Goal: Task Accomplishment & Management: Manage account settings

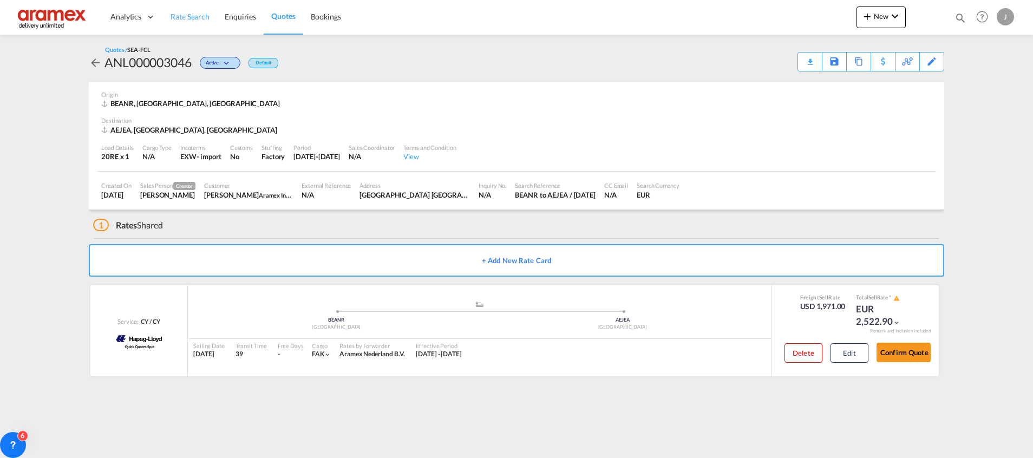
click at [175, 15] on span "Rate Search" at bounding box center [189, 16] width 39 height 9
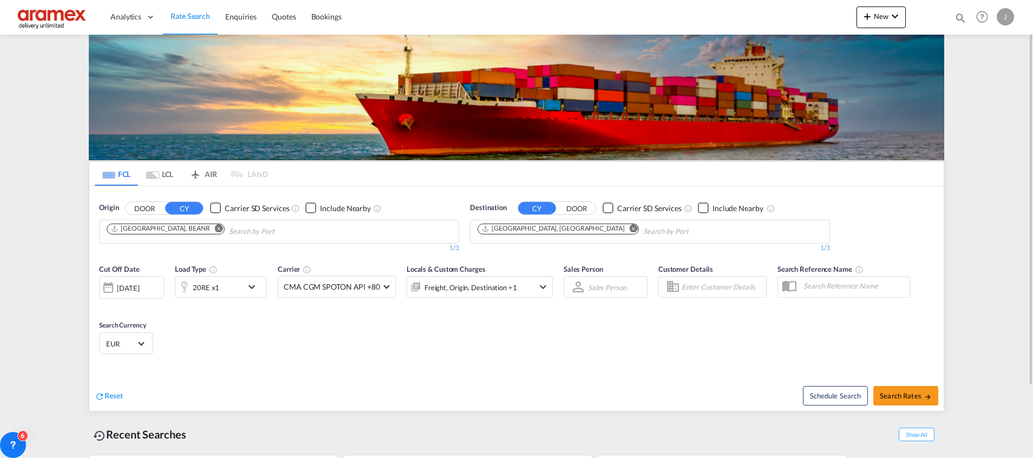
click at [629, 226] on md-icon "Remove" at bounding box center [633, 228] width 8 height 8
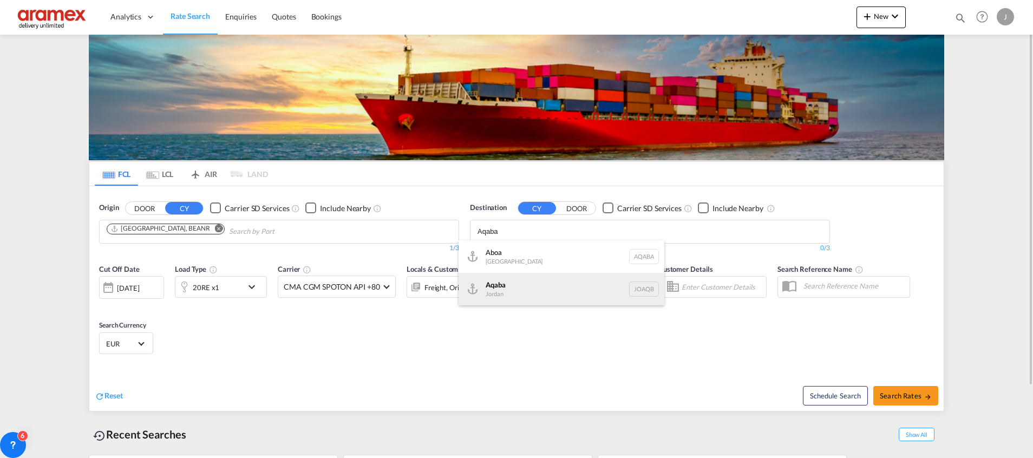
type input "Aqaba"
click at [527, 297] on div "Aqaba Jordan JOAQB" at bounding box center [561, 289] width 206 height 32
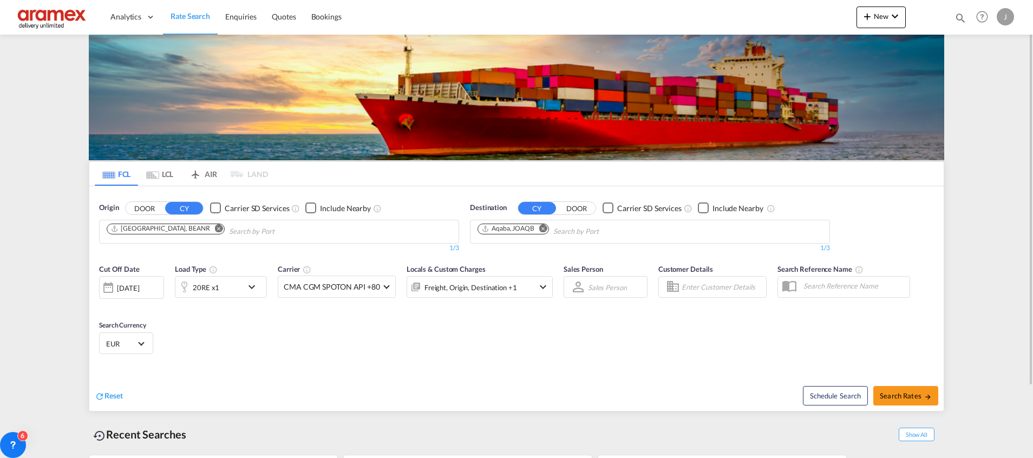
click at [215, 230] on md-icon "Remove" at bounding box center [219, 228] width 8 height 8
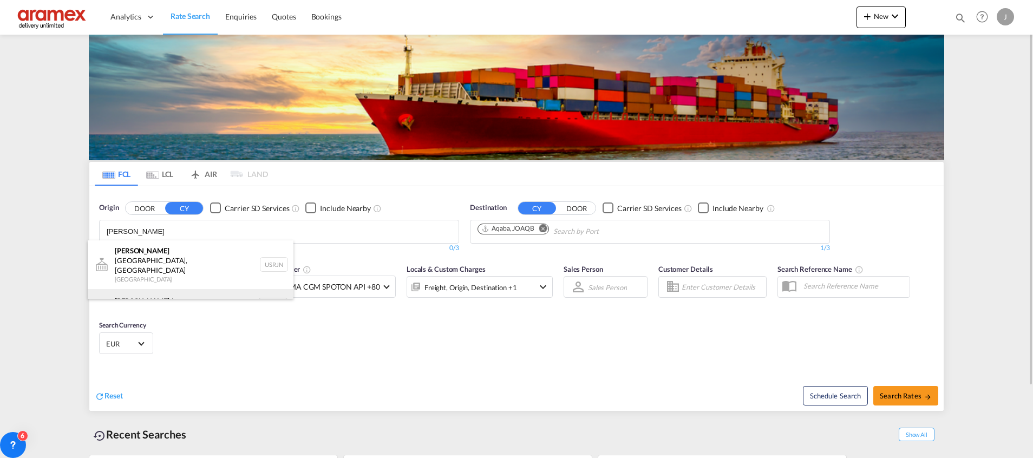
type input "[PERSON_NAME]"
click at [183, 292] on div "[PERSON_NAME] dam [GEOGRAPHIC_DATA] NLRTM" at bounding box center [191, 305] width 206 height 32
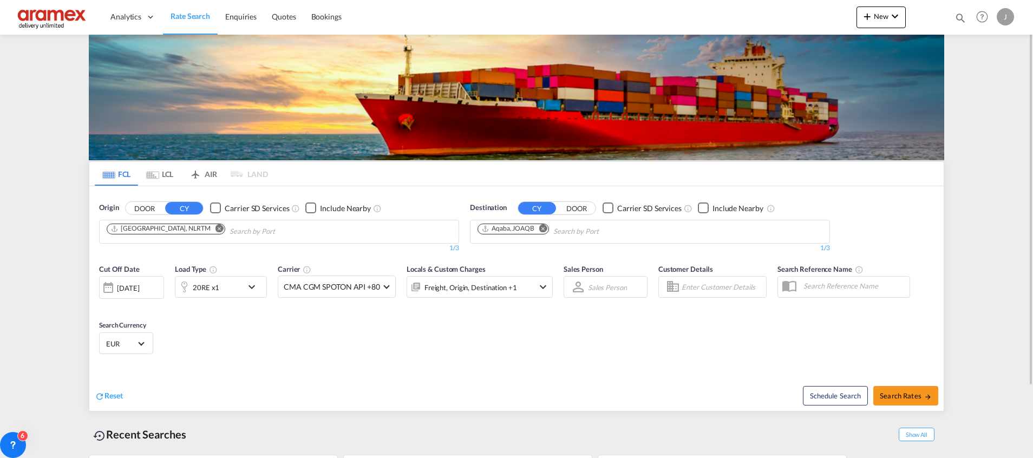
click at [228, 286] on div "20RE x1" at bounding box center [208, 287] width 67 height 22
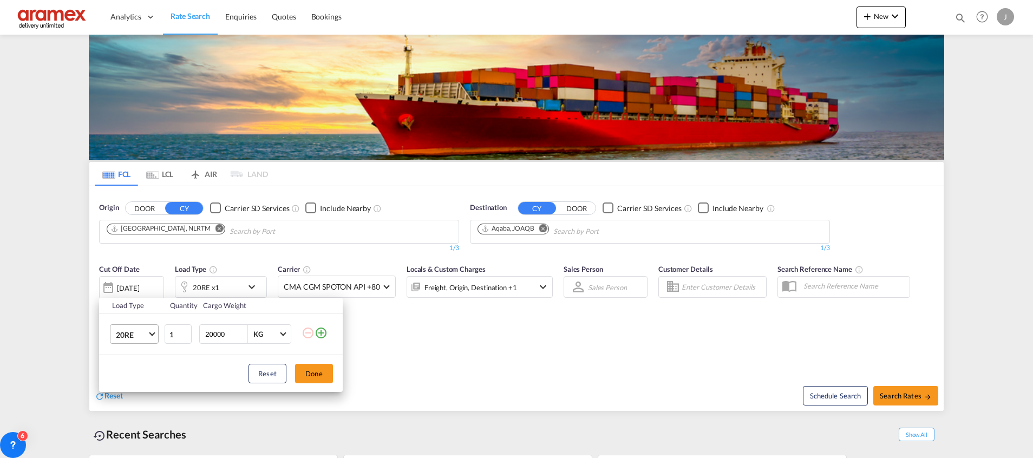
click at [138, 338] on span "20RE" at bounding box center [131, 335] width 31 height 11
click at [130, 286] on div "40HC" at bounding box center [126, 282] width 20 height 11
click at [312, 368] on button "Done" at bounding box center [314, 373] width 38 height 19
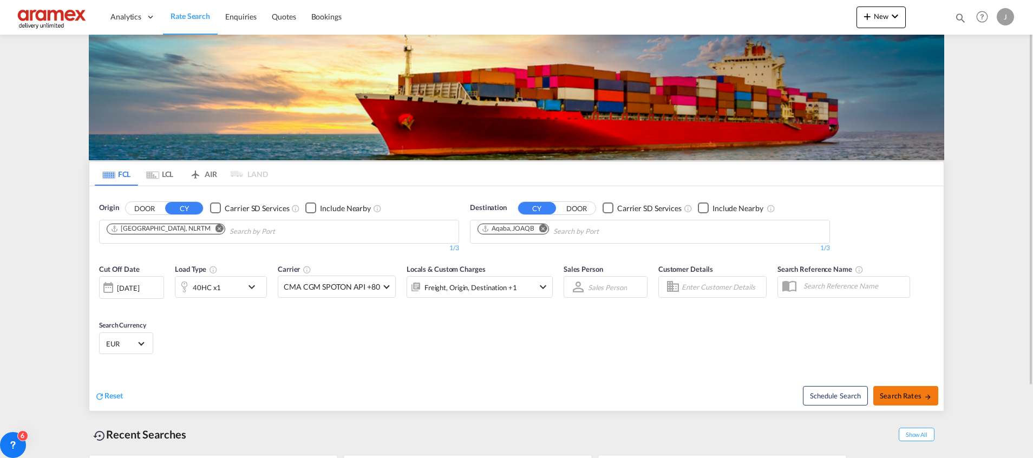
click at [895, 392] on span "Search Rates" at bounding box center [905, 395] width 52 height 9
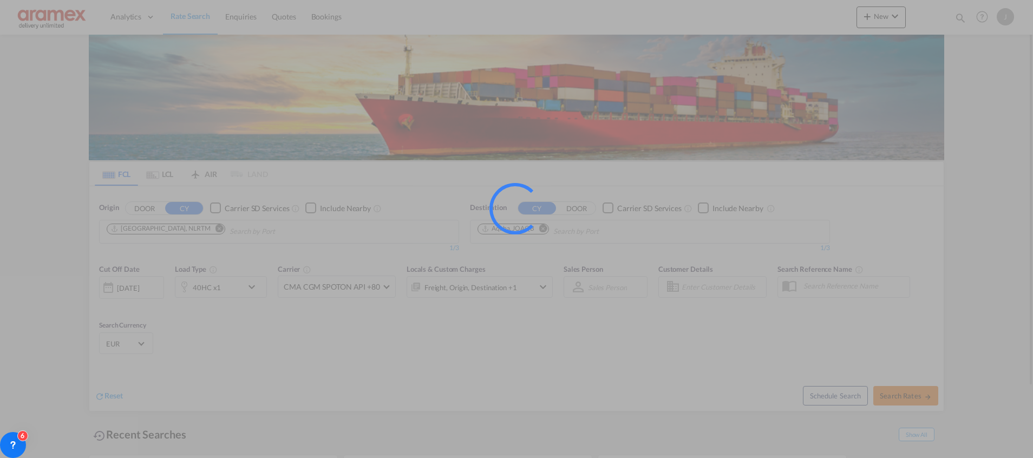
type input "NLRTM to JOAQB / [DATE]"
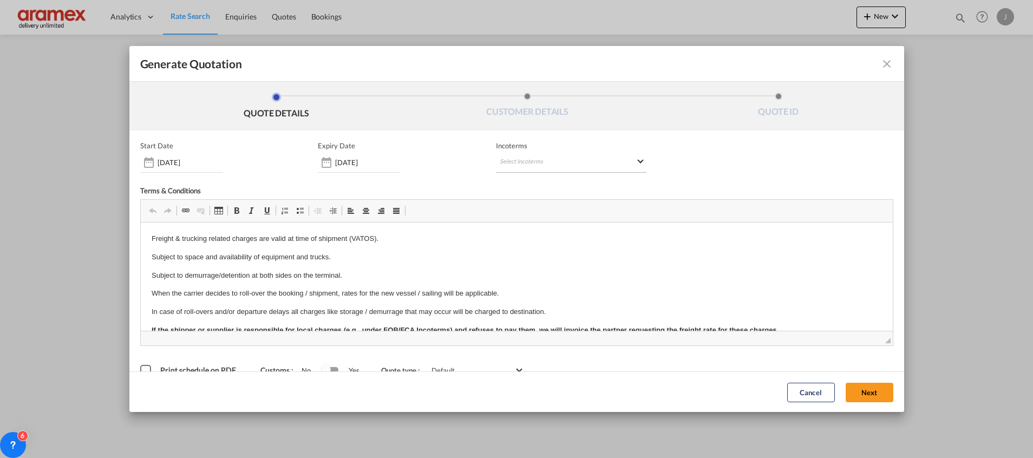
click at [531, 158] on md-select "Select Incoterms EXW - import Ex Works CIP - import Carriage and Insurance Paid…" at bounding box center [571, 162] width 150 height 19
click at [523, 182] on input "search" at bounding box center [547, 185] width 100 height 10
type input "exw"
click at [524, 211] on div "Ex Works" at bounding box center [551, 211] width 103 height 7
click at [851, 388] on button "Next" at bounding box center [869, 391] width 48 height 19
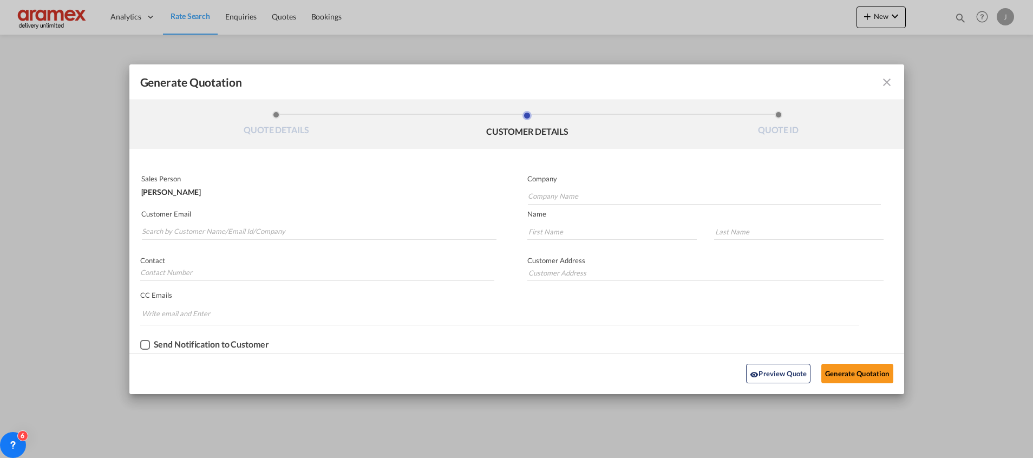
click at [212, 219] on md-autocomplete-wrap "Generate QuotationQUOTE ..." at bounding box center [318, 229] width 355 height 22
click at [209, 229] on input "Search by Customer Name/Email Id/Company" at bounding box center [319, 231] width 354 height 16
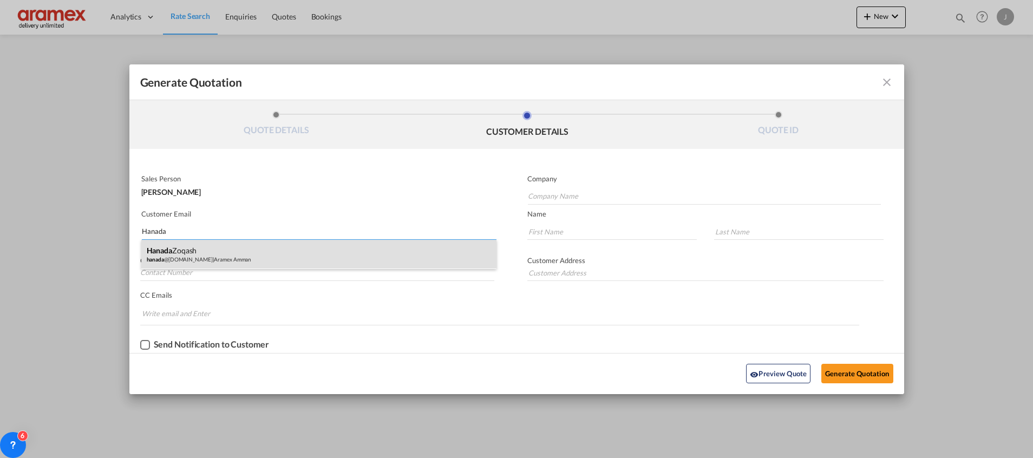
type input "Hanada"
click at [222, 257] on div "[PERSON_NAME] [PERSON_NAME] @[DOMAIN_NAME] | Aramex Amman" at bounding box center [318, 254] width 355 height 29
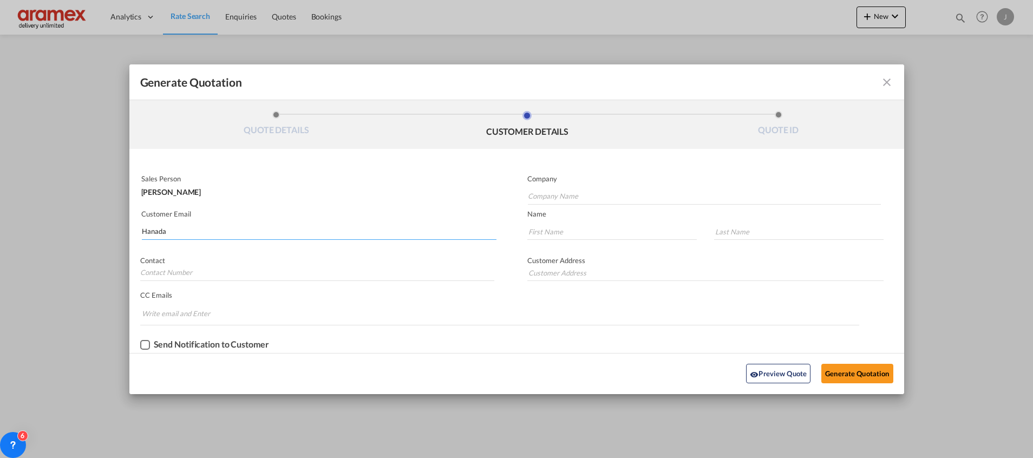
type input "Aramex Amman"
type input "[EMAIL_ADDRESS][DOMAIN_NAME]"
type input "Hanada"
type input "Zoqash"
type input "[GEOGRAPHIC_DATA] , [GEOGRAPHIC_DATA]"
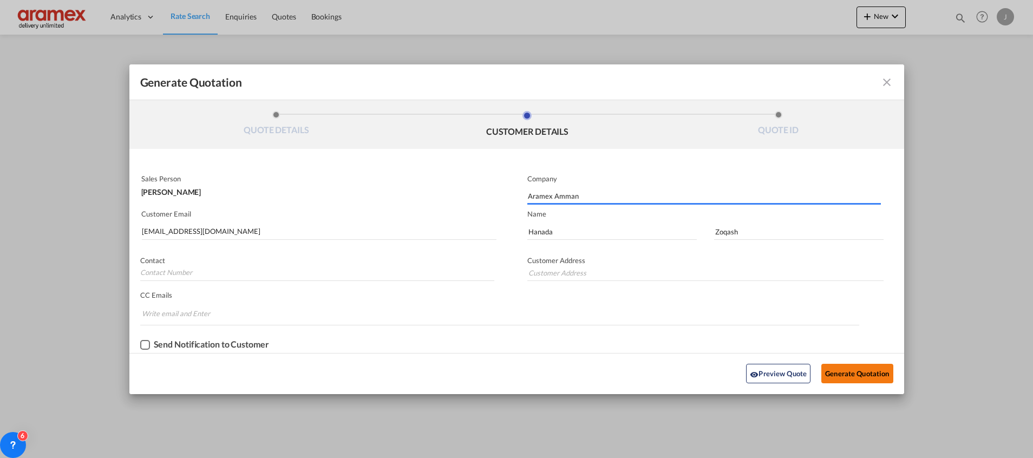
click at [859, 373] on button "Generate Quotation" at bounding box center [856, 373] width 71 height 19
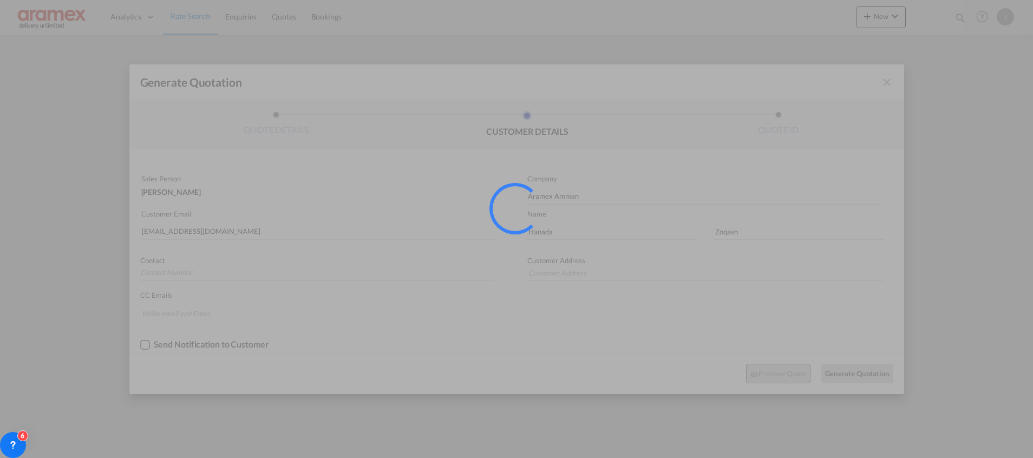
type input "[GEOGRAPHIC_DATA] , [GEOGRAPHIC_DATA]"
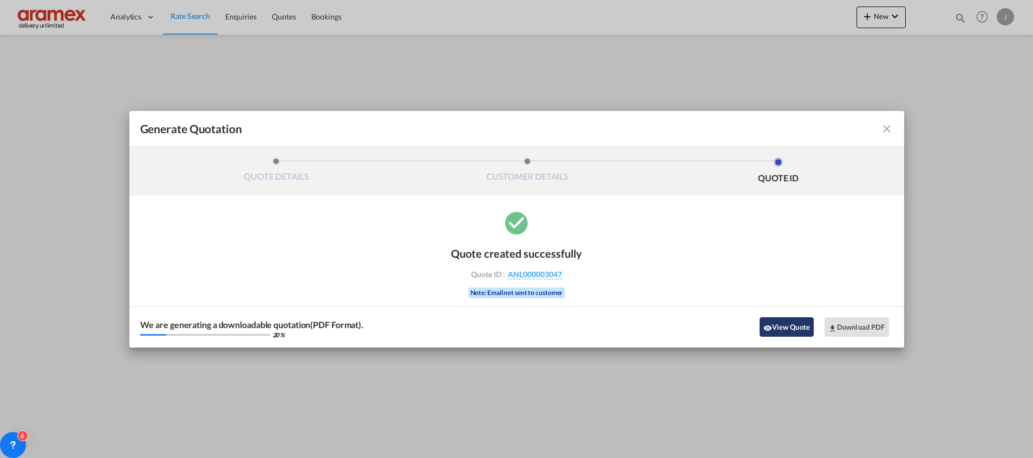
click at [778, 324] on button "View Quote" at bounding box center [786, 326] width 54 height 19
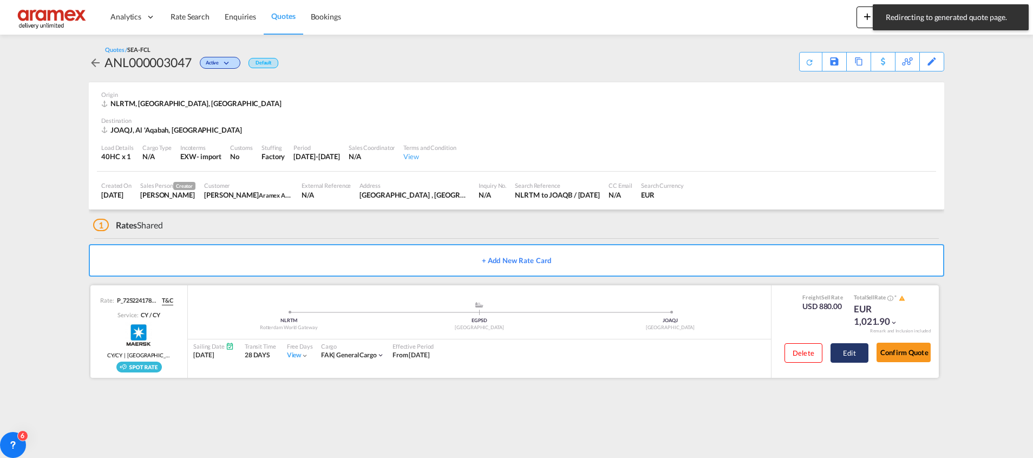
click at [857, 352] on button "Edit" at bounding box center [849, 352] width 38 height 19
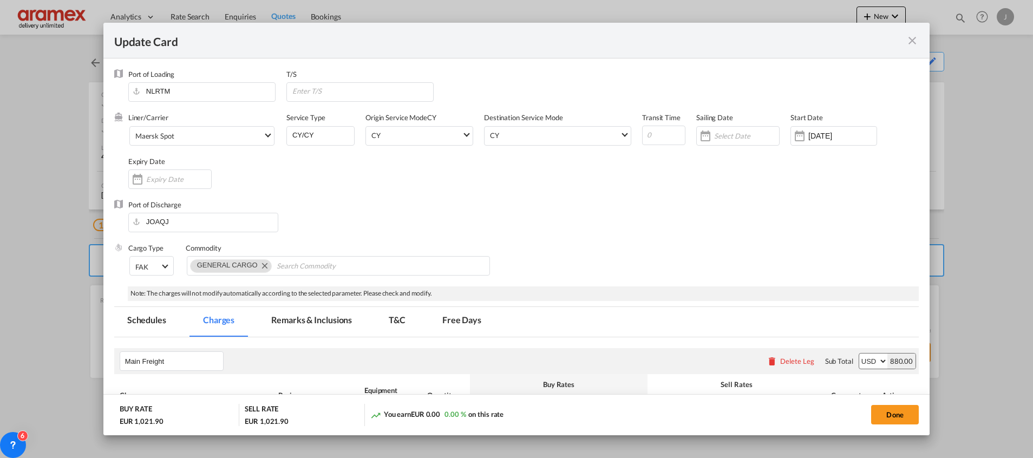
scroll to position [244, 0]
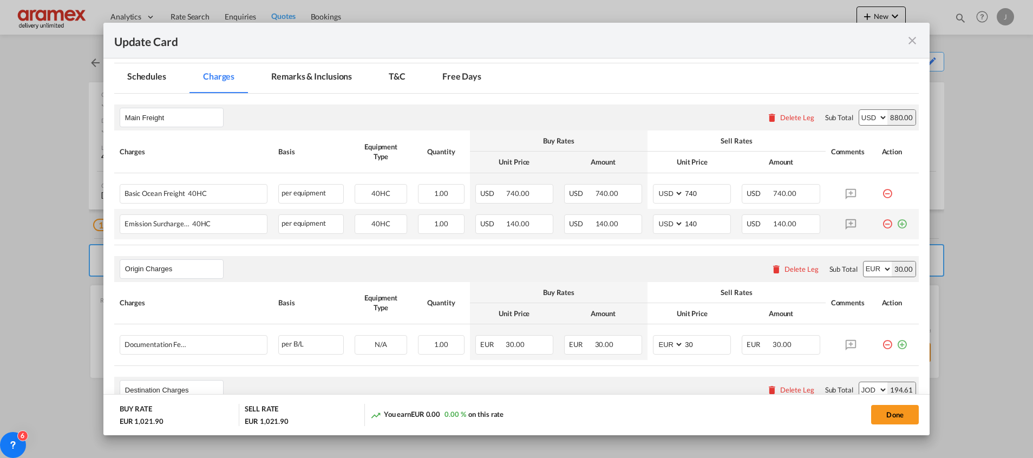
click at [896, 221] on md-icon "icon-plus-circle-outline green-400-fg" at bounding box center [901, 219] width 11 height 11
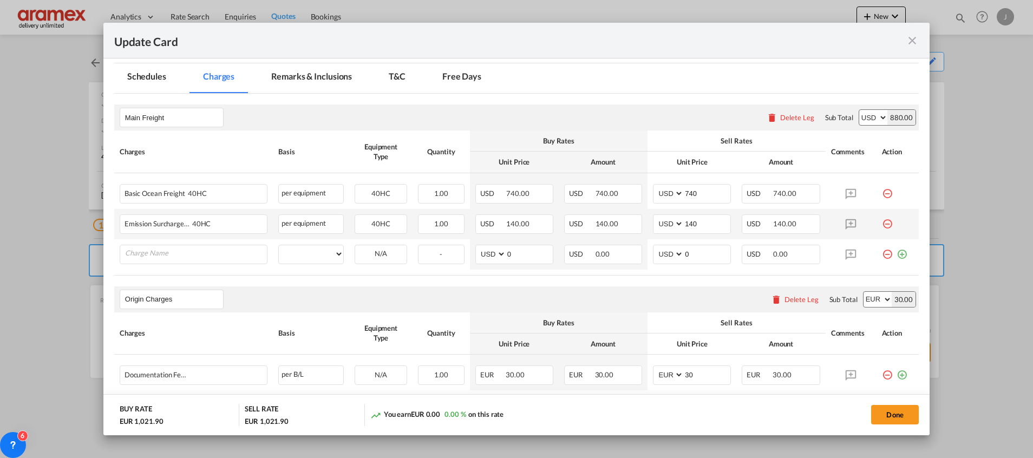
click at [912, 41] on md-icon "icon-close fg-AAA8AD m-0 pointer" at bounding box center [911, 40] width 13 height 13
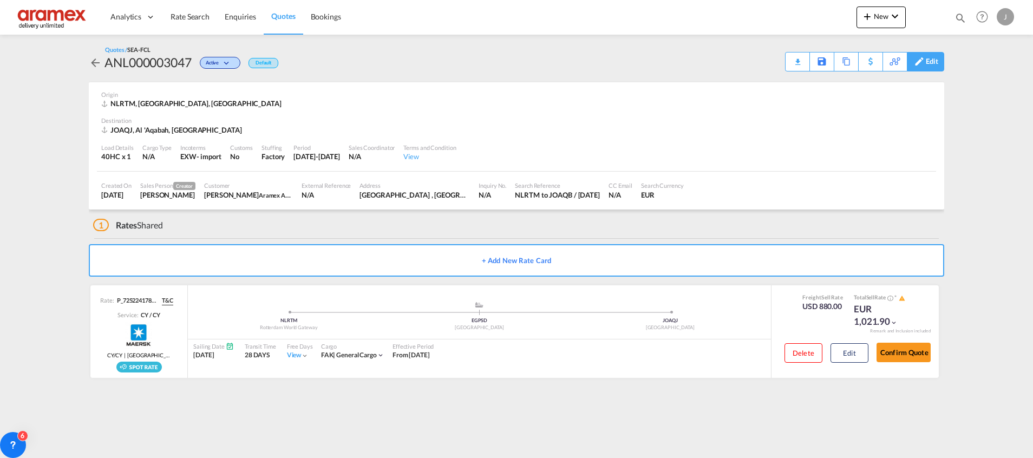
click at [935, 63] on div "Edit" at bounding box center [931, 61] width 12 height 18
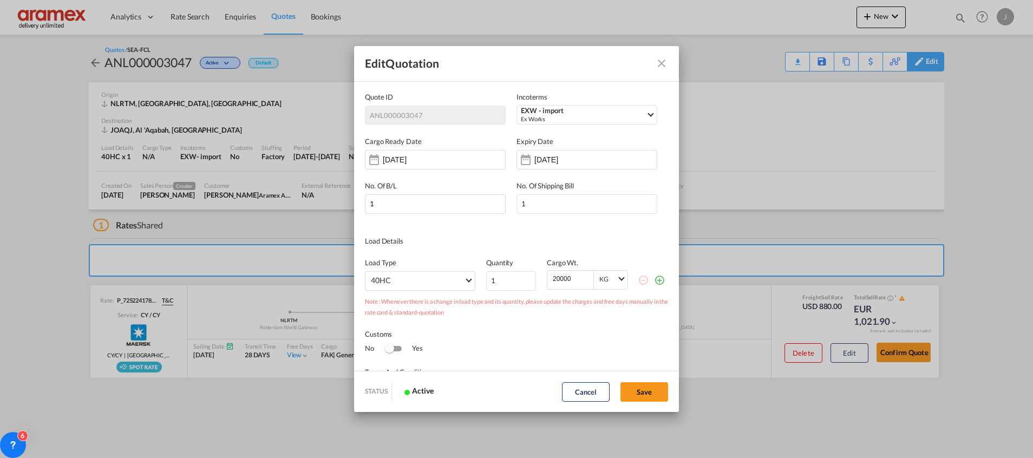
scroll to position [0, 0]
click at [654, 284] on md-icon "icon-plus-circle-outline green-400-fg" at bounding box center [659, 279] width 11 height 11
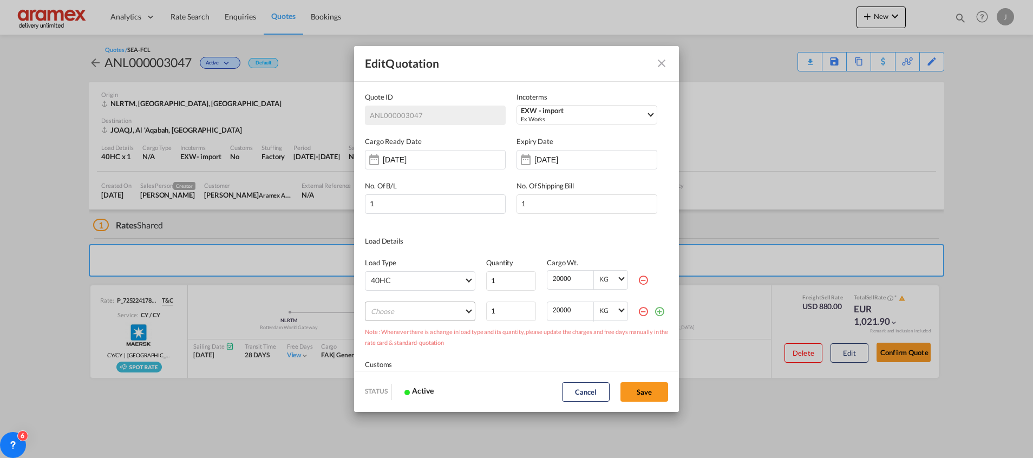
click at [412, 304] on md-select "Choose 20GP 40GP 45HC 20RE 40RE 40HR 20OT 40OT 20FR 40FR 40NR 20NR 45S 20TK 40T…" at bounding box center [420, 310] width 110 height 19
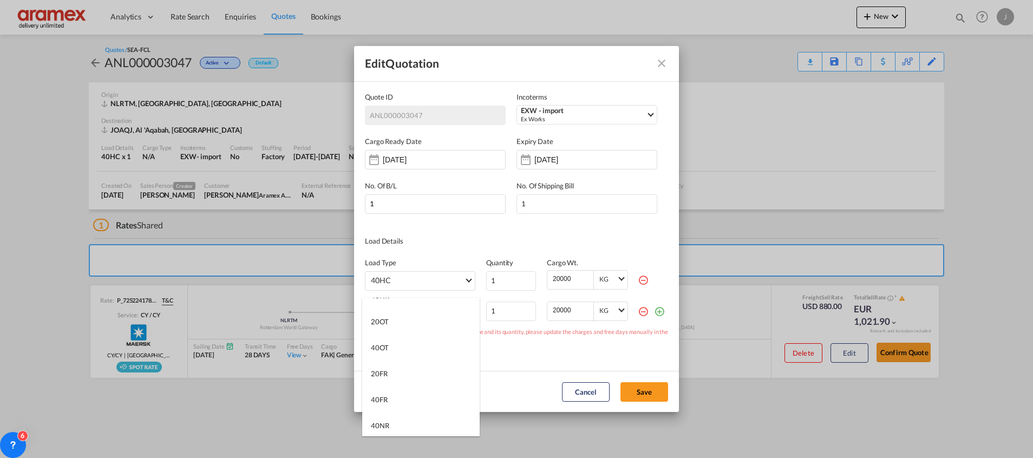
scroll to position [162, 0]
click at [398, 380] on md-option "40FR" at bounding box center [420, 382] width 117 height 26
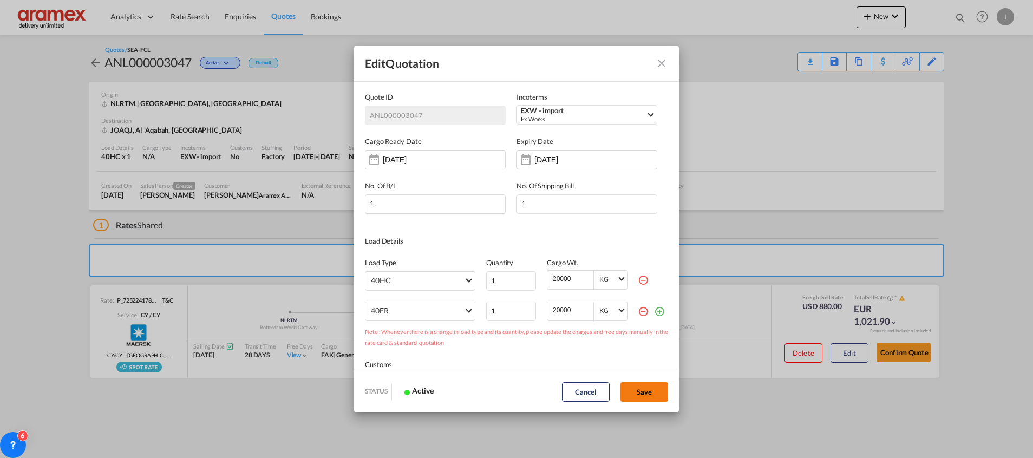
click at [642, 390] on button "Save" at bounding box center [644, 391] width 48 height 19
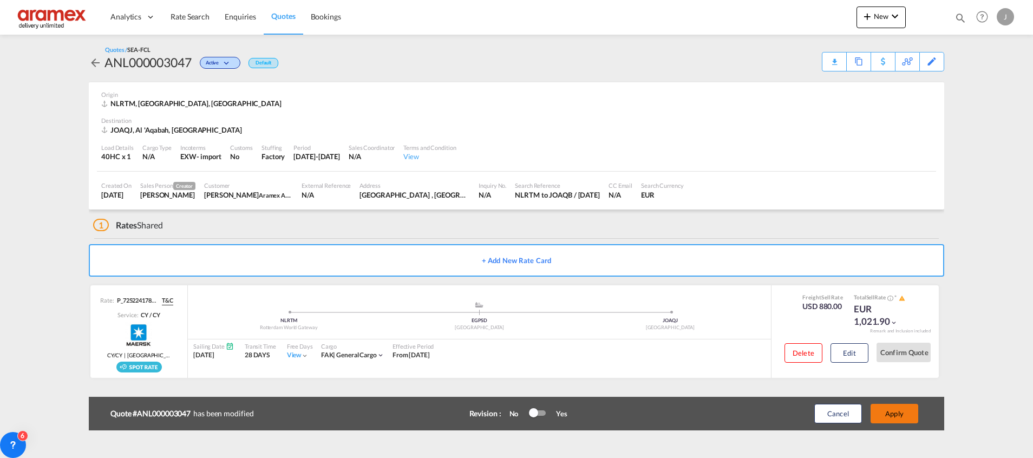
click at [894, 416] on button "Apply" at bounding box center [894, 413] width 48 height 19
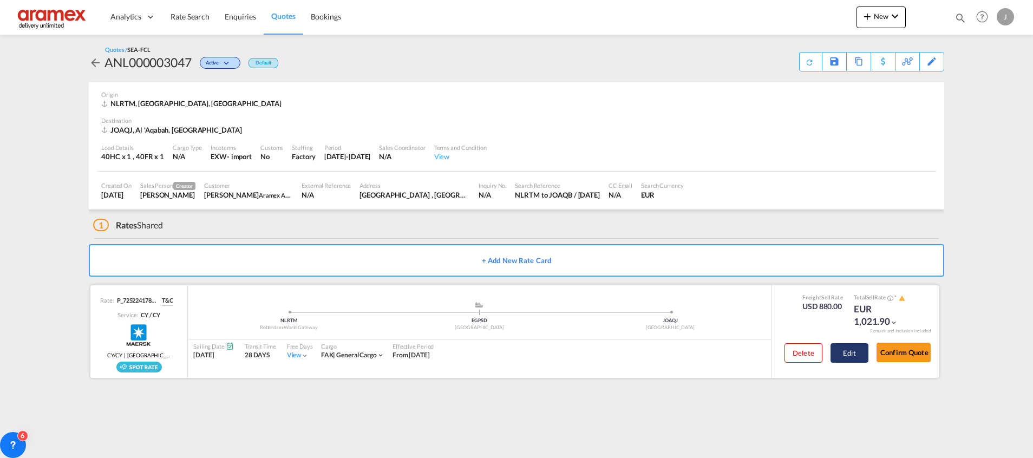
click at [849, 351] on button "Edit" at bounding box center [849, 352] width 38 height 19
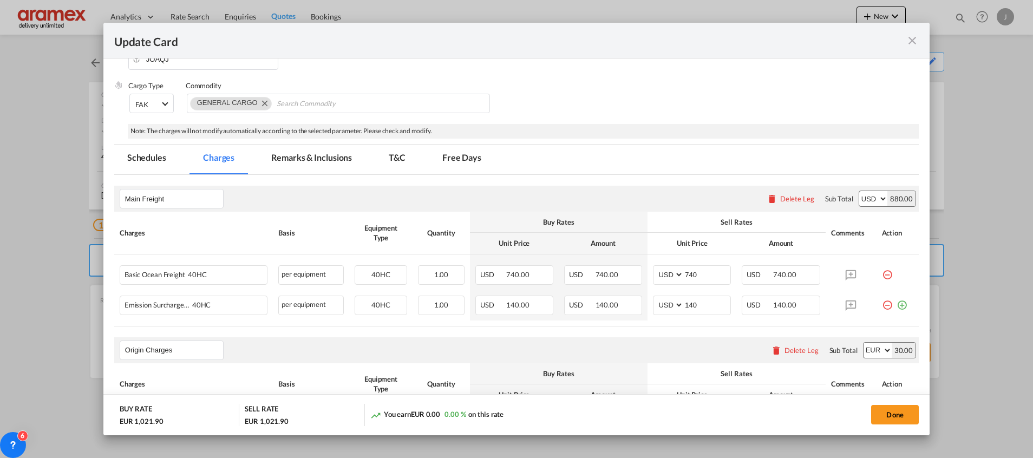
scroll to position [325, 0]
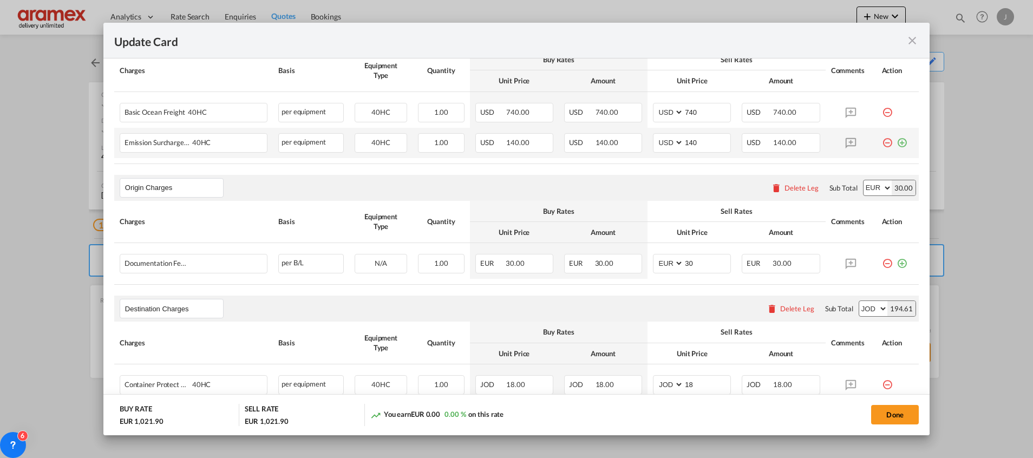
click at [896, 142] on md-icon "icon-plus-circle-outline green-400-fg" at bounding box center [901, 138] width 11 height 11
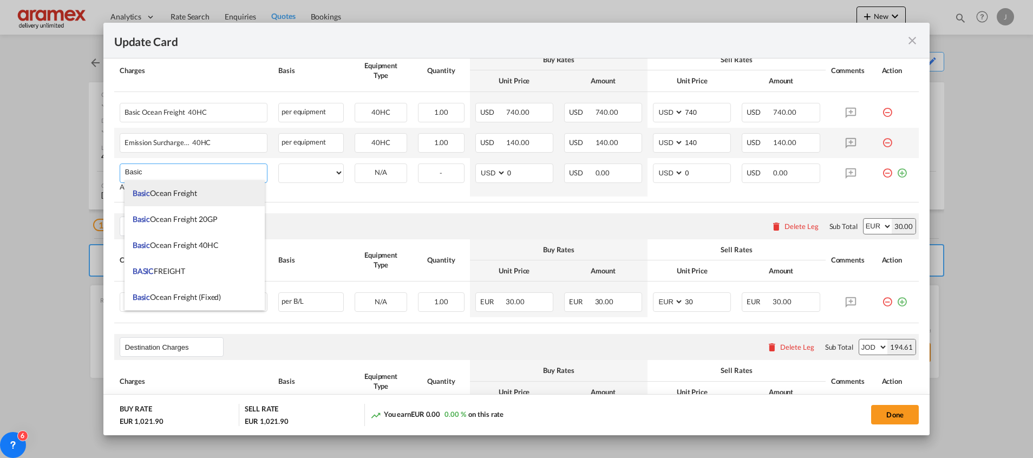
click at [223, 199] on li "Basic Ocean Freight" at bounding box center [194, 193] width 140 height 26
type input "Basic Ocean Freight"
select select "per equipment"
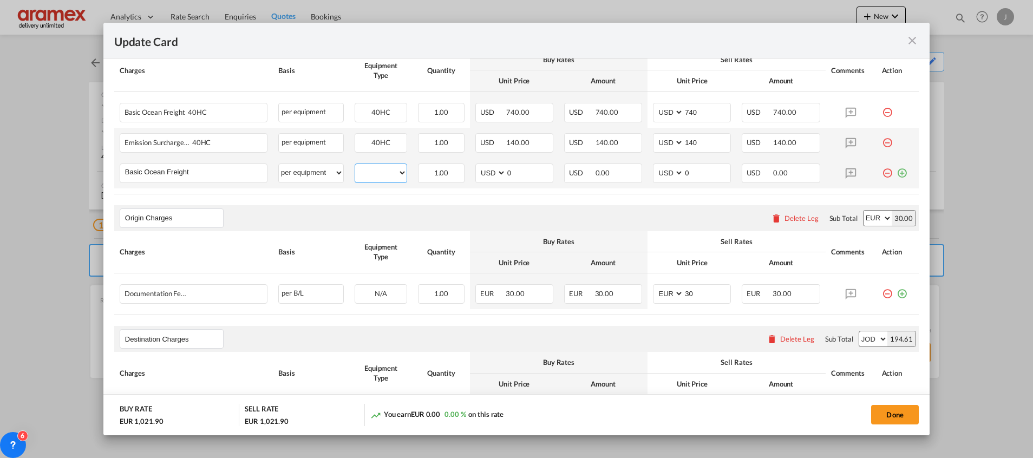
click at [386, 177] on select "40HC 40FR" at bounding box center [380, 173] width 51 height 15
select select "40FR"
click at [355, 166] on select "40HC 40FR" at bounding box center [380, 173] width 51 height 15
drag, startPoint x: 535, startPoint y: 167, endPoint x: 504, endPoint y: 173, distance: 31.9
click at [484, 169] on md-input-container "AED AFN ALL AMD ANG AOA ARS AUD AWG AZN BAM BBD BDT BGN BHD BIF BMD BND [PERSON…" at bounding box center [514, 172] width 78 height 19
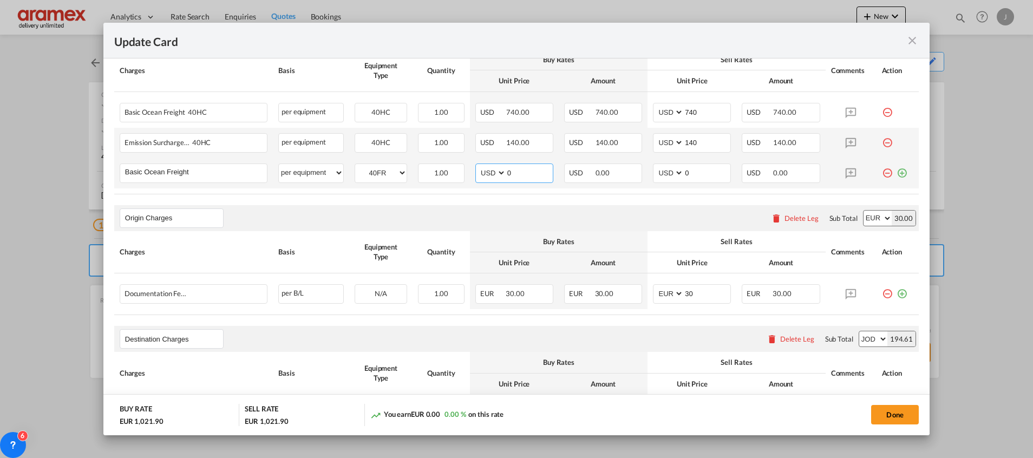
paste input "4537"
type input "4537"
click at [647, 172] on td "AED AFN ALL AMD ANG AOA ARS AUD AWG AZN BAM BBD BDT BGN BHD BIF BMD BND [PERSON…" at bounding box center [691, 173] width 89 height 30
paste input "4537"
type input "4537"
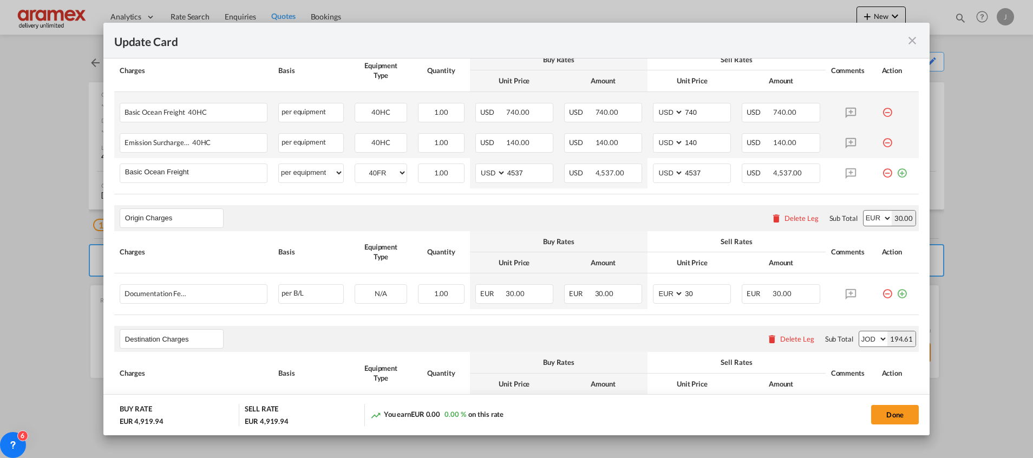
click at [882, 113] on md-icon "icon-minus-circle-outline red-400-fg" at bounding box center [887, 108] width 11 height 11
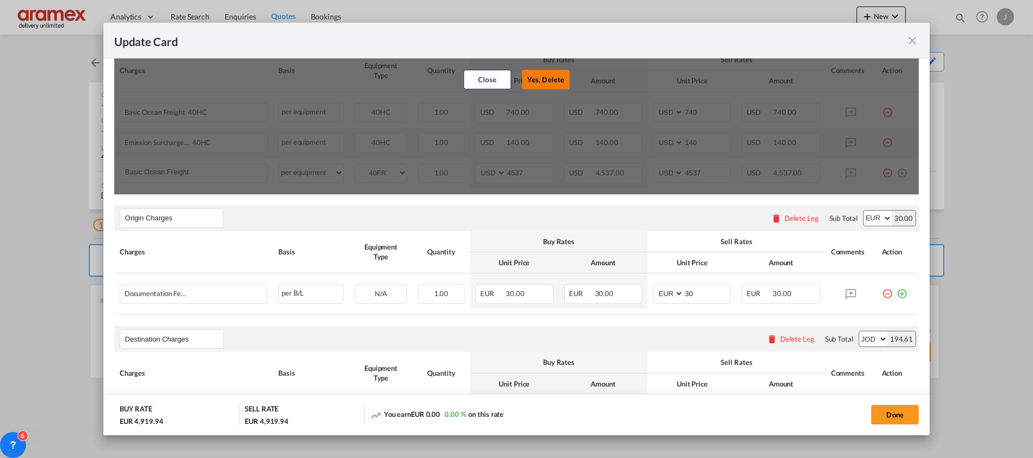
click at [544, 76] on button "Yes, Delete" at bounding box center [546, 79] width 48 height 19
type input "140"
type input "4537"
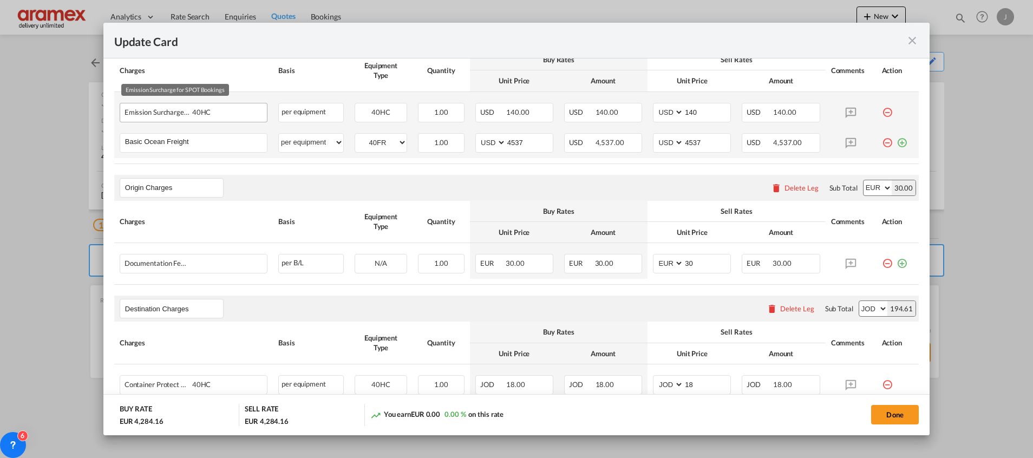
click at [146, 111] on div "Emission Surcharge for SPOT Bookings 40HC" at bounding box center [175, 109] width 103 height 13
copy span "Emission"
click at [882, 111] on md-icon "icon-minus-circle-outline red-400-fg" at bounding box center [887, 108] width 11 height 11
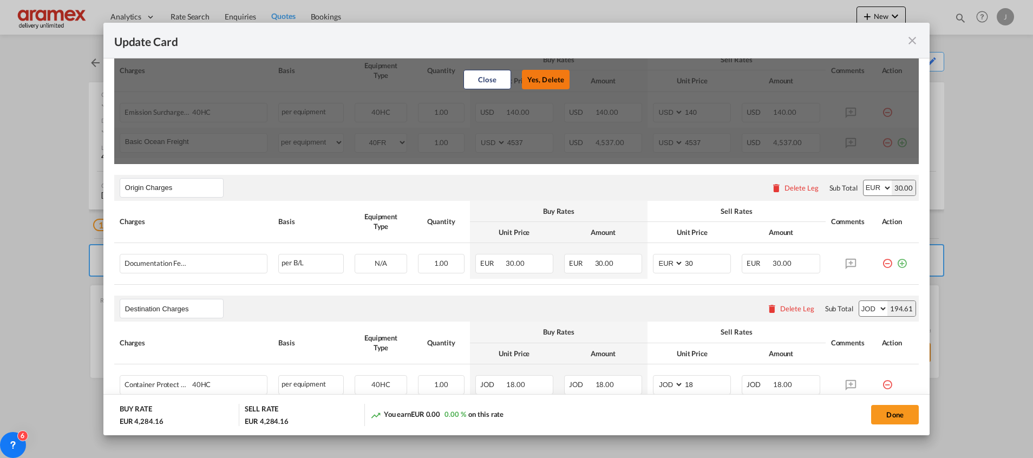
click at [533, 80] on button "Yes, Delete" at bounding box center [546, 79] width 48 height 19
type input "4537"
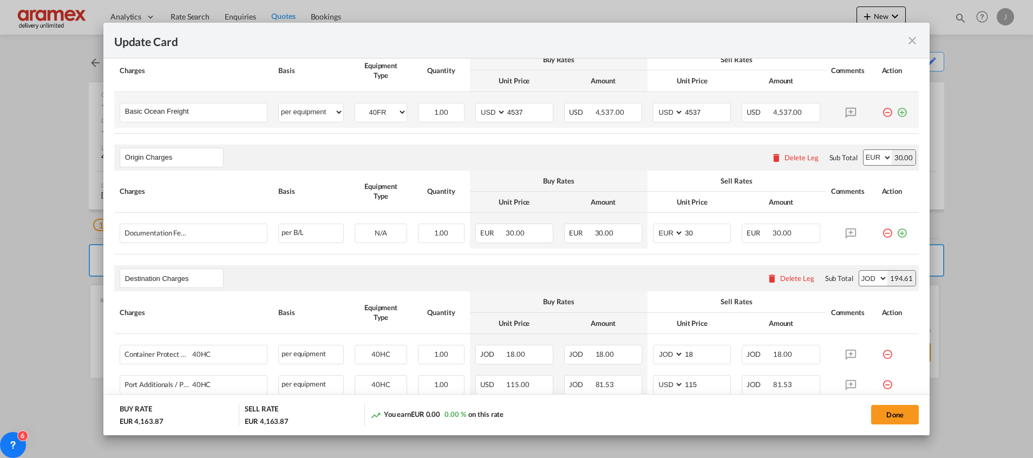
click at [896, 114] on md-icon "icon-plus-circle-outline green-400-fg" at bounding box center [901, 108] width 11 height 11
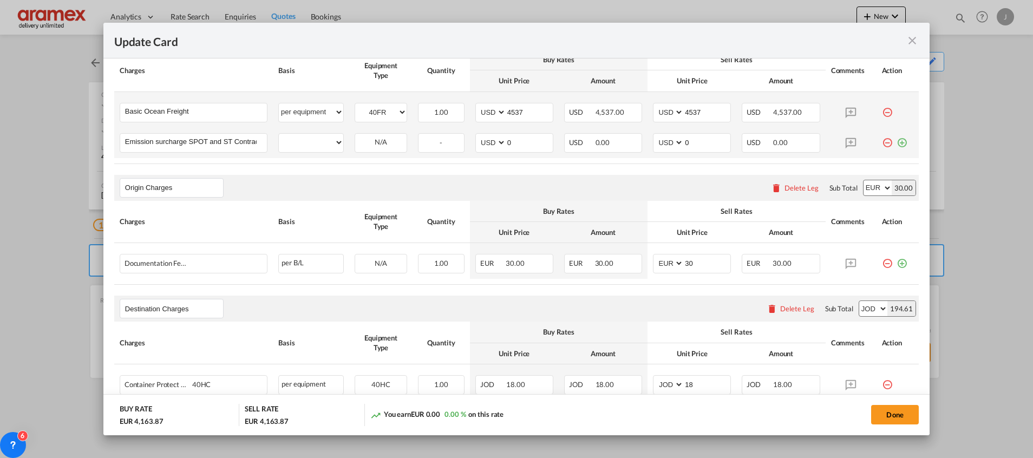
scroll to position [0, 3]
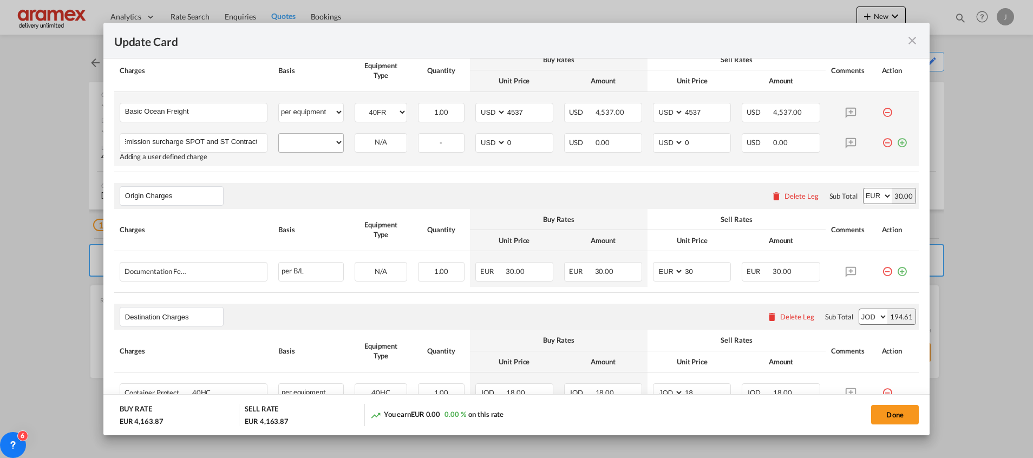
type input "Emission surcharge SPOT and ST Contract"
click at [309, 141] on select "per equipment per container per B/L per shipping bill per shipment % on freight…" at bounding box center [311, 142] width 64 height 17
select select "per equipment"
click at [279, 134] on select "per equipment per container per B/L per shipping bill per shipment % on freight…" at bounding box center [311, 142] width 64 height 17
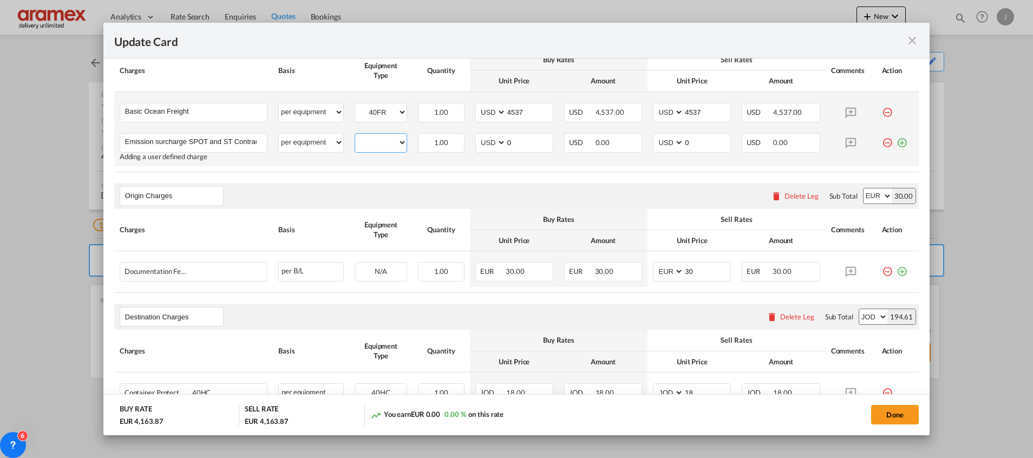
click at [382, 136] on select "40HC 40FR" at bounding box center [380, 142] width 51 height 15
select select "40FR"
click at [355, 135] on select "40HC 40FR" at bounding box center [380, 142] width 51 height 15
drag, startPoint x: 524, startPoint y: 141, endPoint x: 473, endPoint y: 141, distance: 51.4
click at [475, 141] on md-input-container "AED AFN ALL AMD ANG AOA ARS AUD AWG AZN BAM BBD BDT BGN BHD BIF BMD BND [PERSON…" at bounding box center [514, 142] width 78 height 19
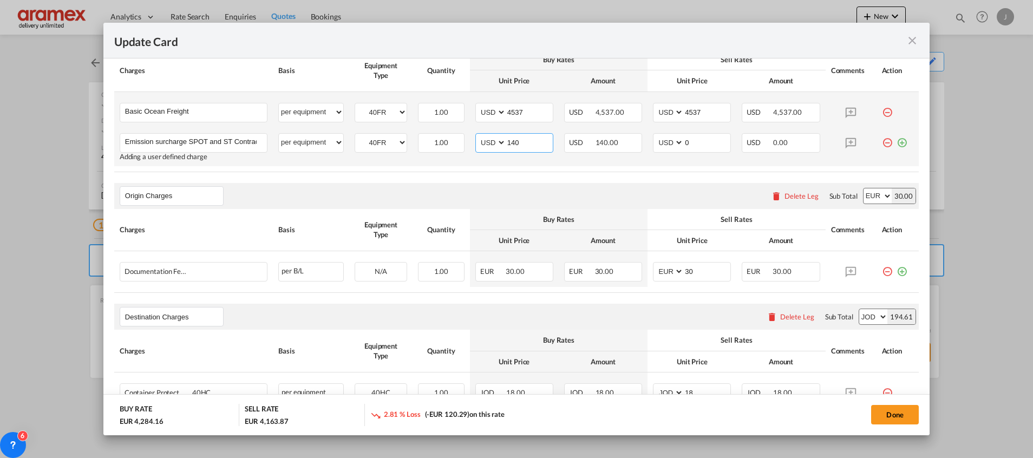
click at [506, 137] on input "140" at bounding box center [529, 142] width 47 height 16
type input "140"
drag, startPoint x: 689, startPoint y: 145, endPoint x: 661, endPoint y: 144, distance: 28.7
click at [661, 144] on md-input-container "AED AFN ALL AMD ANG AOA ARS AUD AWG AZN BAM BBD BDT BGN BHD BIF BMD BND [PERSON…" at bounding box center [692, 142] width 78 height 19
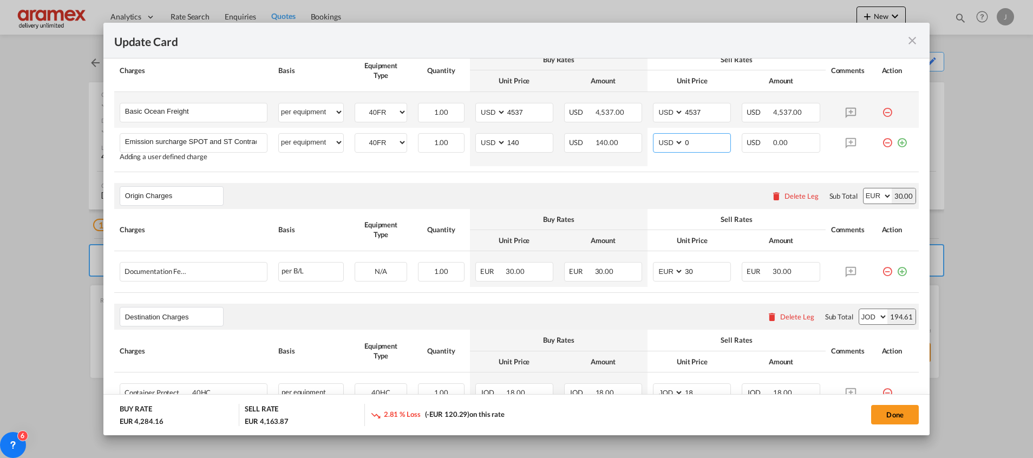
paste input "14"
type input "140"
click at [518, 192] on div "Origin Charges Please enter leg name Leg Name Already Exists Delete Leg Sub Tot…" at bounding box center [516, 196] width 804 height 26
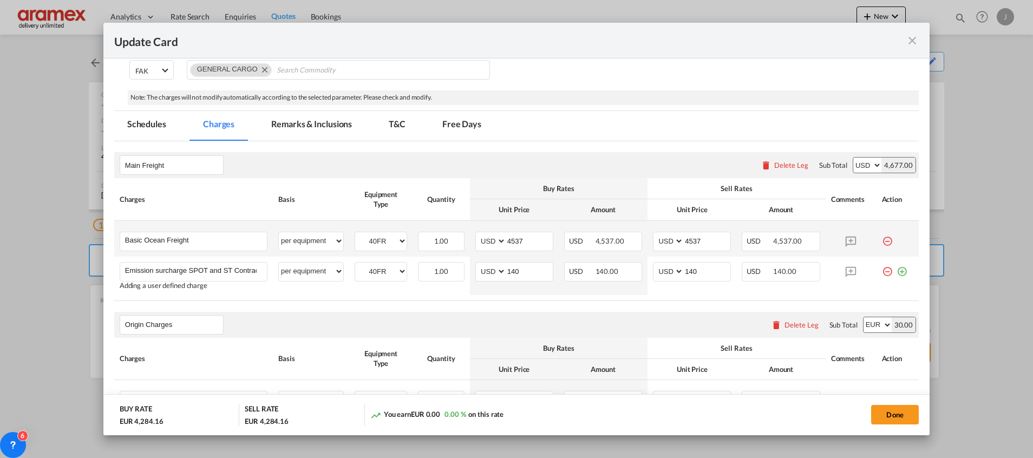
scroll to position [162, 0]
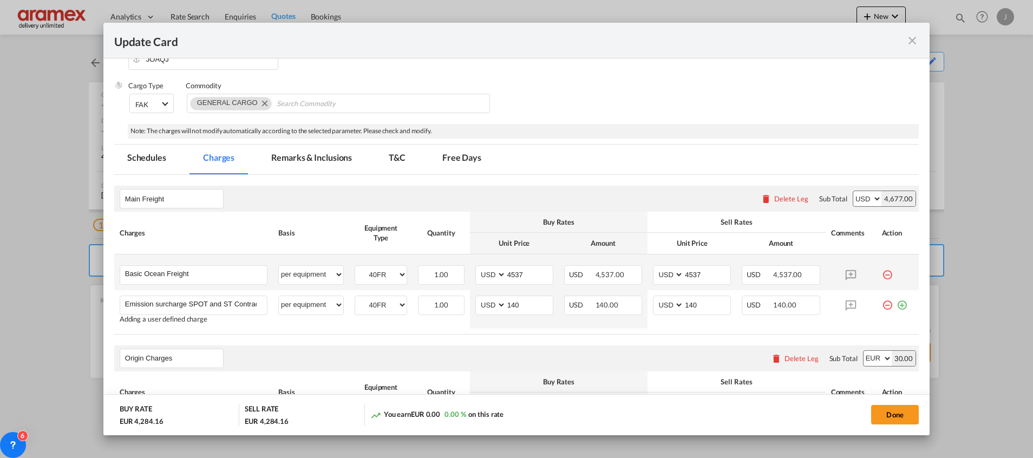
click at [316, 156] on md-tab-item "Remarks & Inclusions" at bounding box center [311, 159] width 107 height 30
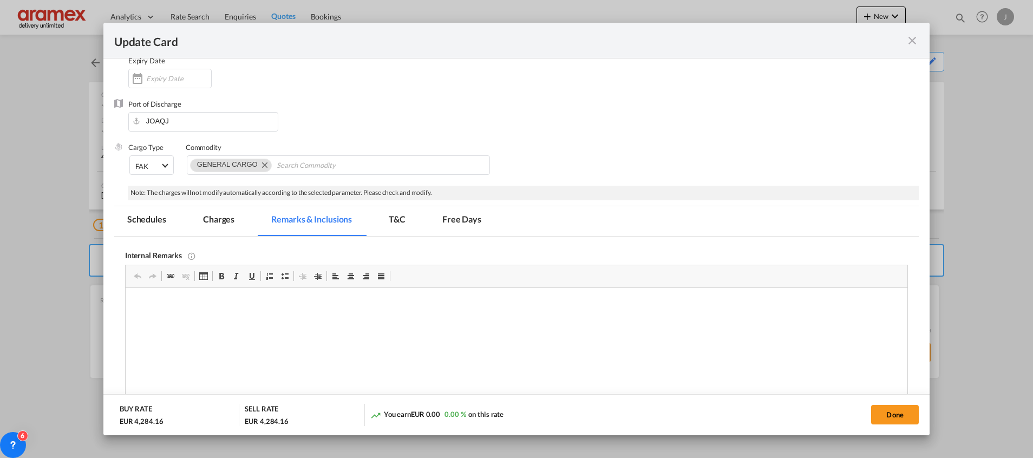
scroll to position [0, 0]
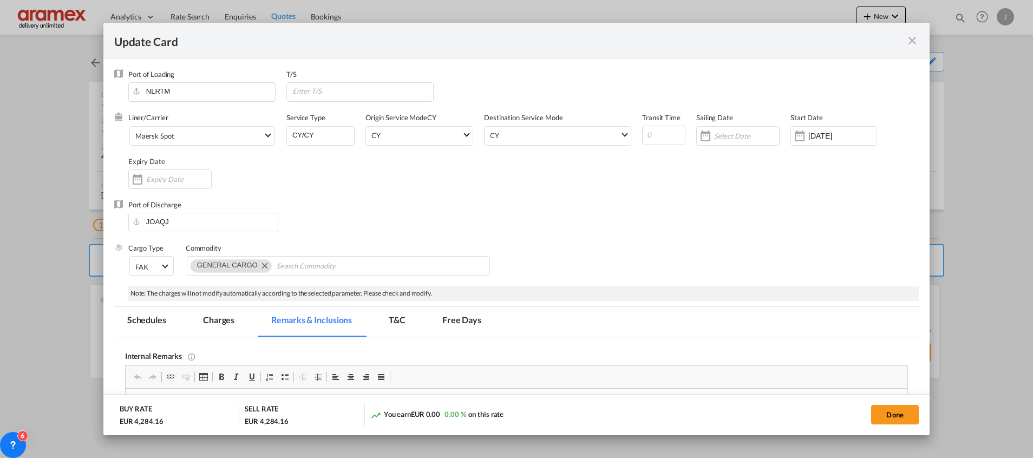
click at [215, 312] on md-tab-item "Charges" at bounding box center [218, 322] width 57 height 30
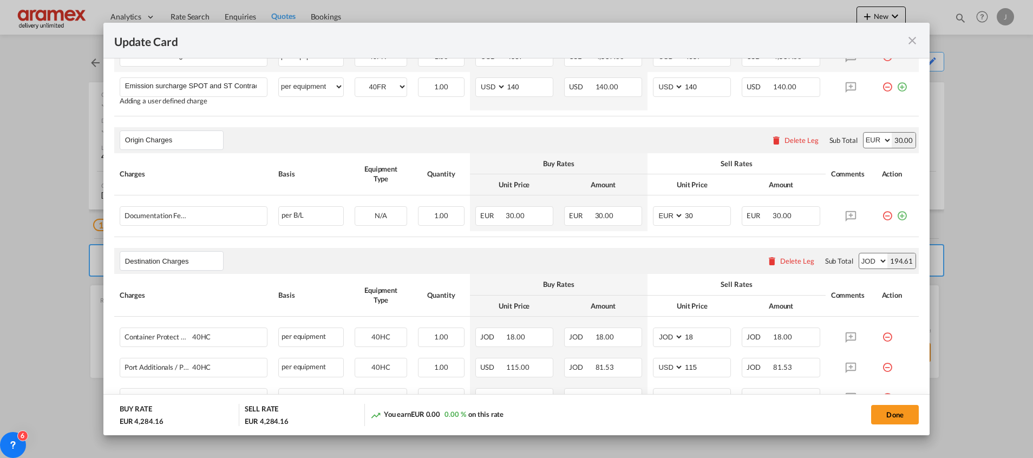
scroll to position [406, 0]
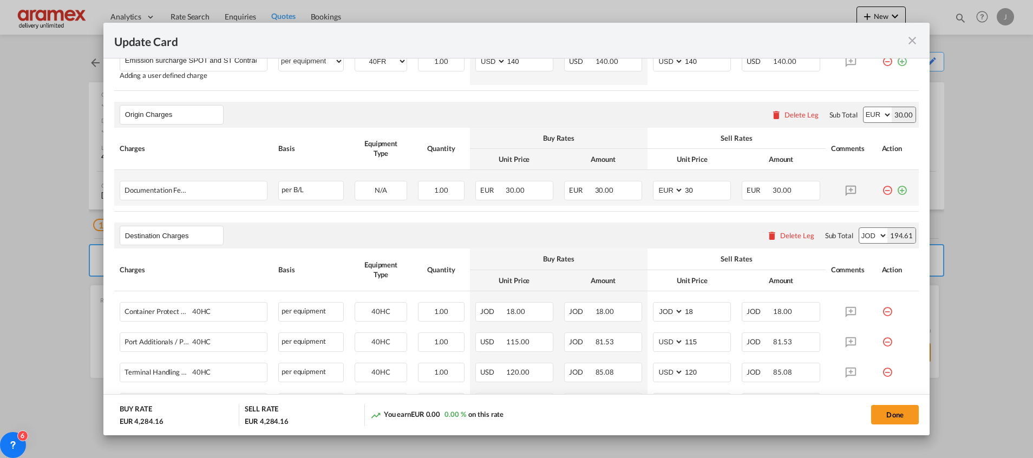
click at [896, 189] on md-icon "icon-plus-circle-outline green-400-fg" at bounding box center [901, 186] width 11 height 11
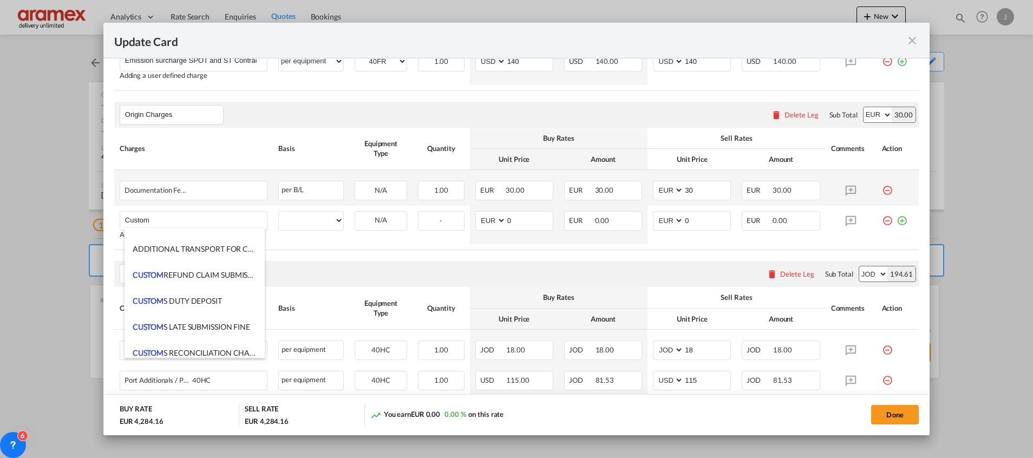
scroll to position [1461, 0]
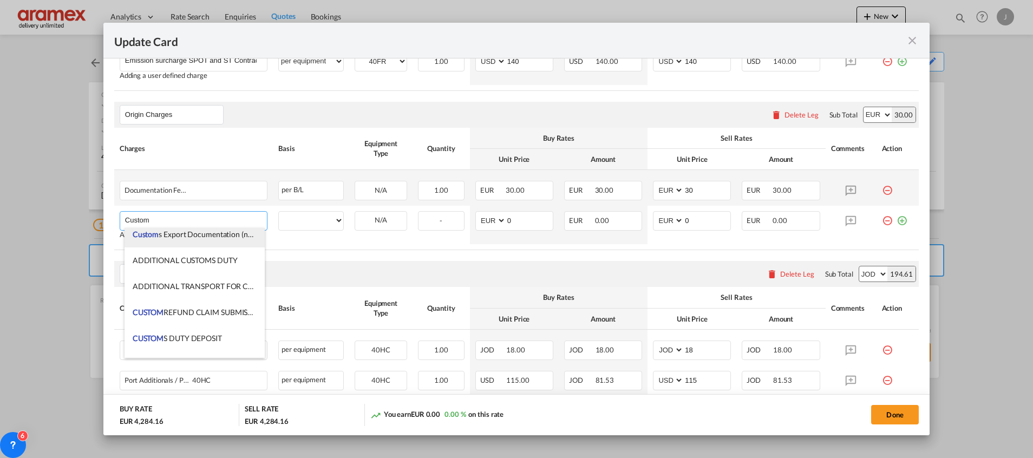
click at [222, 233] on span "Custom s Export Documentation (no cost, suggested sell)" at bounding box center [226, 233] width 186 height 9
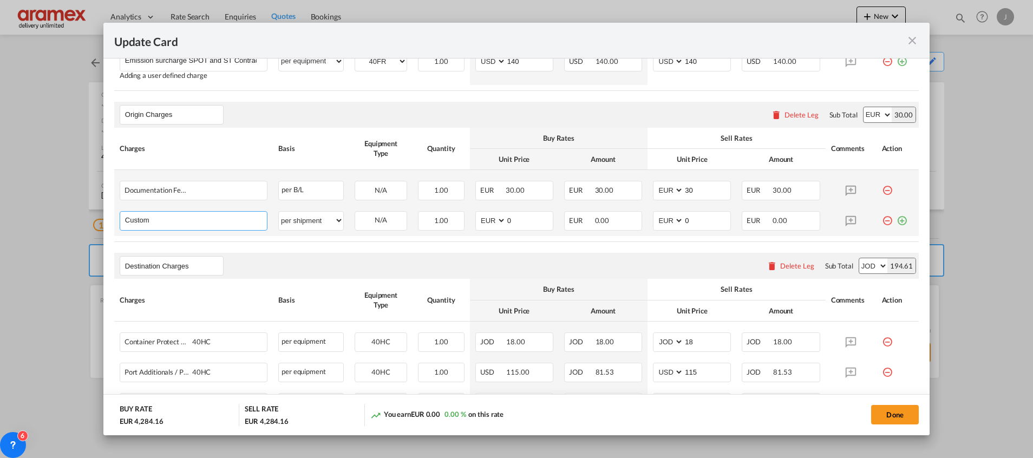
type input "Customs Export Documentation (no cost, suggested sell)"
select select "per shipment"
drag, startPoint x: 235, startPoint y: 217, endPoint x: 374, endPoint y: 220, distance: 138.6
click at [374, 220] on tr "Customs Export Documentation (no cost, suggested sell) Please Enter User Define…" at bounding box center [516, 221] width 804 height 30
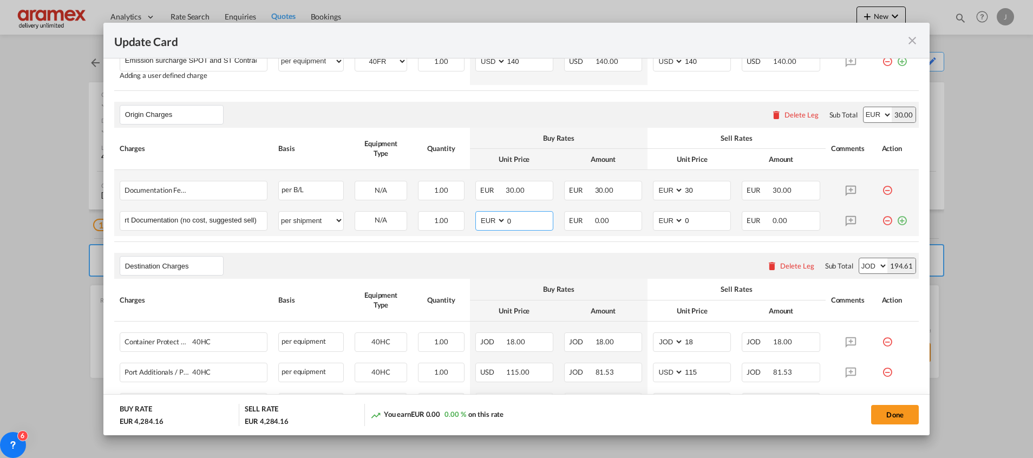
scroll to position [0, 0]
drag, startPoint x: 515, startPoint y: 223, endPoint x: 488, endPoint y: 223, distance: 26.5
click at [488, 223] on md-input-container "AED AFN ALL AMD ANG AOA ARS AUD AWG AZN BAM BBD BDT BGN BHD BIF BMD BND [PERSON…" at bounding box center [514, 220] width 78 height 19
type input "65"
drag, startPoint x: 700, startPoint y: 217, endPoint x: 620, endPoint y: 223, distance: 80.8
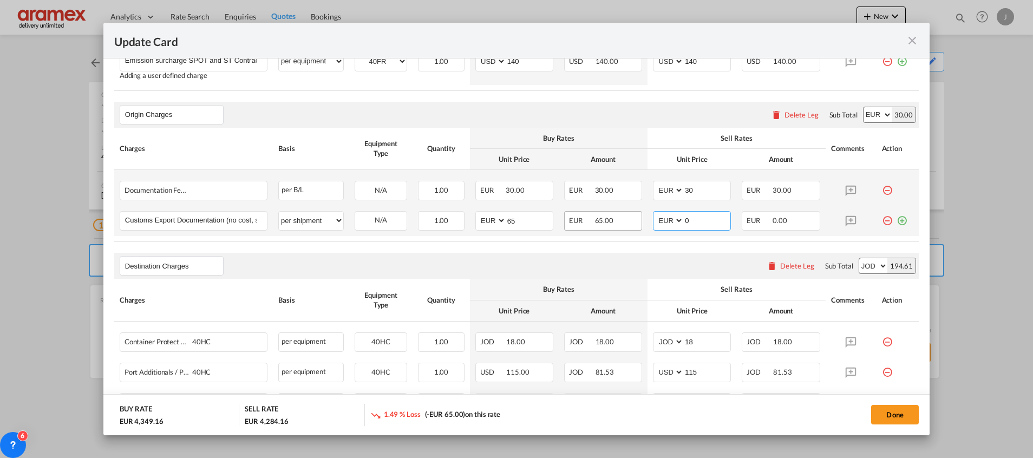
click at [620, 223] on tr "Customs Export Documentation (no cost, suggested sell) Please Enter User Define…" at bounding box center [516, 221] width 804 height 30
type input "65"
click at [525, 270] on div "Destination Charges Please enter leg name Leg Name Already Exists Delete Leg Su…" at bounding box center [516, 266] width 804 height 26
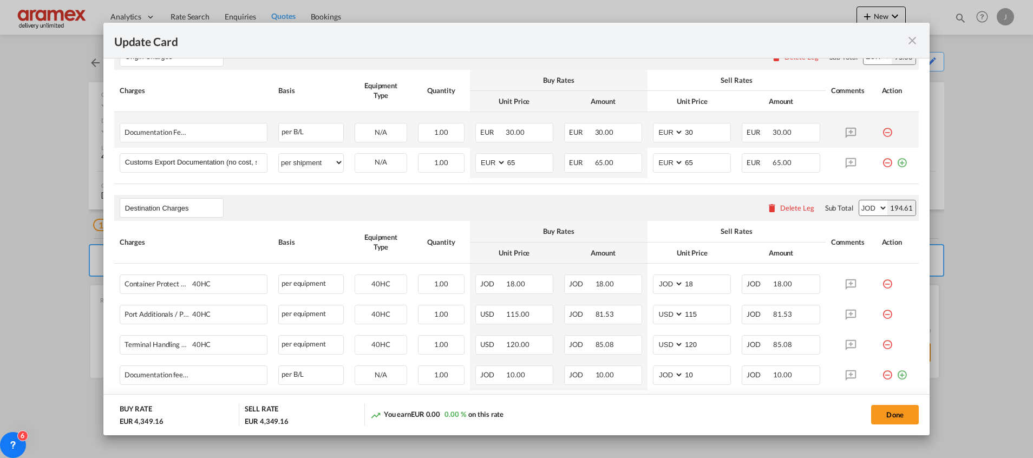
scroll to position [487, 0]
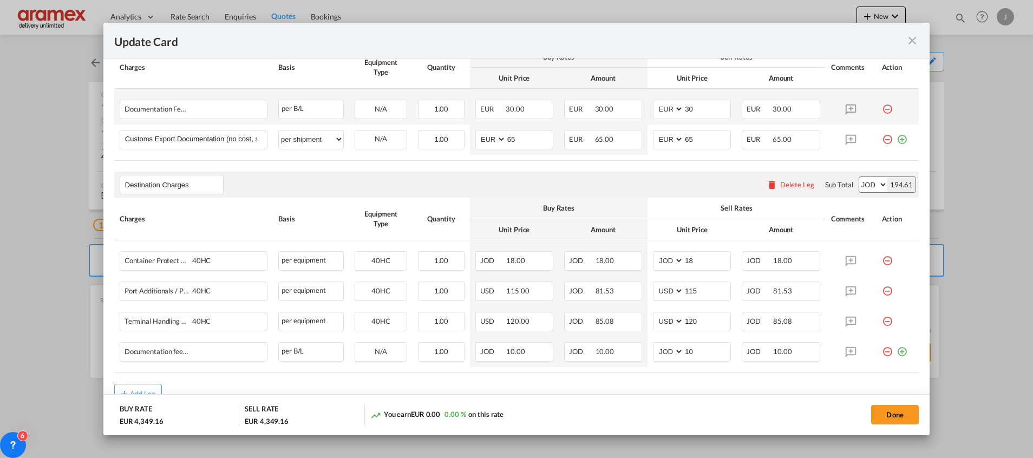
click at [782, 183] on div "Delete Leg" at bounding box center [797, 184] width 34 height 9
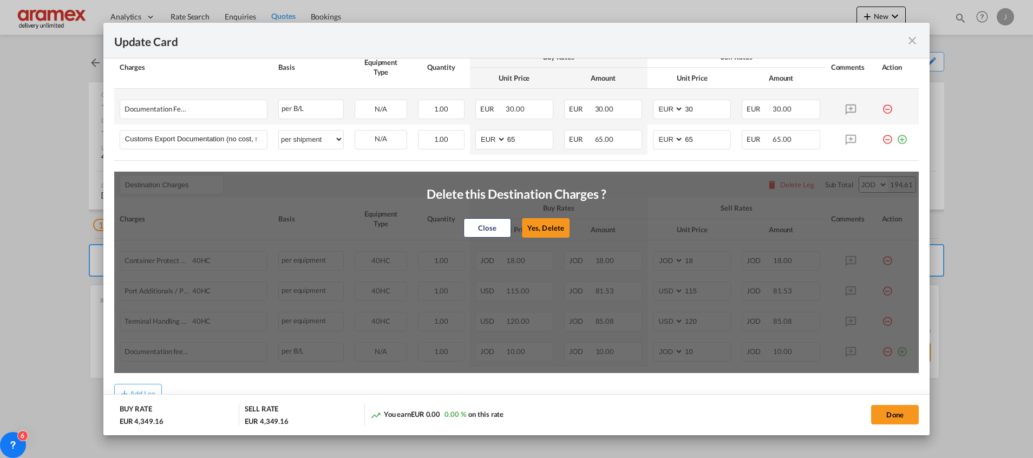
drag, startPoint x: 536, startPoint y: 225, endPoint x: 478, endPoint y: 231, distance: 57.7
click at [537, 225] on button "Yes, Delete" at bounding box center [546, 227] width 48 height 19
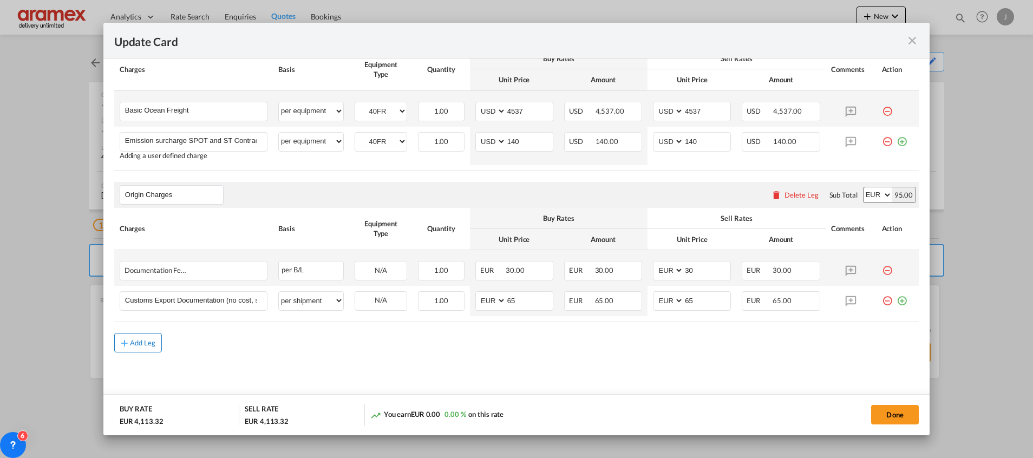
click at [132, 347] on button "Add Leg" at bounding box center [138, 342] width 48 height 19
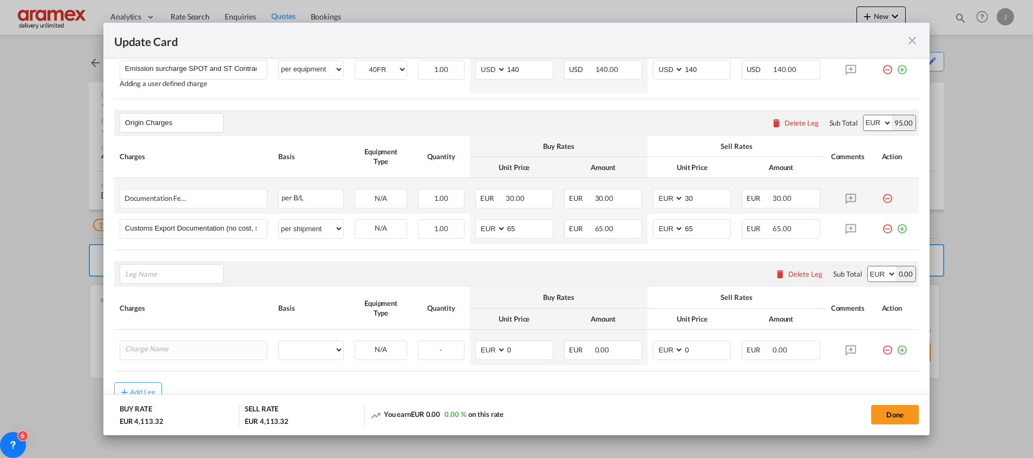
scroll to position [446, 0]
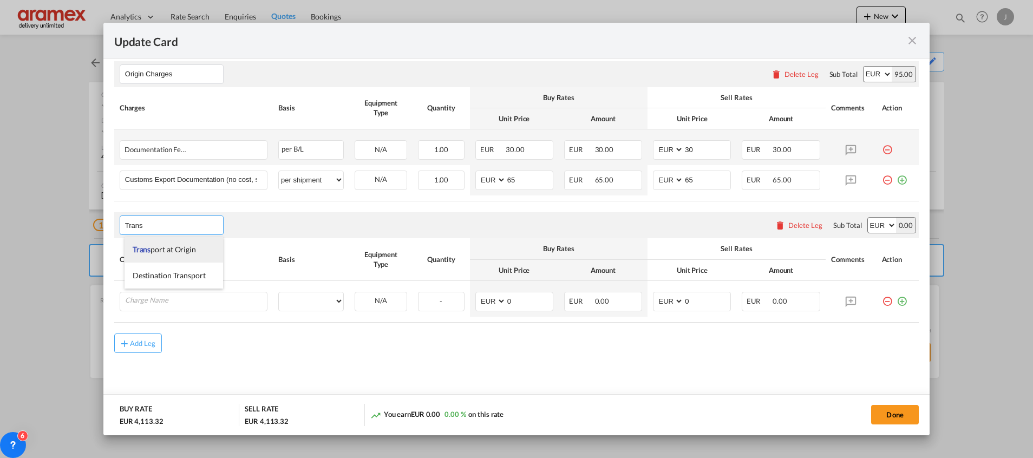
click at [190, 246] on span "Trans port at Origin" at bounding box center [164, 249] width 63 height 9
type input "Transport at Origin"
drag, startPoint x: 318, startPoint y: 364, endPoint x: 354, endPoint y: 319, distance: 57.6
click at [318, 364] on md-content "Main Freight Please enter leg name Leg Name Already Exists Delete Leg Sub Total…" at bounding box center [516, 150] width 804 height 518
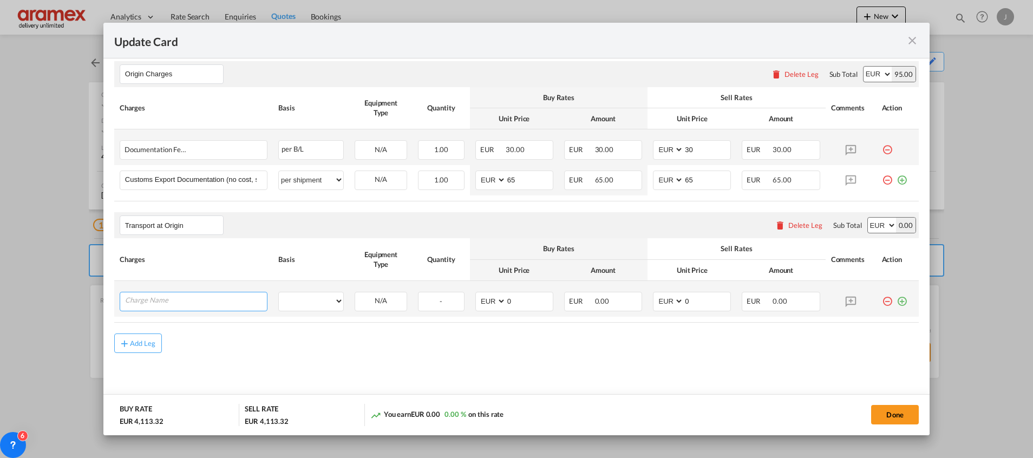
click at [180, 304] on input "Charge Name" at bounding box center [196, 300] width 142 height 16
paste input "Costs for transport - 5091 Middelbeers - [GEOGRAPHIC_DATA] will be € 2295,00"
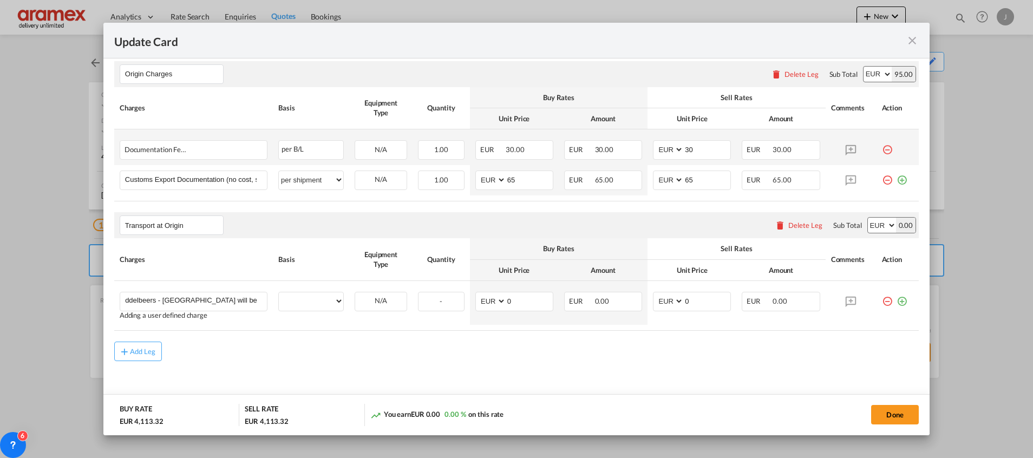
scroll to position [0, 0]
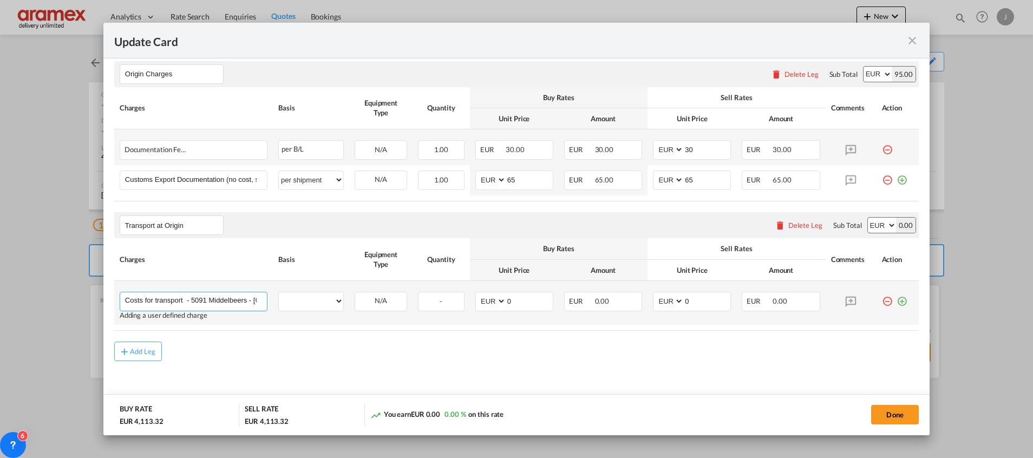
click at [207, 299] on input "Costs for transport - 5091 Middelbeers - [GEOGRAPHIC_DATA] will be € 2295,00" at bounding box center [196, 300] width 142 height 16
drag, startPoint x: 234, startPoint y: 299, endPoint x: 333, endPoint y: 299, distance: 99.6
click at [333, 299] on tr "Costs for transport - 5091 Middelbeers - [GEOGRAPHIC_DATA] will be € 2295,00 Pl…" at bounding box center [516, 303] width 804 height 44
click at [199, 303] on input "Costs for transport - 5091 Middelbeers - [GEOGRAPHIC_DATA] will be € 2295,00" at bounding box center [196, 300] width 142 height 16
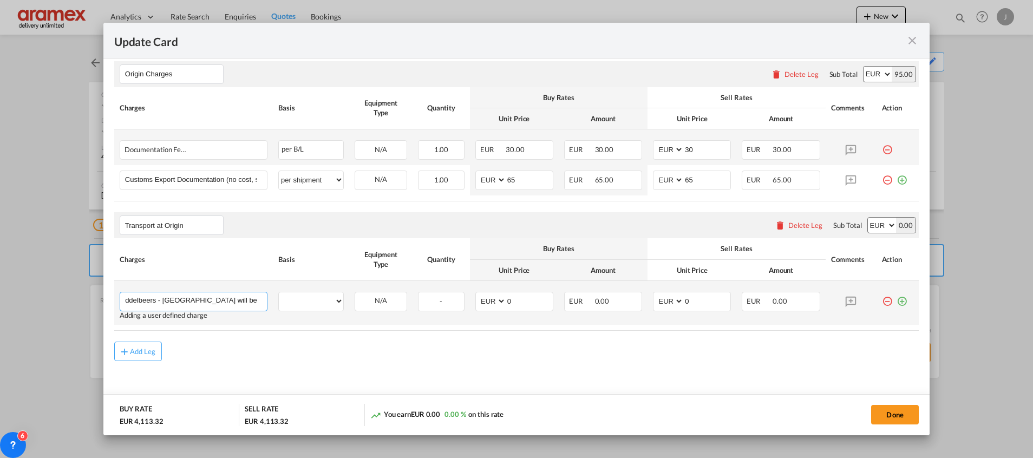
click at [162, 300] on input "Costs for transport - 5091 Middelbeers - [GEOGRAPHIC_DATA] will be € 2295,00" at bounding box center [196, 300] width 142 height 16
click at [235, 301] on input "Costs for transport - 5091 Middelbeers - Transporter [GEOGRAPHIC_DATA] will be …" at bounding box center [196, 300] width 142 height 16
drag, startPoint x: 251, startPoint y: 301, endPoint x: 341, endPoint y: 301, distance: 90.9
click at [341, 301] on tr "Costs for transport - 5091 Middelbeers - Transporter [GEOGRAPHIC_DATA] WH will …" at bounding box center [516, 303] width 804 height 44
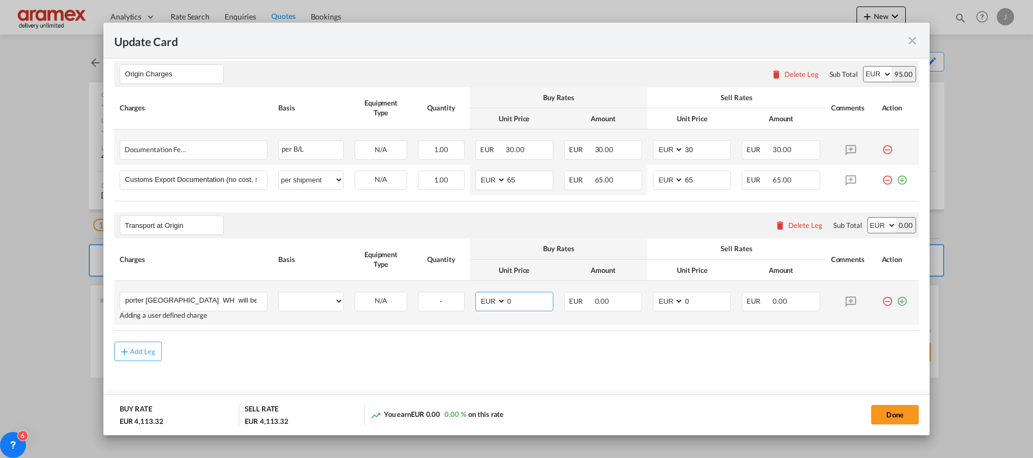
scroll to position [0, 0]
drag, startPoint x: 513, startPoint y: 300, endPoint x: 482, endPoint y: 300, distance: 31.4
click at [482, 300] on md-input-container "AED AFN ALL AMD ANG AOA ARS AUD AWG AZN BAM BBD BDT BGN BHD BIF BMD BND [PERSON…" at bounding box center [514, 301] width 78 height 19
click at [224, 294] on input "Costs for transport - 5091 Middelbeers - Transporter [GEOGRAPHIC_DATA] WH will …" at bounding box center [196, 300] width 142 height 16
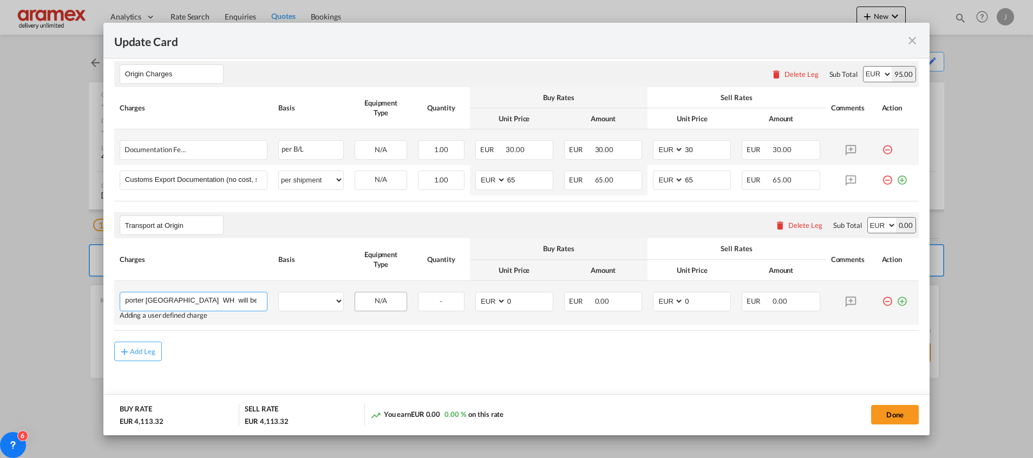
drag, startPoint x: 223, startPoint y: 301, endPoint x: 374, endPoint y: 308, distance: 151.1
click at [374, 308] on tr "Costs for transport - 5091 Middelbeers - Transporter [GEOGRAPHIC_DATA] WH will …" at bounding box center [516, 303] width 804 height 44
click at [234, 298] on input "Costs for transport - 5091 Middelbeers - Transporter [GEOGRAPHIC_DATA] WH will …" at bounding box center [196, 300] width 142 height 16
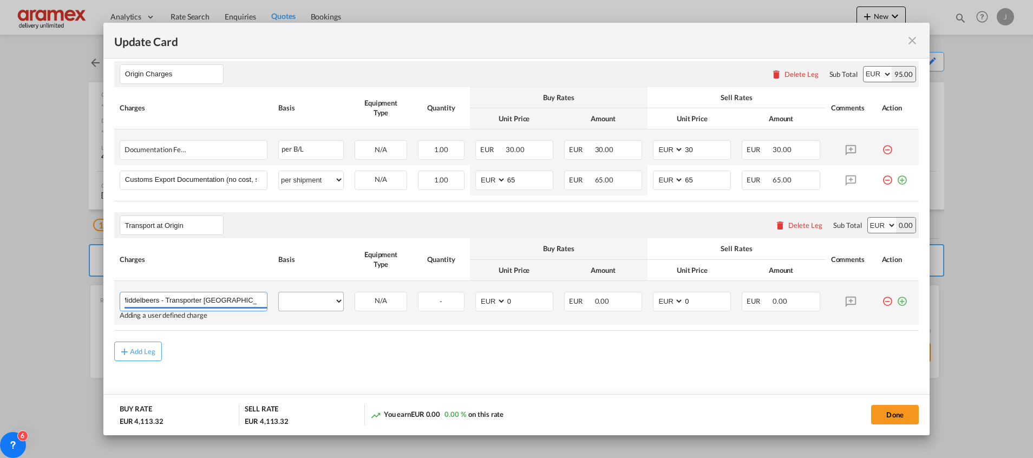
type input "Costs for transport - 5091 Middelbeers - Transporter [GEOGRAPHIC_DATA] WH"
click at [304, 306] on select "per equipment per container per B/L per shipping bill per shipment % on pickup …" at bounding box center [311, 300] width 64 height 17
select select "per shipment"
click at [279, 292] on select "per equipment per container per B/L per shipping bill per shipment % on pickup …" at bounding box center [311, 300] width 64 height 17
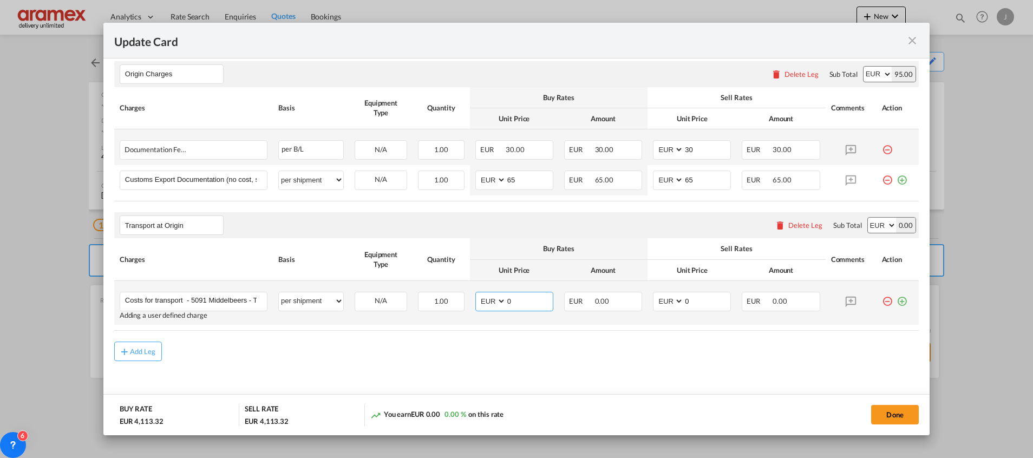
drag, startPoint x: 525, startPoint y: 304, endPoint x: 480, endPoint y: 300, distance: 45.7
click at [480, 300] on md-input-container "AED AFN ALL AMD ANG AOA ARS AUD AWG AZN BAM BBD BDT BGN BHD BIF BMD BND [PERSON…" at bounding box center [514, 301] width 78 height 19
paste input "2295,00"
click at [513, 301] on input "2295" at bounding box center [529, 300] width 47 height 16
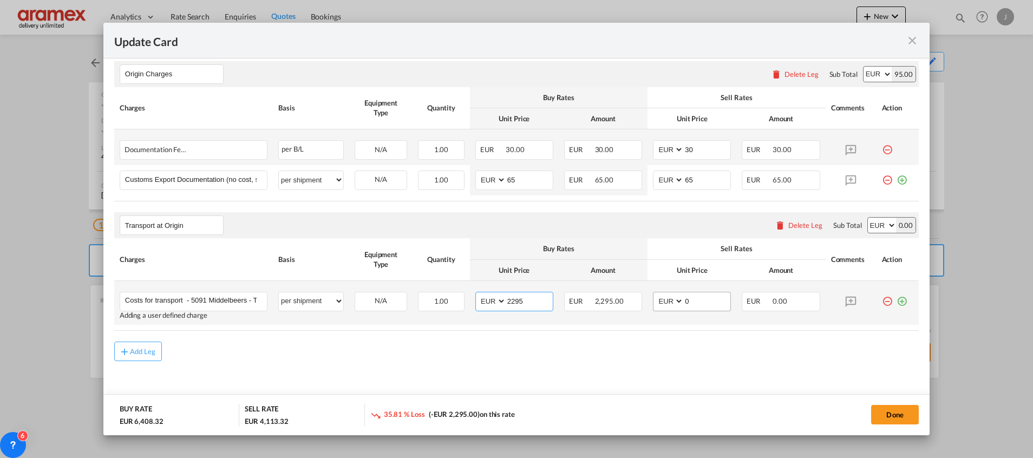
type input "2295"
click at [685, 300] on input "0" at bounding box center [706, 300] width 47 height 16
paste input "2295"
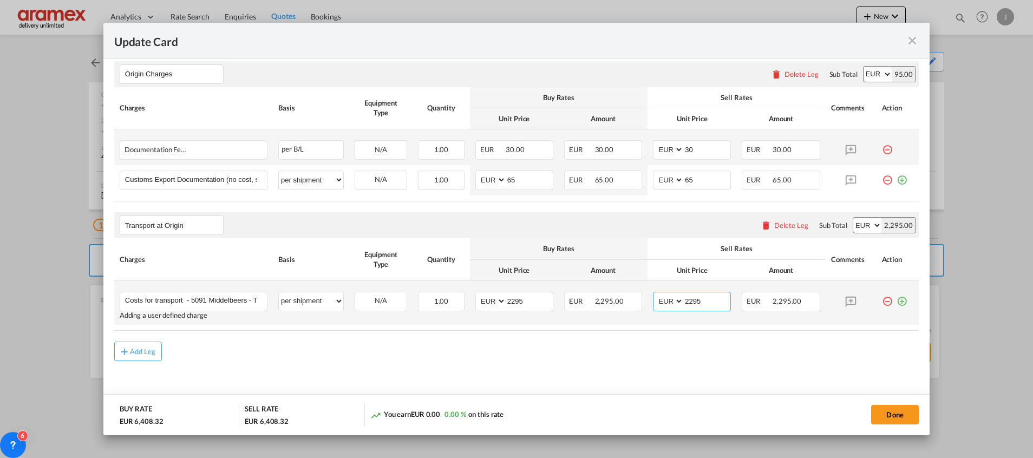
type input "2295"
click at [896, 302] on md-icon "icon-plus-circle-outline green-400-fg" at bounding box center [901, 297] width 11 height 11
click at [841, 302] on md-icon "Update Card Port ..." at bounding box center [850, 301] width 19 height 19
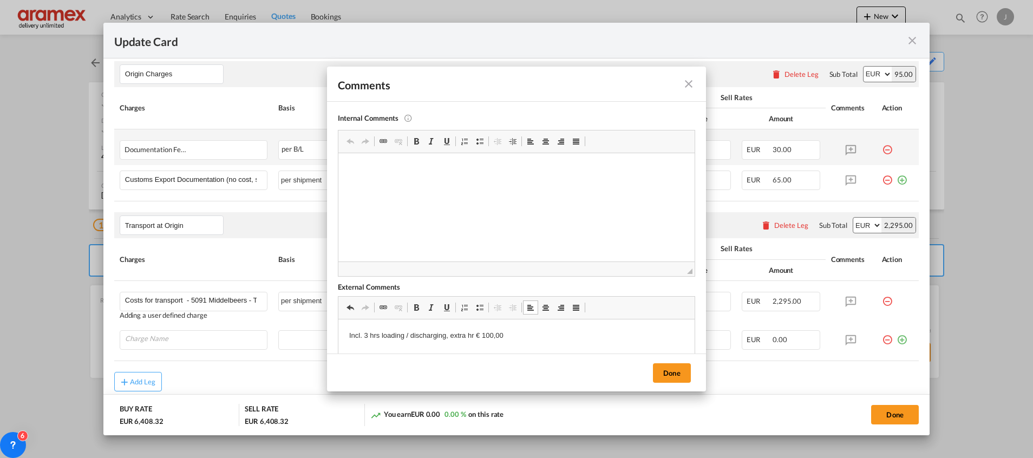
click at [347, 334] on html "Incl. 3 hrs loading / discharging, extra hr € 100,00" at bounding box center [516, 335] width 356 height 33
click at [679, 375] on button "Done" at bounding box center [672, 372] width 38 height 19
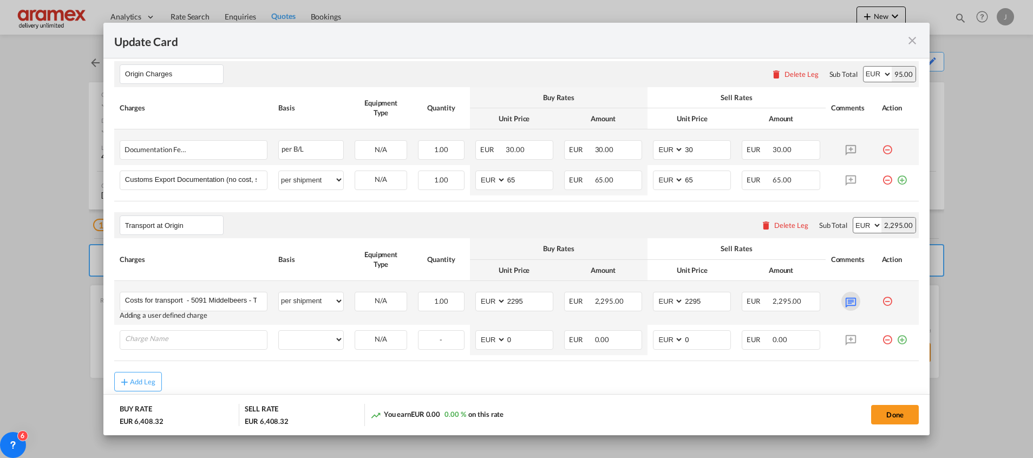
click at [845, 299] on md-icon "Update Card Port ..." at bounding box center [850, 301] width 19 height 19
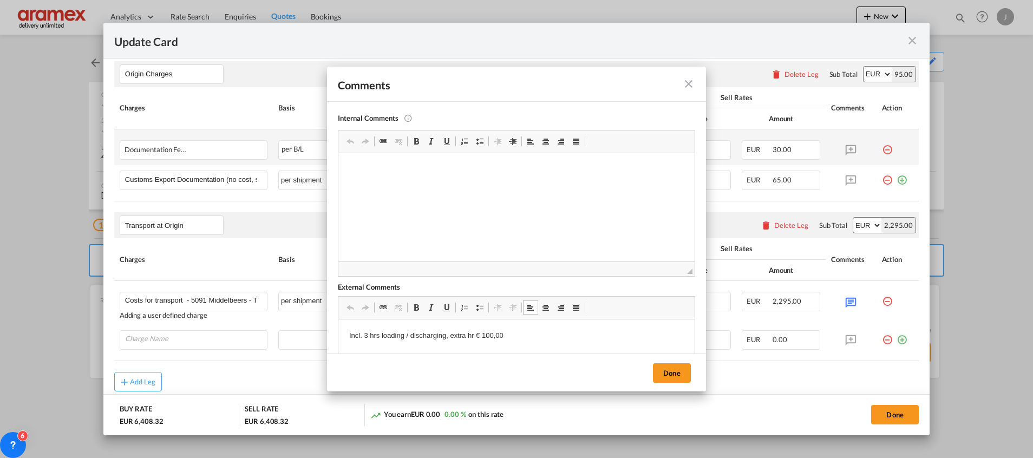
click at [505, 333] on p "Incl. 3 hrs loading / discharging, extra hr € 100,00" at bounding box center [516, 335] width 334 height 11
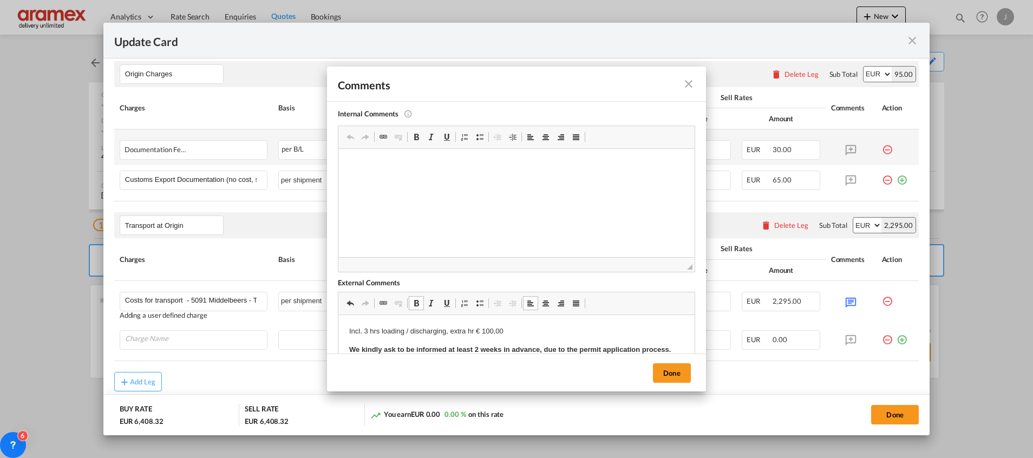
scroll to position [16, 0]
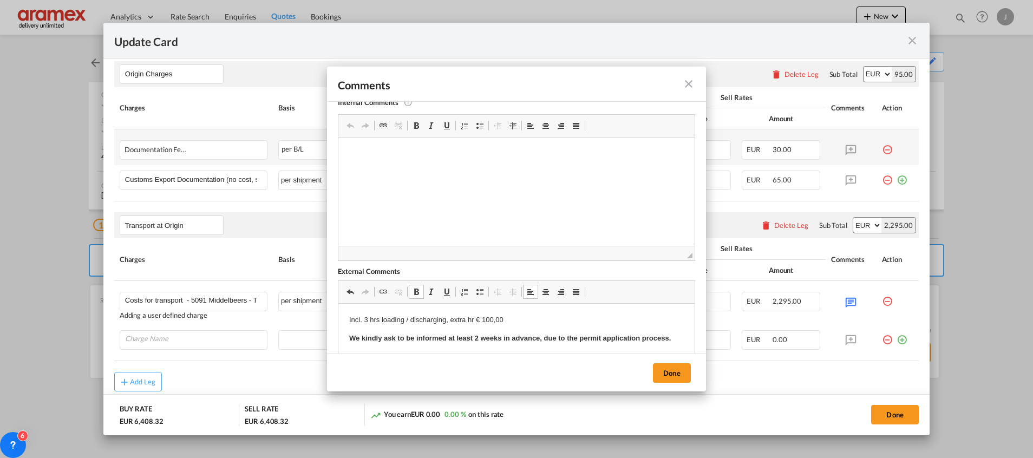
click at [528, 341] on strong "We kindly ask to be informed at least 2 weeks in advance, due to the permit app…" at bounding box center [509, 338] width 321 height 8
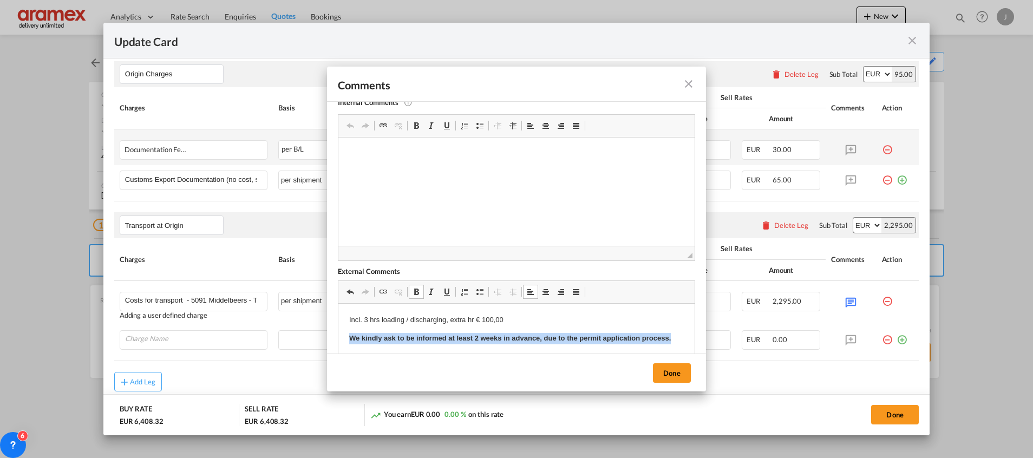
click at [528, 341] on strong "We kindly ask to be informed at least 2 weeks in advance, due to the permit app…" at bounding box center [509, 338] width 321 height 8
click at [419, 297] on link "Bold Keyboard shortcut Ctrl+B" at bounding box center [416, 292] width 15 height 14
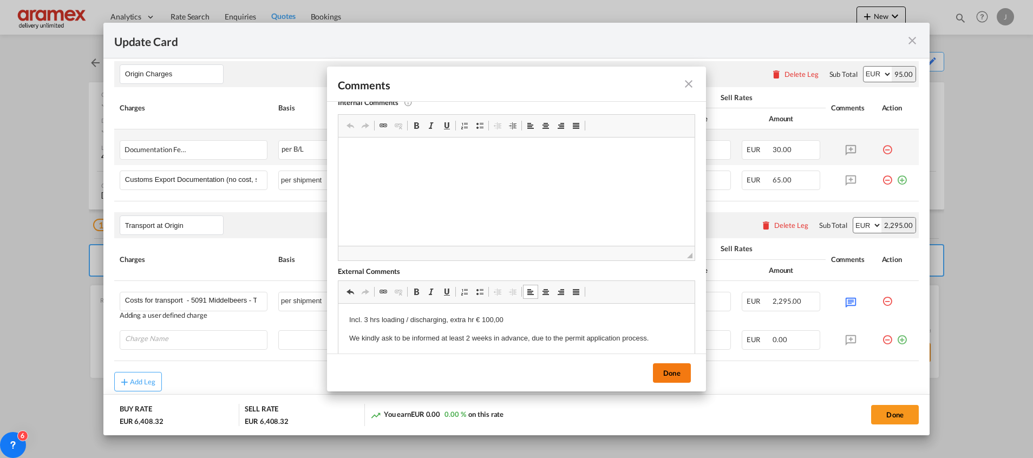
click at [679, 367] on button "Done" at bounding box center [672, 372] width 38 height 19
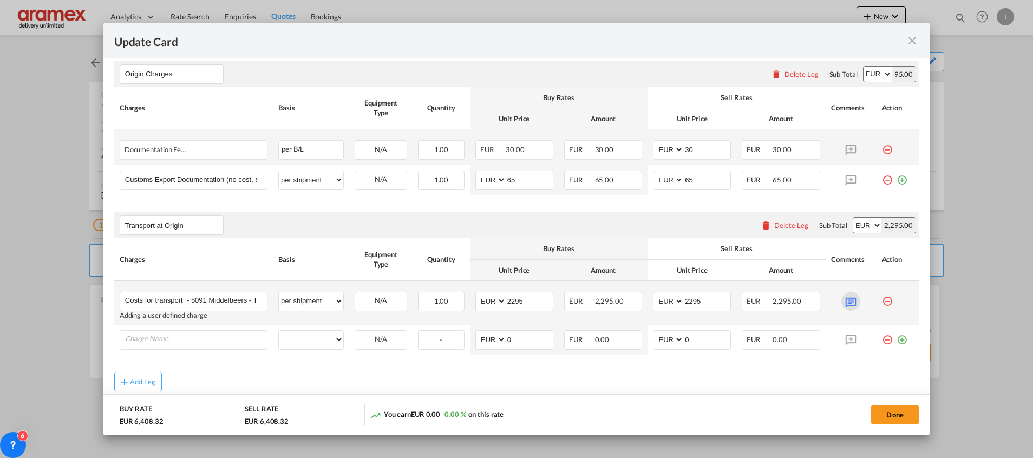
click at [841, 299] on md-icon "Update Card Port ..." at bounding box center [850, 301] width 19 height 19
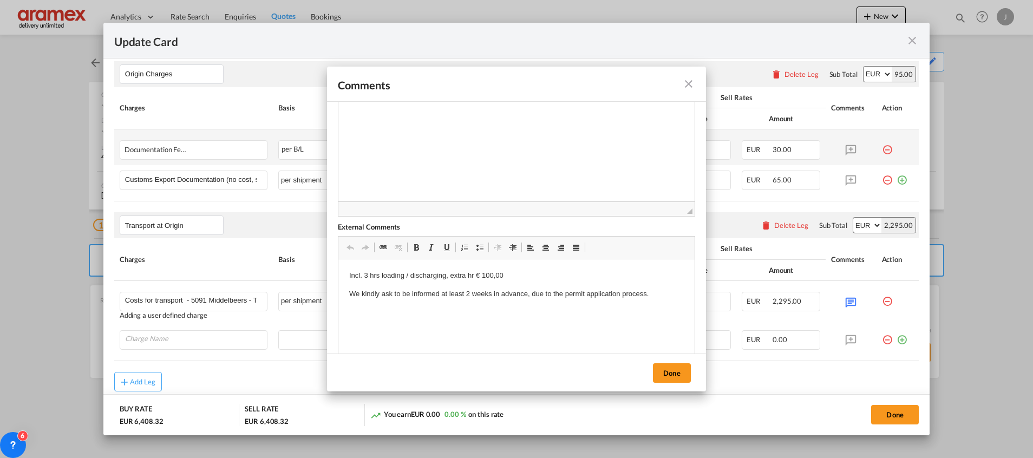
scroll to position [81, 0]
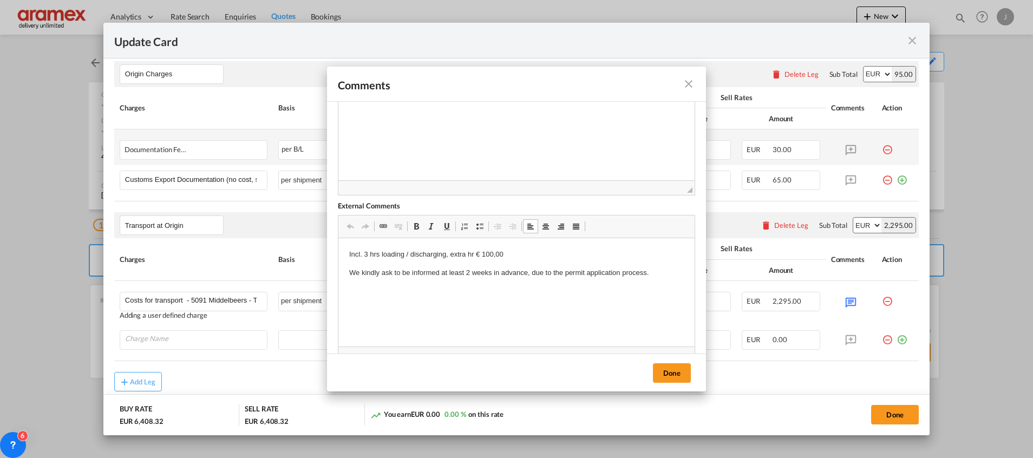
click at [654, 274] on p "We kindly ask to be informed at least 2 weeks in advance, due to the permit app…" at bounding box center [516, 272] width 334 height 11
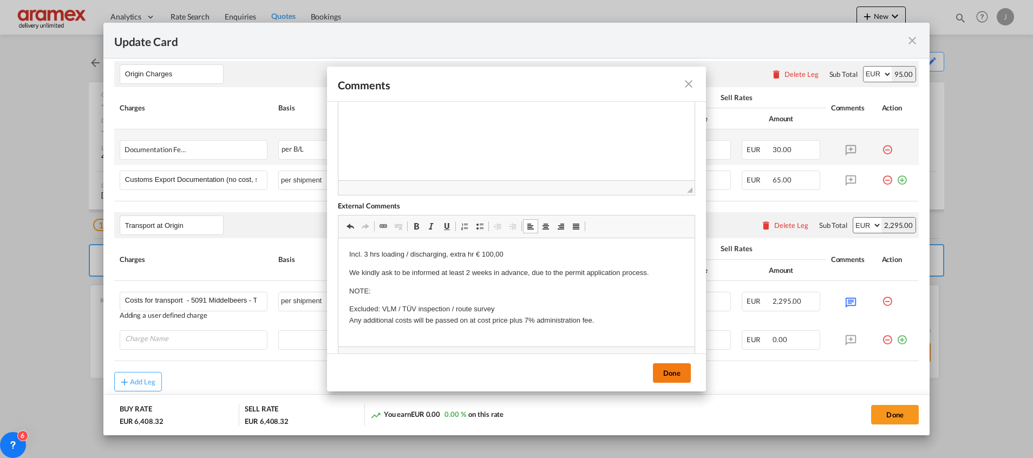
click at [668, 376] on button "Done" at bounding box center [672, 372] width 38 height 19
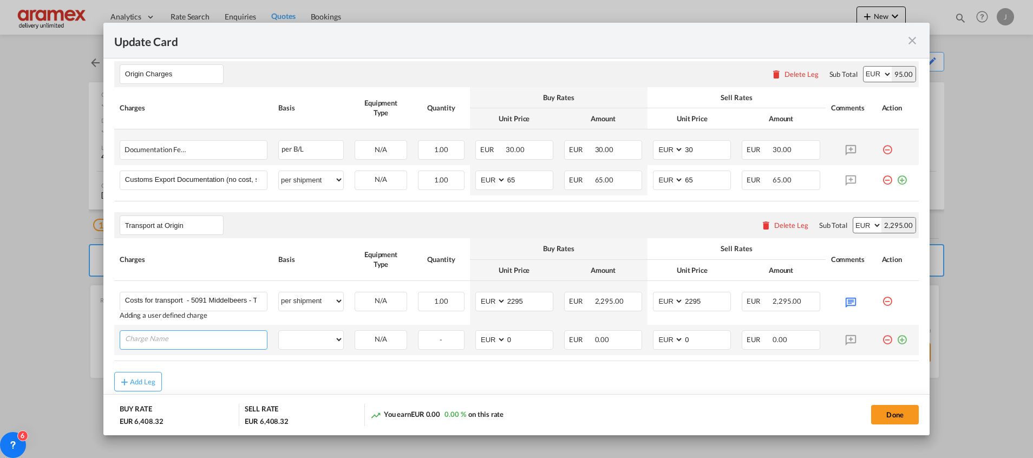
click at [180, 338] on input "Charge Name" at bounding box center [196, 339] width 142 height 16
paste input "Costs for stuffing, lashing and container transport per barge € 1335,00"
click at [234, 339] on input "Costs for stuffing, lashing and container transport per barge € 1335,00" at bounding box center [196, 339] width 142 height 16
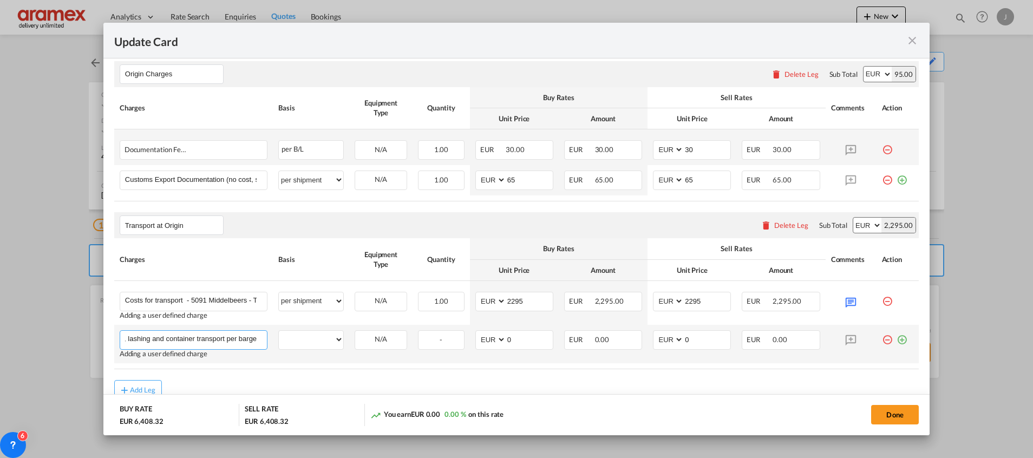
scroll to position [0, 58]
type input "Costs for stuffing, lashing and container transport per barge"
click at [304, 349] on div "per equipment per container per B/L per shipping bill per shipment % on pickup …" at bounding box center [310, 339] width 65 height 19
click at [307, 345] on select "per equipment per container per B/L per shipping bill per shipment % on pickup …" at bounding box center [311, 339] width 64 height 17
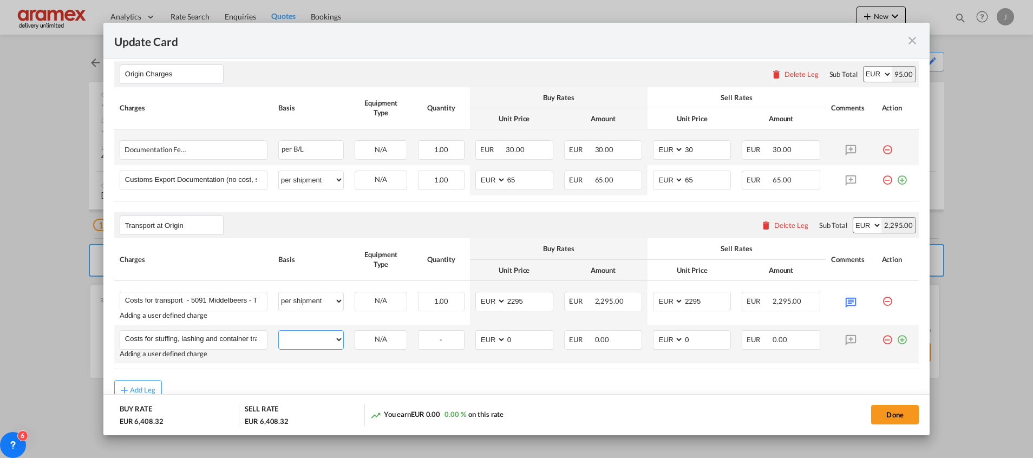
select select "per equipment"
click at [279, 331] on select "per equipment per container per B/L per shipping bill per shipment % on pickup …" at bounding box center [311, 339] width 64 height 17
click at [386, 339] on select "40HC 40FR" at bounding box center [380, 339] width 51 height 15
click at [295, 346] on select "per equipment per container per B/L per shipping bill per shipment % on pickup …" at bounding box center [311, 339] width 64 height 17
click at [385, 339] on select "40HC 40FR" at bounding box center [380, 339] width 51 height 15
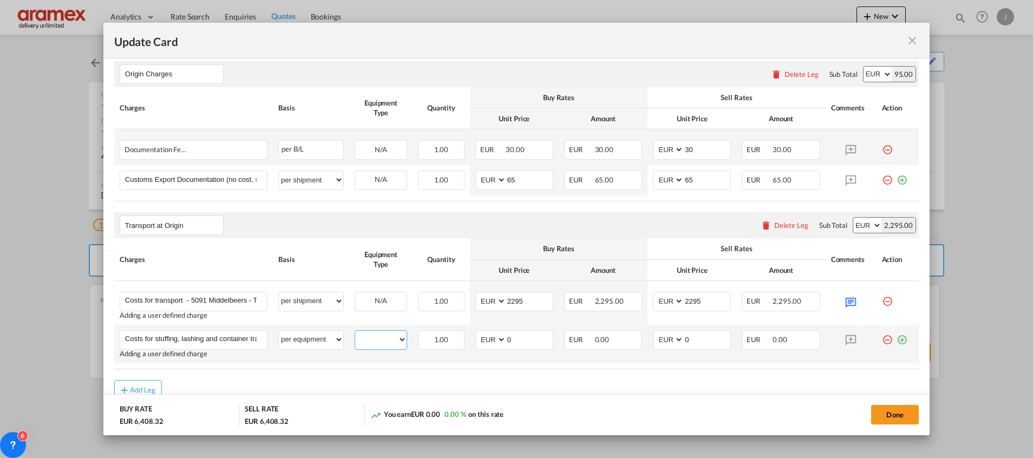
select select "40FR"
click at [355, 332] on select "40HC 40FR" at bounding box center [380, 339] width 51 height 15
drag, startPoint x: 516, startPoint y: 345, endPoint x: 495, endPoint y: 344, distance: 21.1
click at [496, 344] on md-input-container "AED AFN ALL AMD ANG AOA ARS AUD AWG AZN BAM BBD BDT BGN BHD BIF BMD BND [PERSON…" at bounding box center [514, 339] width 78 height 19
paste input "1335,0"
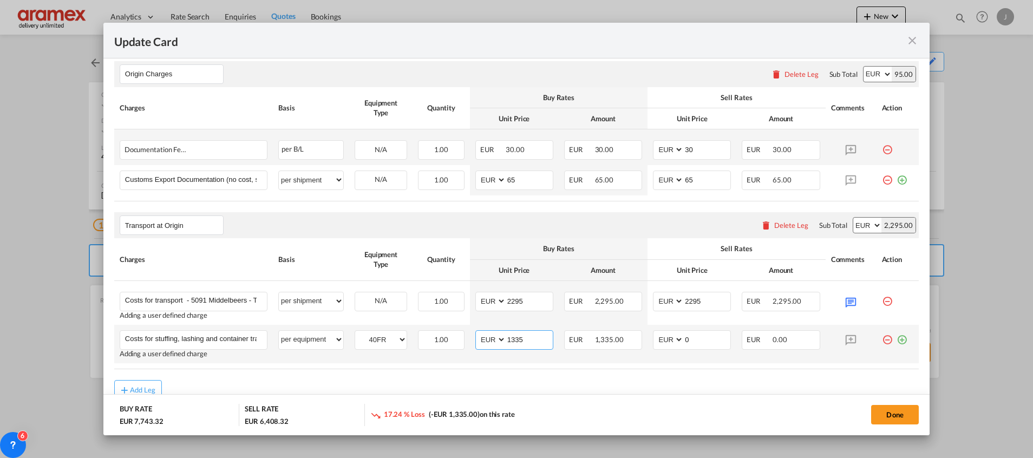
click at [514, 338] on input "1335" at bounding box center [529, 339] width 47 height 16
click at [513, 337] on input "1335" at bounding box center [529, 339] width 47 height 16
type input "1335"
drag, startPoint x: 667, startPoint y: 339, endPoint x: 649, endPoint y: 339, distance: 17.9
click at [653, 339] on md-input-container "AED AFN ALL AMD ANG AOA ARS AUD AWG AZN BAM BBD BDT BGN BHD BIF BMD BND [PERSON…" at bounding box center [692, 339] width 78 height 19
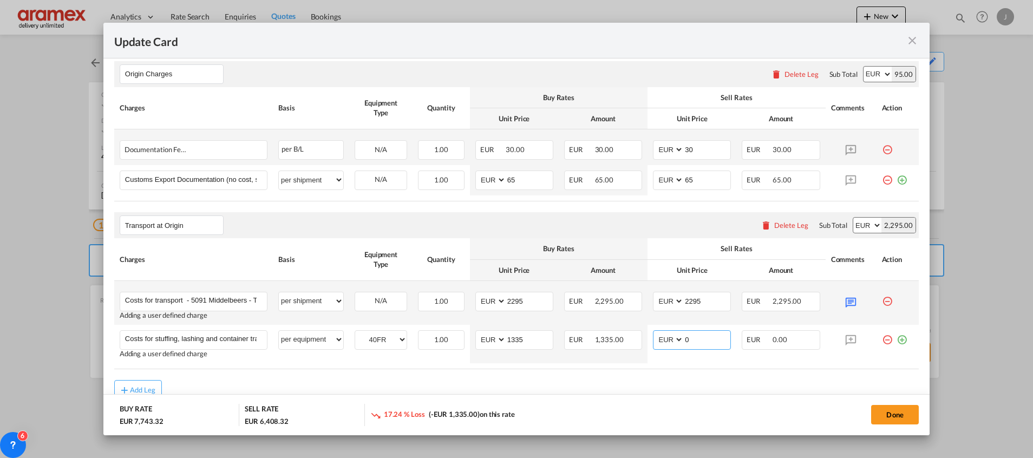
paste input "1335"
type input "1335"
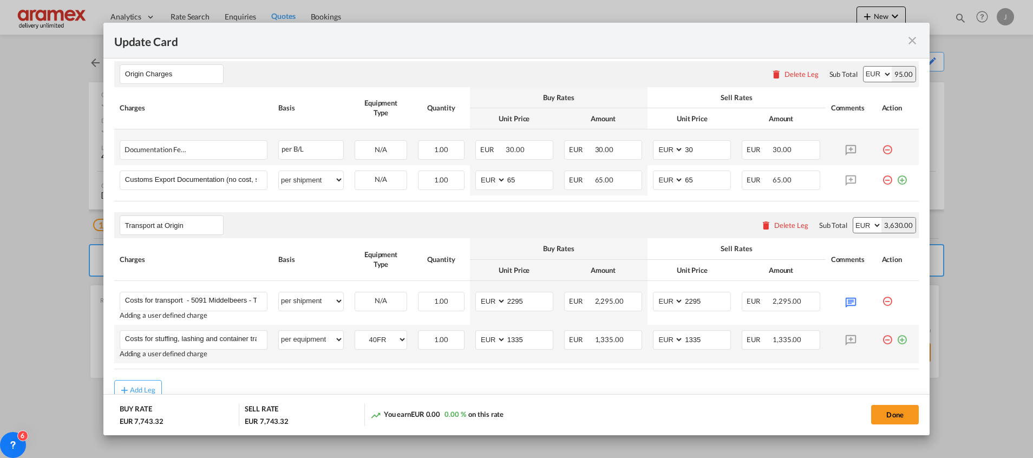
click at [896, 341] on md-icon "icon-plus-circle-outline green-400-fg" at bounding box center [901, 335] width 11 height 11
type input "VGM"
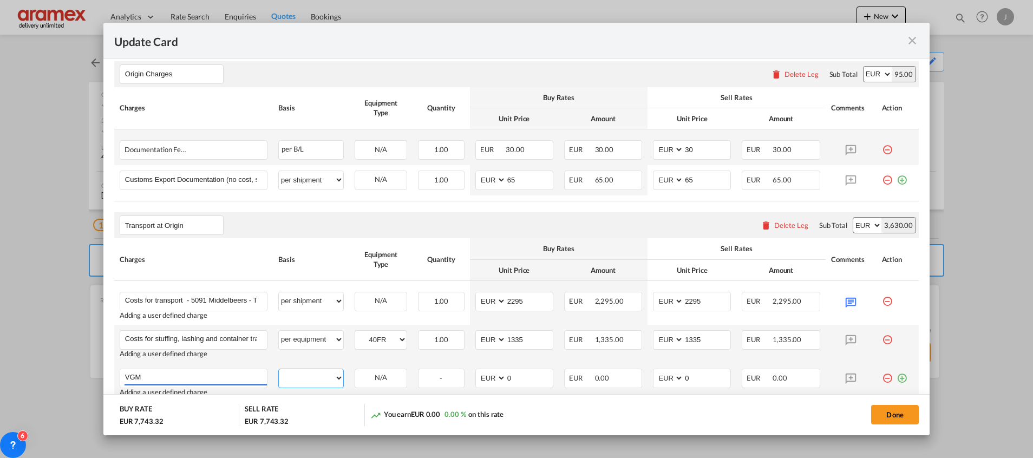
drag, startPoint x: 306, startPoint y: 380, endPoint x: 306, endPoint y: 368, distance: 12.4
click at [306, 380] on select "per equipment per container per B/L per shipping bill per shipment % on pickup …" at bounding box center [311, 377] width 64 height 17
select select "per equipment"
click at [279, 369] on select "per equipment per container per B/L per shipping bill per shipment % on pickup …" at bounding box center [311, 377] width 64 height 17
click at [384, 380] on select "40HC 40FR" at bounding box center [380, 378] width 51 height 15
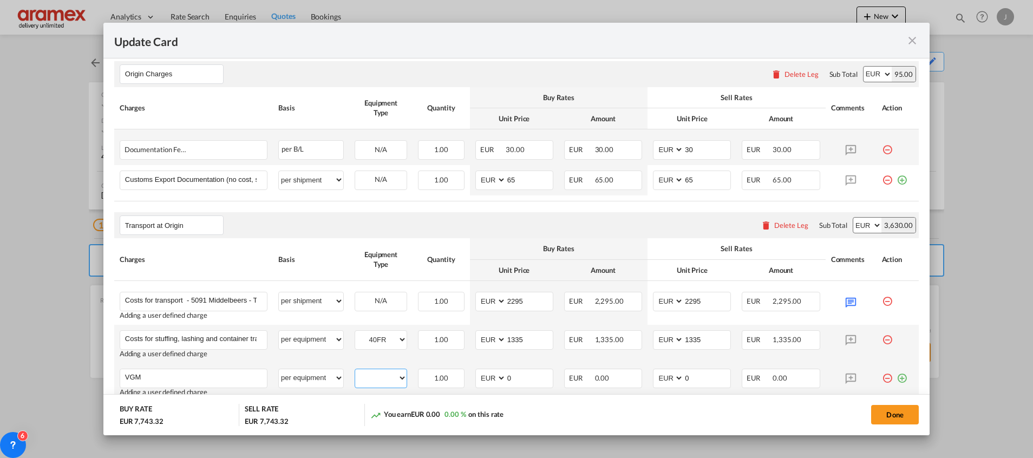
select select "40FR"
click at [355, 371] on select "40HC 40FR" at bounding box center [380, 378] width 51 height 15
drag, startPoint x: 532, startPoint y: 381, endPoint x: 464, endPoint y: 381, distance: 68.7
click at [470, 381] on td "AED AFN ALL AMD ANG AOA ARS AUD AWG AZN BAM BBD BDT BGN BHD BIF BMD BND [PERSON…" at bounding box center [514, 382] width 89 height 38
click at [510, 379] on input "35" at bounding box center [529, 377] width 47 height 16
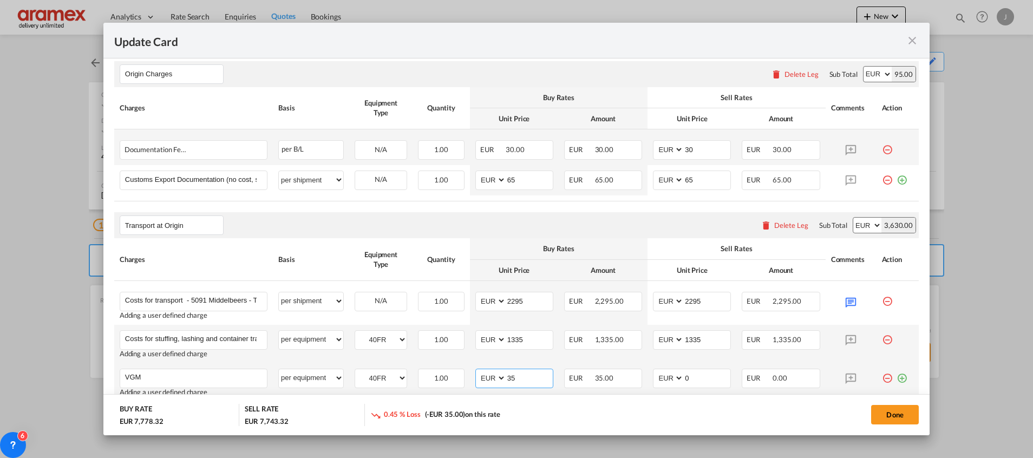
click at [510, 379] on input "35" at bounding box center [529, 377] width 47 height 16
type input "35"
drag, startPoint x: 689, startPoint y: 379, endPoint x: 658, endPoint y: 381, distance: 30.9
click at [659, 381] on md-input-container "AED AFN ALL AMD ANG AOA ARS AUD AWG AZN BAM BBD BDT BGN BHD BIF BMD BND [PERSON…" at bounding box center [692, 378] width 78 height 19
paste input "35"
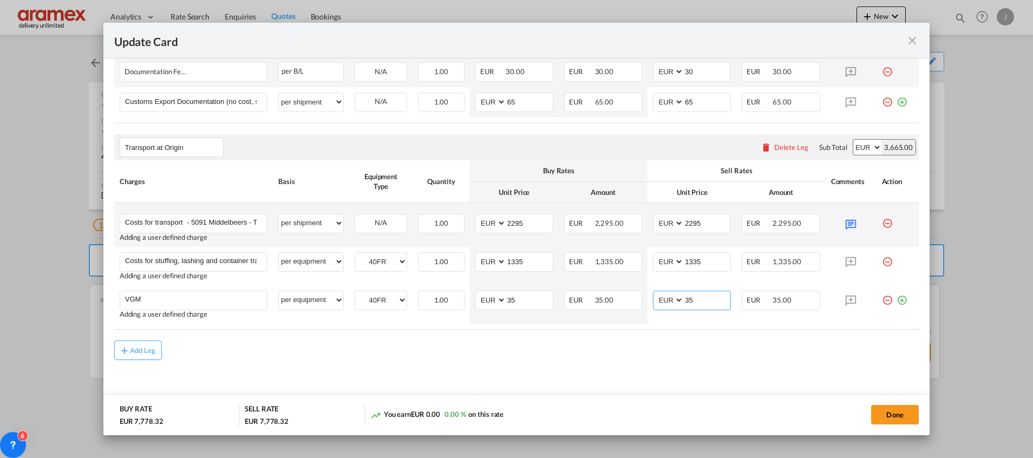
scroll to position [531, 0]
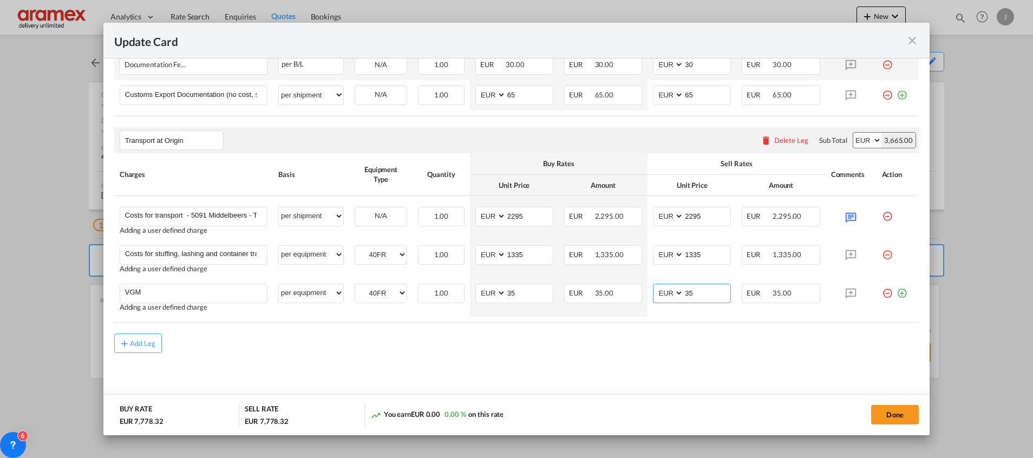
type input "35"
click at [896, 290] on md-icon "icon-plus-circle-outline green-400-fg" at bounding box center [901, 289] width 11 height 11
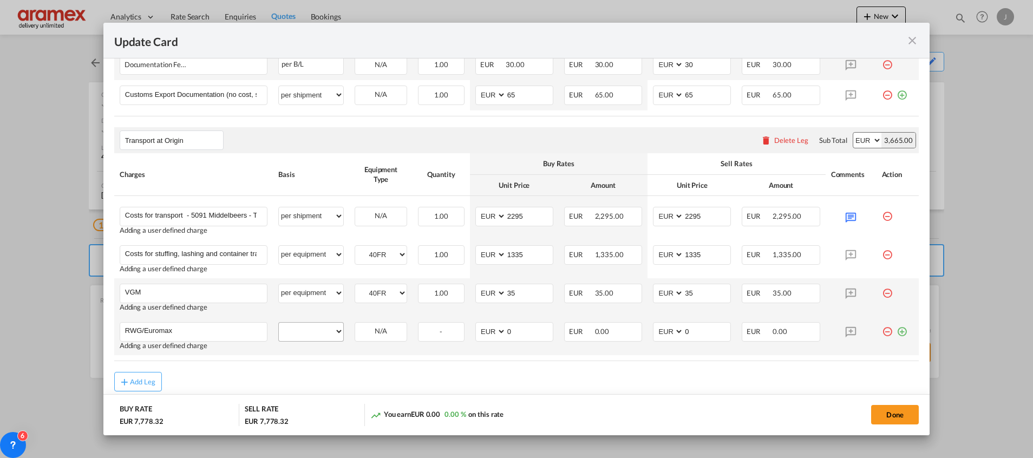
type input "RWG/Euromax"
drag, startPoint x: 310, startPoint y: 336, endPoint x: 310, endPoint y: 319, distance: 16.2
click at [310, 335] on select "per equipment per container per B/L per shipping bill per shipment % on pickup …" at bounding box center [311, 331] width 64 height 17
select select "per equipment"
click at [279, 323] on select "per equipment per container per B/L per shipping bill per shipment % on pickup …" at bounding box center [311, 331] width 64 height 17
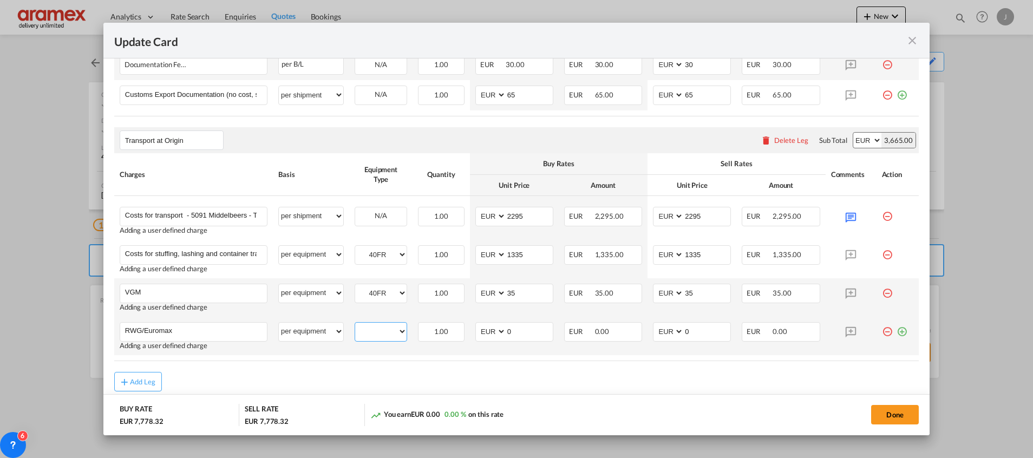
drag, startPoint x: 386, startPoint y: 326, endPoint x: 389, endPoint y: 341, distance: 15.0
click at [387, 327] on select "40HC 40FR" at bounding box center [380, 331] width 51 height 15
select select "40FR"
click at [355, 324] on select "40HC 40FR" at bounding box center [380, 331] width 51 height 15
drag, startPoint x: 531, startPoint y: 332, endPoint x: 463, endPoint y: 337, distance: 68.9
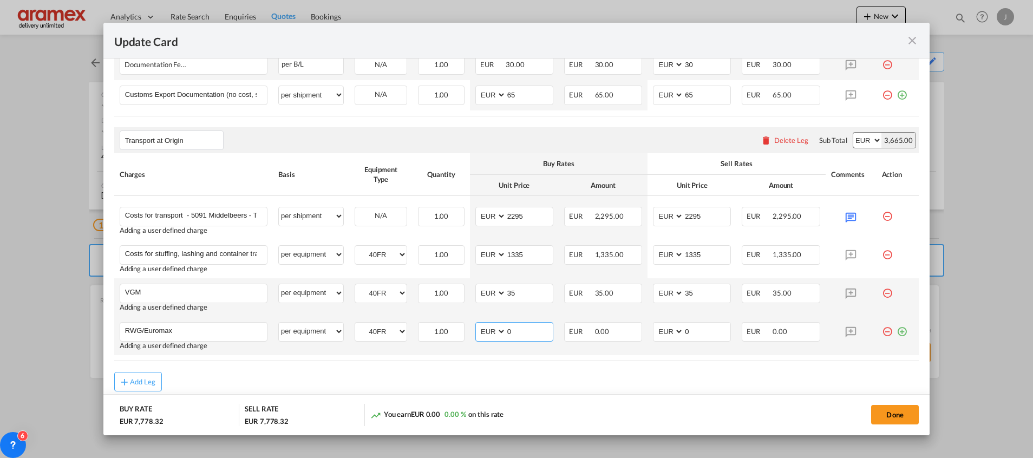
click at [463, 337] on tr "RWG/Euromax Please Enter User Defined Charges Cannot Be Published Adding a user…" at bounding box center [516, 336] width 804 height 38
click at [475, 336] on md-input-container "AED AFN ALL AMD ANG AOA ARS AUD AWG AZN BAM BBD BDT BGN BHD BIF BMD BND [PERSON…" at bounding box center [514, 331] width 78 height 19
type input "25"
drag, startPoint x: 692, startPoint y: 333, endPoint x: 639, endPoint y: 333, distance: 52.5
click at [647, 333] on td "AED AFN ALL AMD ANG AOA ARS AUD AWG AZN BAM BBD BDT BGN BHD BIF BMD BND [PERSON…" at bounding box center [691, 336] width 89 height 38
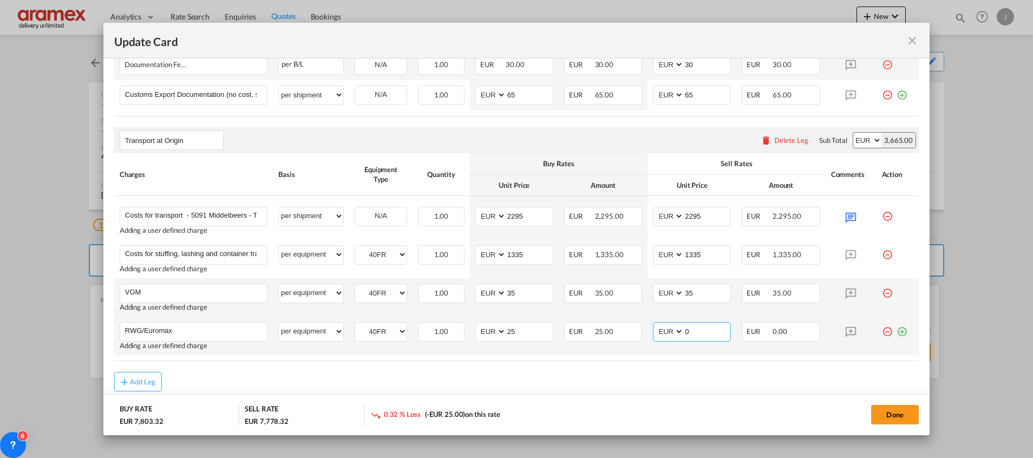
paste input "25"
type input "25"
drag, startPoint x: 888, startPoint y: 331, endPoint x: 808, endPoint y: 342, distance: 80.4
click at [896, 331] on md-icon "icon-plus-circle-outline green-400-fg" at bounding box center [901, 327] width 11 height 11
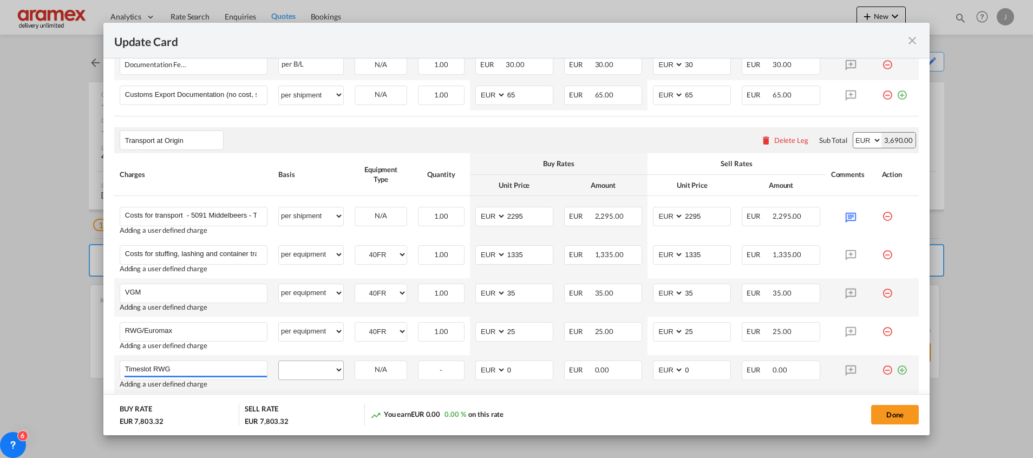
type input "Timeslot RWG"
drag, startPoint x: 317, startPoint y: 365, endPoint x: 320, endPoint y: 358, distance: 7.5
click at [317, 366] on select "per equipment per container per B/L per shipping bill per shipment % on pickup …" at bounding box center [311, 369] width 64 height 17
select select "per equipment"
click at [279, 361] on select "per equipment per container per B/L per shipping bill per shipment % on pickup …" at bounding box center [311, 369] width 64 height 17
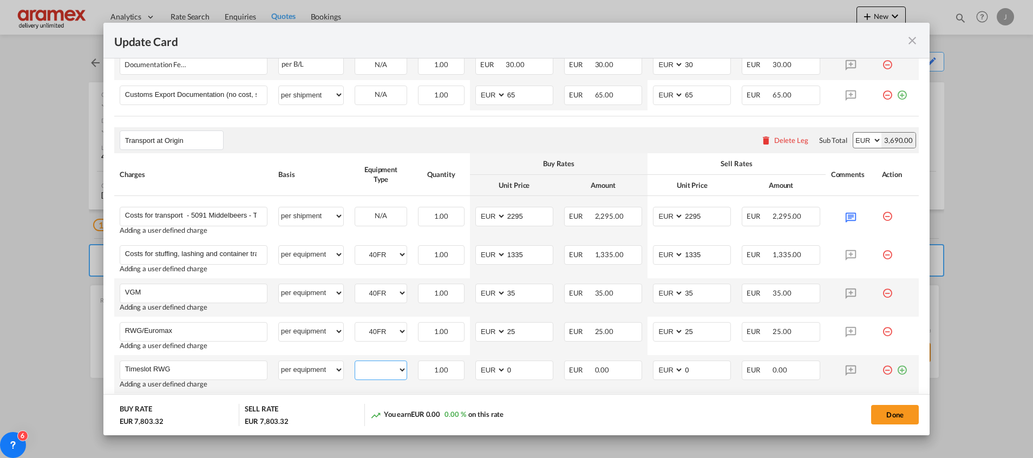
drag, startPoint x: 383, startPoint y: 363, endPoint x: 383, endPoint y: 378, distance: 14.6
click at [383, 363] on select "40HC 40FR" at bounding box center [380, 370] width 51 height 15
select select "40FR"
click at [355, 363] on select "40HC 40FR" at bounding box center [380, 370] width 51 height 15
drag, startPoint x: 515, startPoint y: 372, endPoint x: 474, endPoint y: 376, distance: 41.8
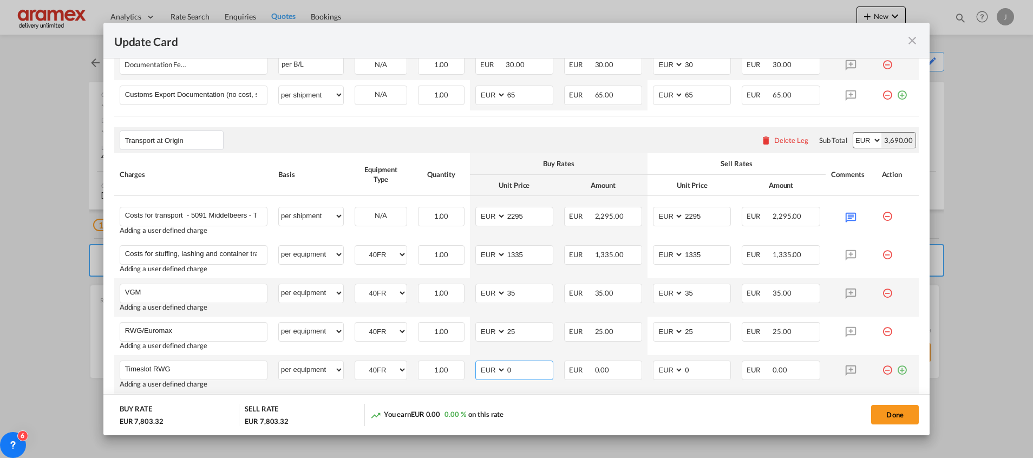
click at [475, 376] on md-input-container "AED AFN ALL AMD ANG AOA ARS AUD AWG AZN BAM BBD BDT BGN BHD BIF BMD BND [PERSON…" at bounding box center [514, 369] width 78 height 19
click at [513, 372] on input "30" at bounding box center [529, 369] width 47 height 16
type input "30"
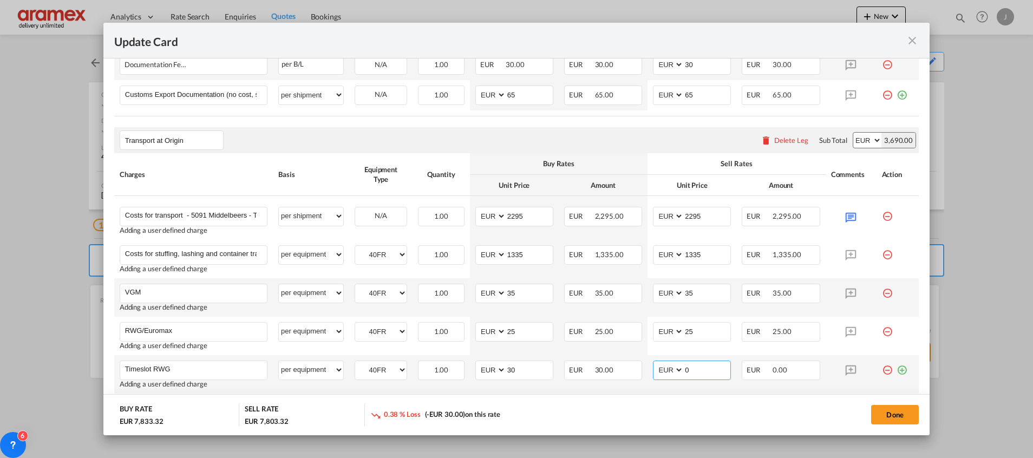
drag, startPoint x: 699, startPoint y: 372, endPoint x: 662, endPoint y: 375, distance: 36.9
click at [662, 375] on md-input-container "AED AFN ALL AMD ANG AOA ARS AUD AWG AZN BAM BBD BDT BGN BHD BIF BMD BND [PERSON…" at bounding box center [692, 369] width 78 height 19
paste input "3"
type input "30"
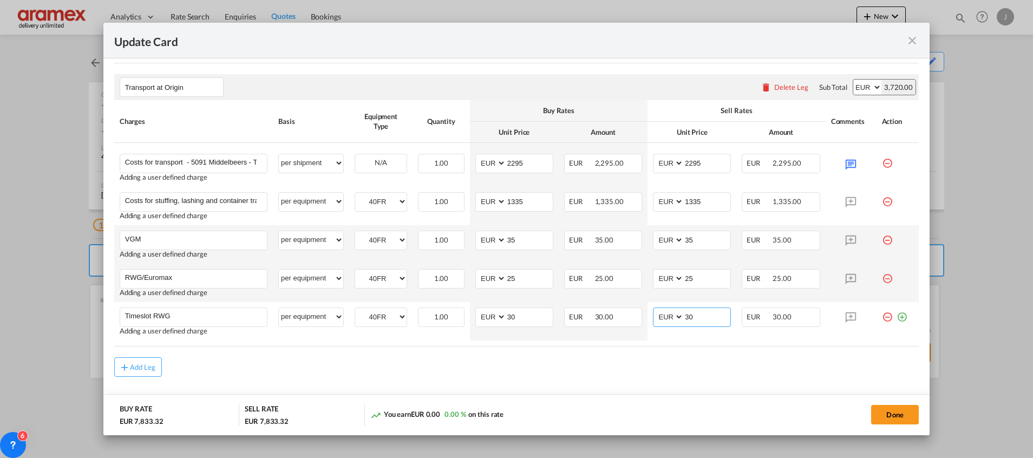
scroll to position [608, 0]
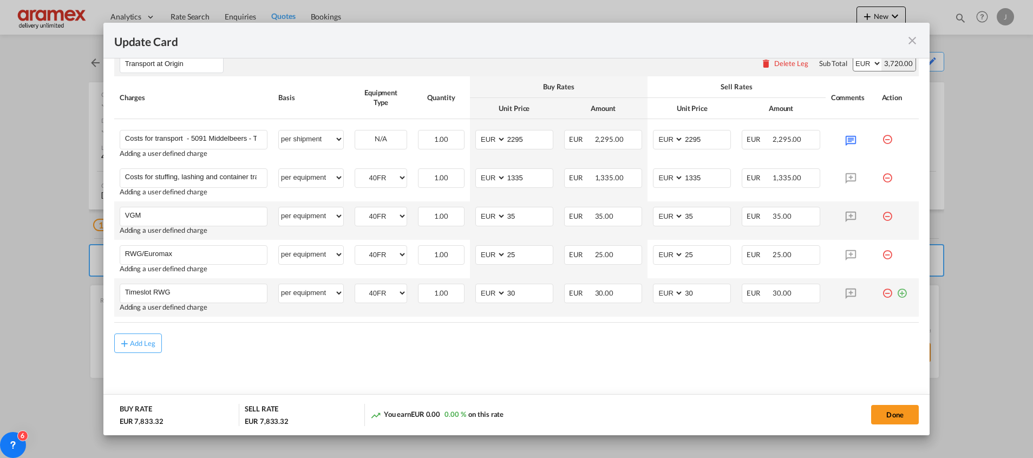
click at [896, 292] on md-icon "icon-plus-circle-outline green-400-fg" at bounding box center [901, 289] width 11 height 11
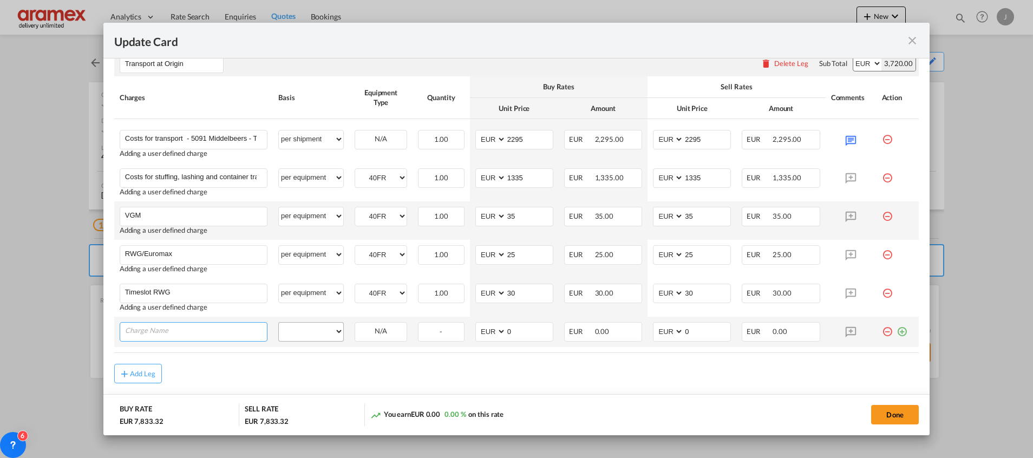
paste input "30"
type input "30"
click at [323, 326] on select "per equipment per container per B/L per shipping bill per shipment % on pickup …" at bounding box center [311, 331] width 64 height 17
select select "per equipment"
click at [279, 323] on select "per equipment per container per B/L per shipping bill per shipment % on pickup …" at bounding box center [311, 331] width 64 height 17
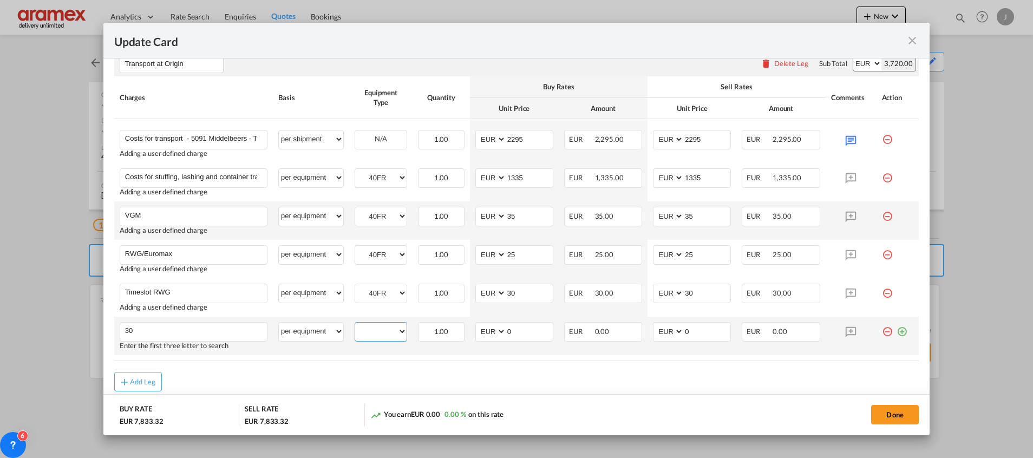
drag, startPoint x: 378, startPoint y: 332, endPoint x: 379, endPoint y: 339, distance: 7.1
click at [378, 331] on select "40HC 40FR" at bounding box center [380, 331] width 51 height 15
select select "40FR"
click at [355, 324] on select "40HC 40FR" at bounding box center [380, 331] width 51 height 15
drag, startPoint x: 505, startPoint y: 331, endPoint x: 463, endPoint y: 332, distance: 42.2
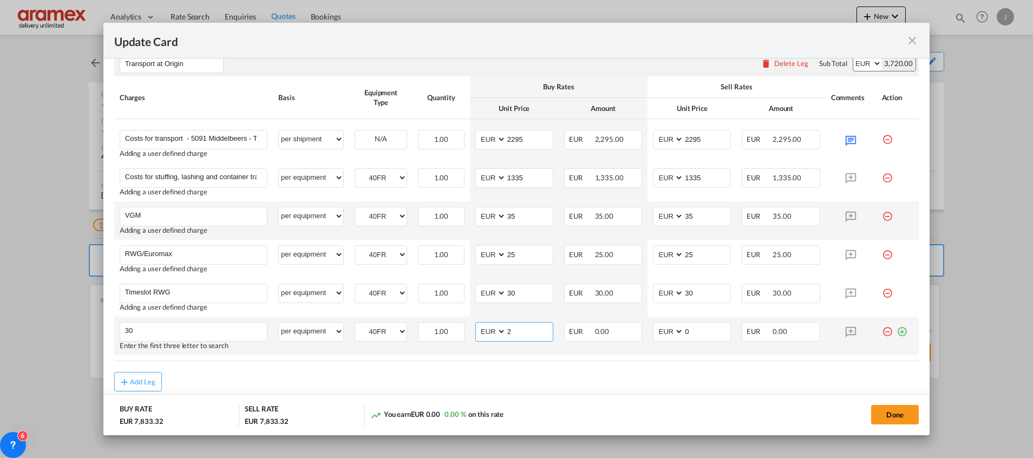
click at [463, 332] on tr "30 Please Enter User Defined Charges Cannot Be Published Enter the first three …" at bounding box center [516, 336] width 804 height 38
drag, startPoint x: 519, startPoint y: 333, endPoint x: 498, endPoint y: 333, distance: 21.1
click at [499, 333] on md-input-container "AED AFN ALL AMD ANG AOA ARS AUD AWG AZN BAM BBD BDT BGN BHD BIF BMD BND [PERSON…" at bounding box center [514, 331] width 78 height 19
drag, startPoint x: 513, startPoint y: 336, endPoint x: 496, endPoint y: 333, distance: 16.9
click at [497, 333] on md-input-container "AED AFN ALL AMD ANG AOA ARS AUD AWG AZN BAM BBD BDT BGN BHD BIF BMD BND [PERSON…" at bounding box center [514, 331] width 78 height 19
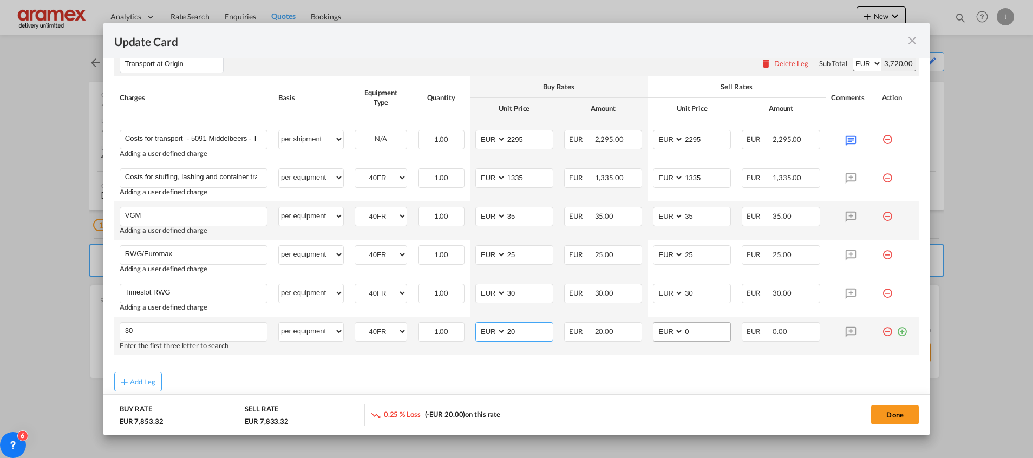
type input "20"
drag, startPoint x: 694, startPoint y: 335, endPoint x: 635, endPoint y: 338, distance: 59.1
click at [635, 338] on tr "30 Please Enter User Defined Charges Cannot Be Published Enter the first three …" at bounding box center [516, 336] width 804 height 38
paste input "2"
type input "20"
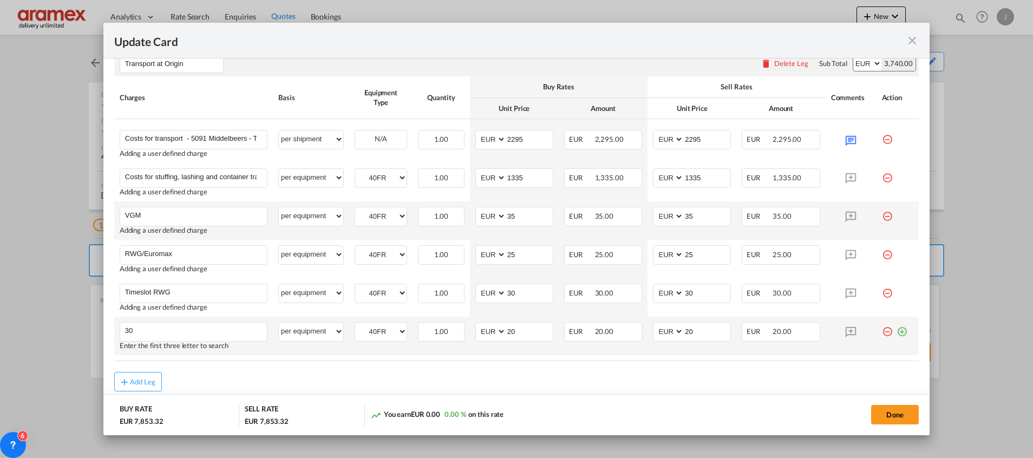
drag, startPoint x: 892, startPoint y: 332, endPoint x: 817, endPoint y: 346, distance: 76.4
click at [896, 332] on md-icon "icon-plus-circle-outline green-400-fg" at bounding box center [901, 327] width 11 height 11
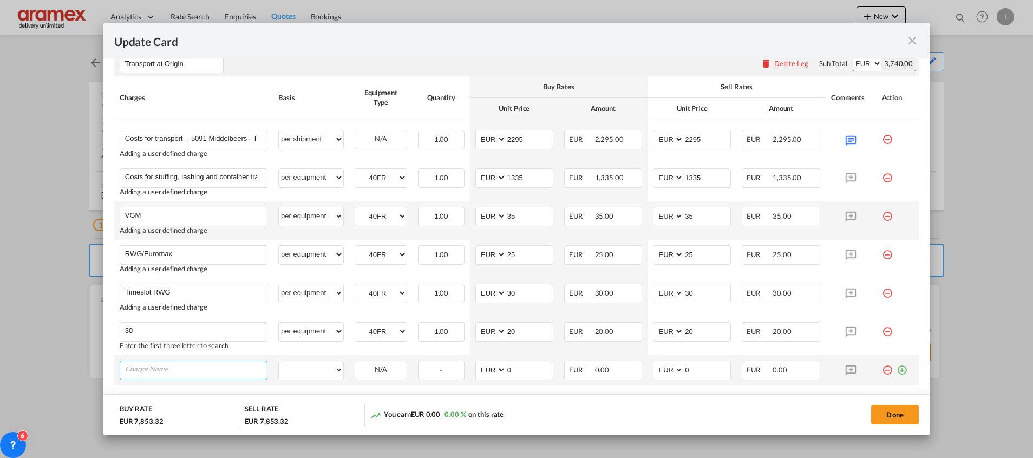
paste input "Storage after 7 days € 0,30 per m2 per day"
type input "Storage after 7 days € 0,30 per m2 per day"
click at [311, 372] on select "per equipment per container per B/L per shipping bill per shipment % on pickup …" at bounding box center [311, 369] width 64 height 17
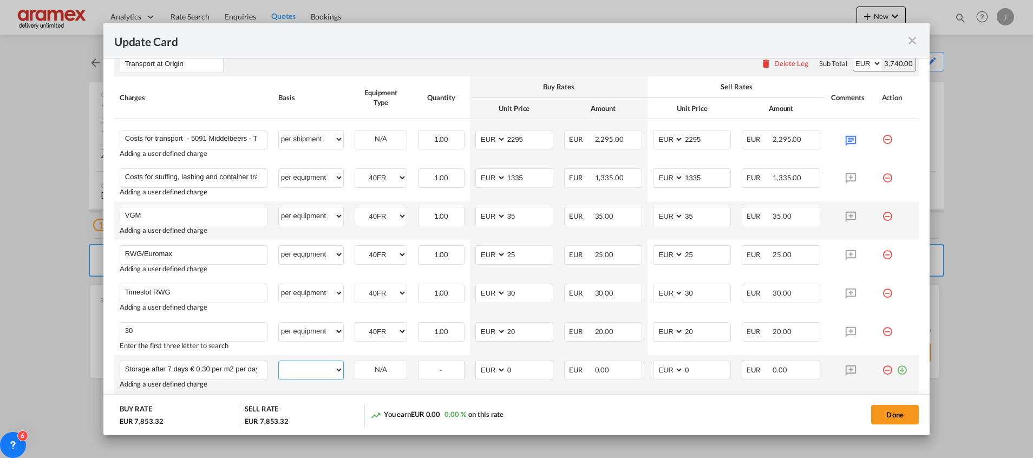
select select "per equipment"
click at [279, 361] on select "per equipment per container per B/L per shipping bill per shipment % on pickup …" at bounding box center [311, 369] width 64 height 17
drag, startPoint x: 170, startPoint y: 331, endPoint x: 80, endPoint y: 327, distance: 90.5
click at [81, 328] on div "Update Card Port of [GEOGRAPHIC_DATA] NLRTM T/S Liner/Carrier Maersk Spot 2HM L…" at bounding box center [516, 229] width 1033 height 458
paste input "Timeslot ECT"
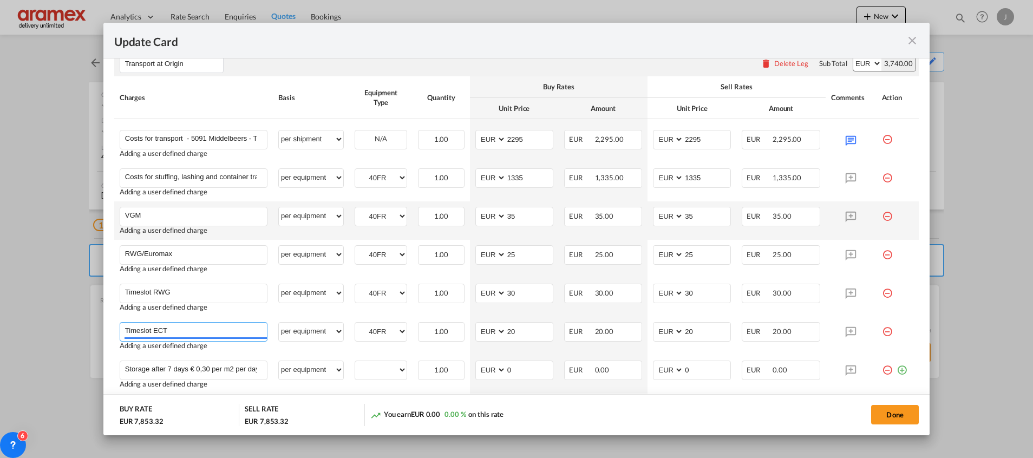
type input "Timeslot ECT"
click at [245, 80] on th "Charges" at bounding box center [193, 97] width 159 height 42
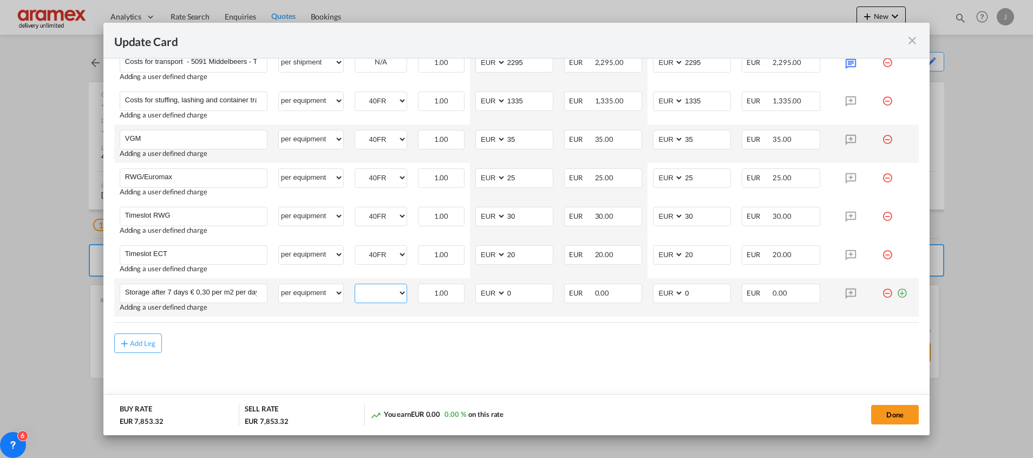
click at [374, 292] on select "40HC 40FR" at bounding box center [380, 293] width 51 height 15
select select "40FR"
click at [355, 286] on select "40HC 40FR" at bounding box center [380, 293] width 51 height 15
click at [893, 416] on button "Done" at bounding box center [895, 414] width 48 height 19
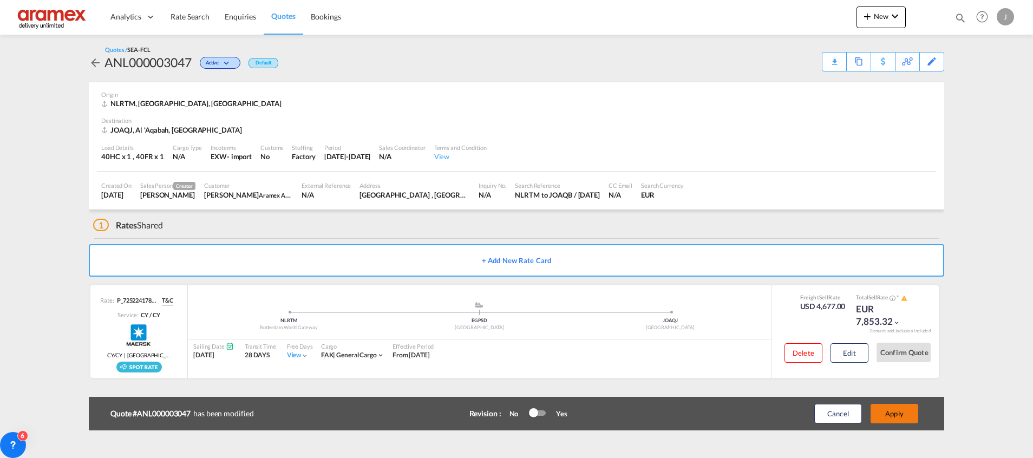
click at [893, 415] on button "Apply" at bounding box center [894, 413] width 48 height 19
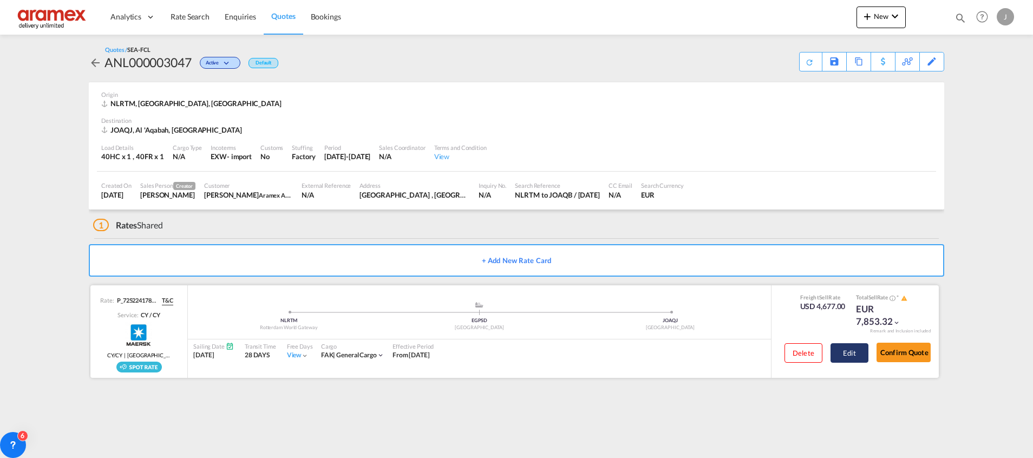
click at [844, 353] on button "Edit" at bounding box center [849, 352] width 38 height 19
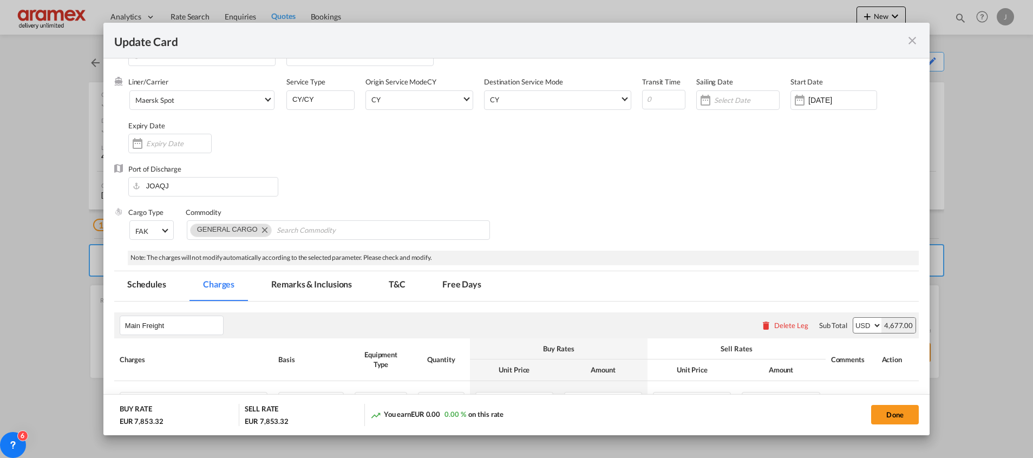
scroll to position [0, 0]
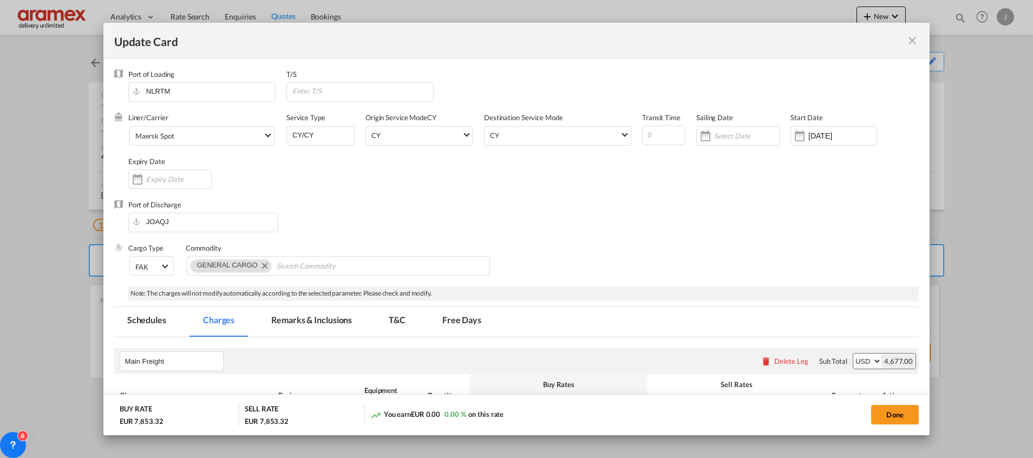
click at [910, 38] on md-icon "icon-close fg-AAA8AD m-0 pointer" at bounding box center [911, 40] width 13 height 13
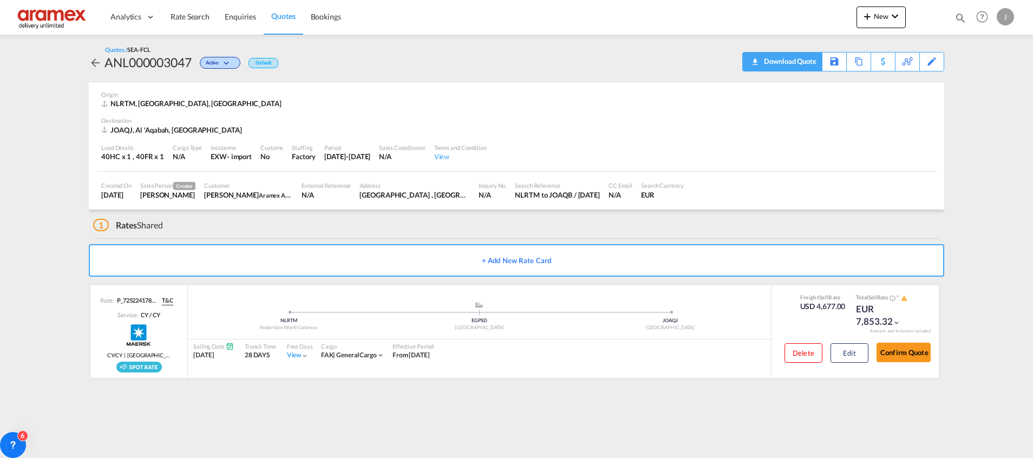
click at [812, 62] on div "Download Quote" at bounding box center [788, 60] width 55 height 17
click at [852, 355] on button "Edit" at bounding box center [849, 352] width 38 height 19
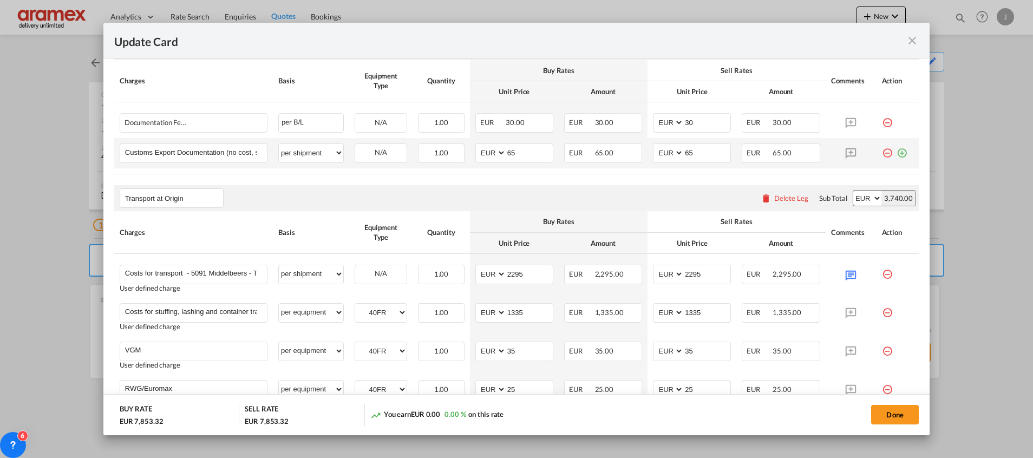
scroll to position [568, 0]
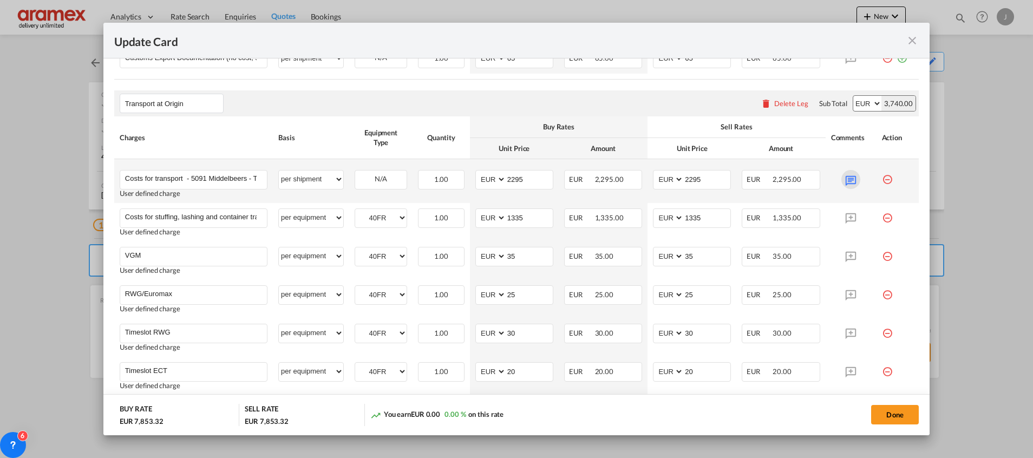
click at [843, 176] on md-icon "Update Card Port ..." at bounding box center [850, 179] width 19 height 19
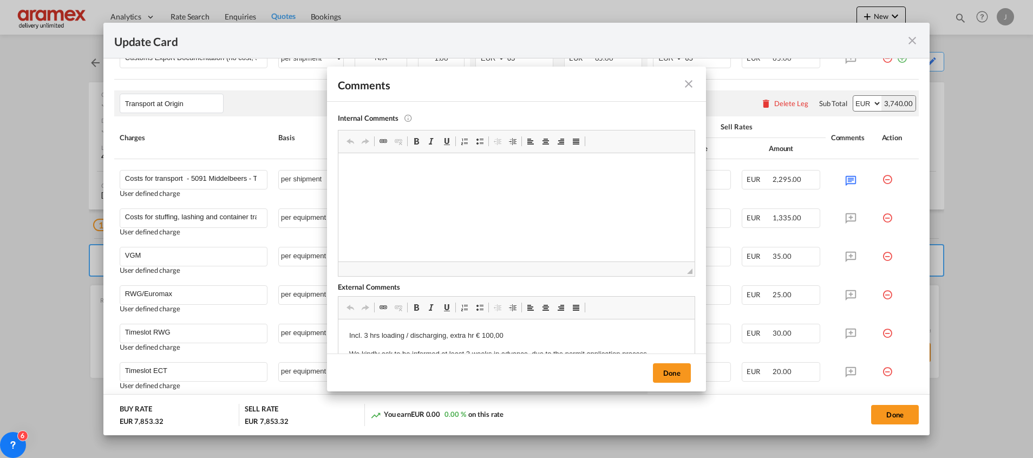
scroll to position [100, 0]
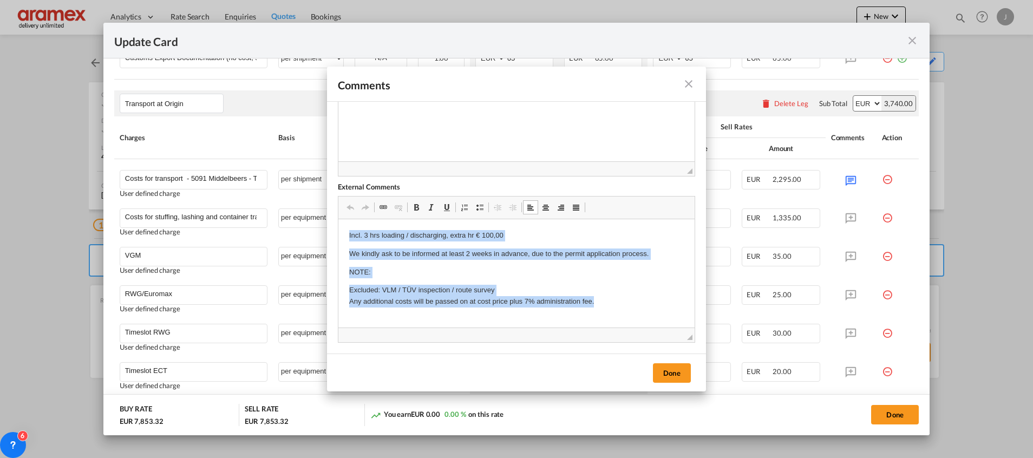
drag, startPoint x: 346, startPoint y: 236, endPoint x: 631, endPoint y: 301, distance: 292.4
copy body "Incl. 3 hrs loading / discharging, extra hr € 100,00 We kindly ask to be inform…"
drag, startPoint x: 349, startPoint y: 229, endPoint x: 660, endPoint y: 288, distance: 316.3
click at [654, 298] on html "Incl. 3 hrs loading / discharging, extra hr € 100,00 We kindly ask to be inform…" at bounding box center [516, 268] width 356 height 99
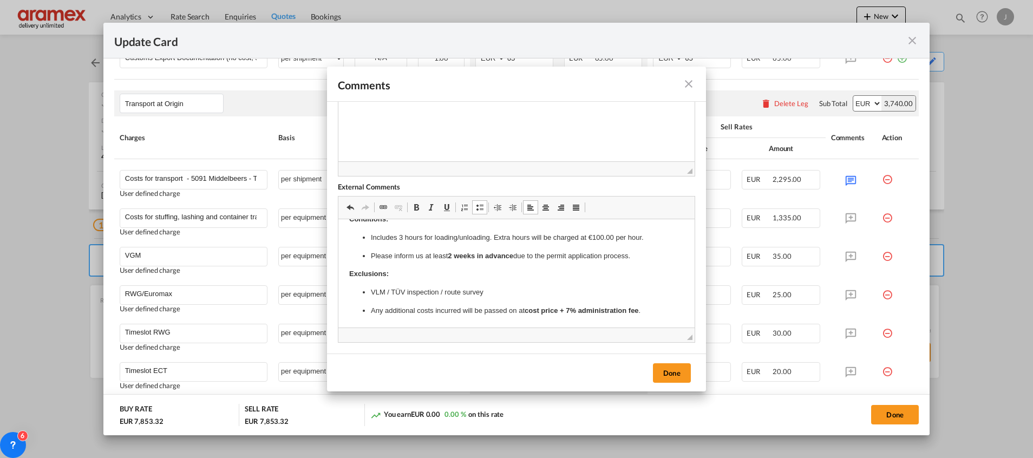
scroll to position [0, 0]
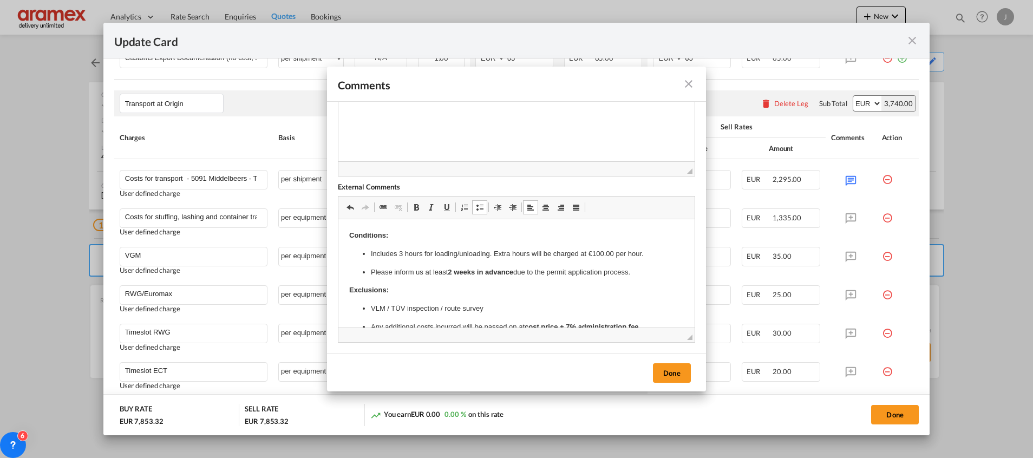
click at [366, 272] on ul "Includes 3 hours for loading/unloading. Extra hours will be charged at €100.00 …" at bounding box center [516, 263] width 334 height 30
click at [417, 275] on ul "Includes 3 hours for loading/unloading. Extra hours will be charged at €100.00 …" at bounding box center [516, 263] width 334 height 30
click at [400, 271] on ul "Includes 3 hours for loading/unloading. Extra hours will be charged at €100.00 …" at bounding box center [516, 263] width 334 height 30
click at [400, 260] on p "Includes 3 hours for loading/unloading. Extra hours will be charged at €100.00 …" at bounding box center [516, 253] width 291 height 11
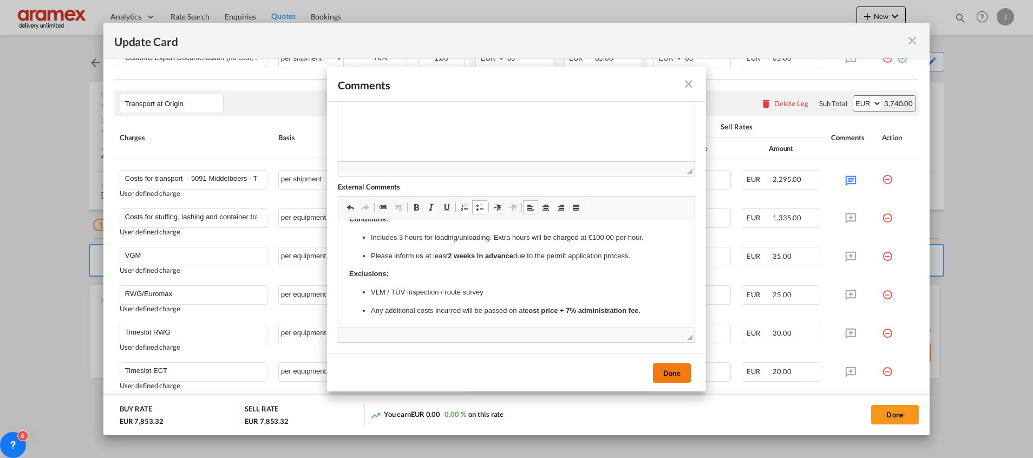
click at [669, 376] on button "Done" at bounding box center [672, 372] width 38 height 19
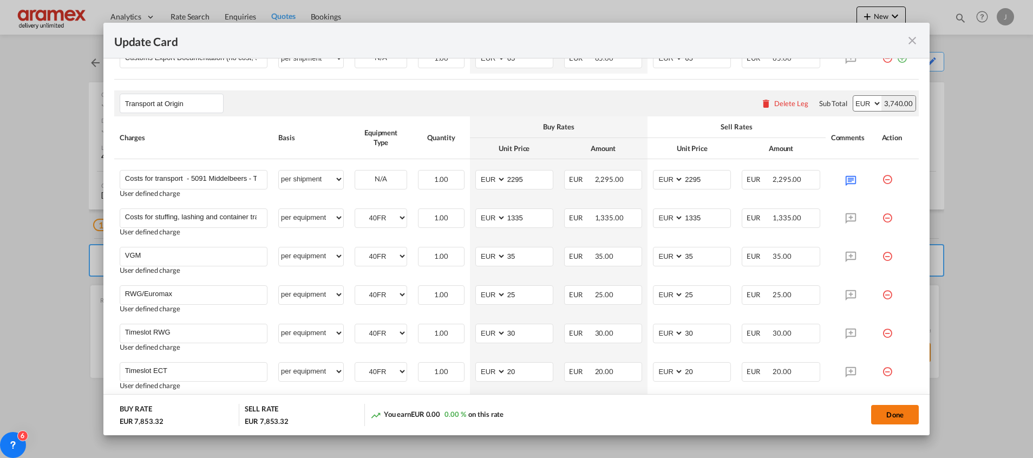
click at [889, 409] on button "Done" at bounding box center [895, 414] width 48 height 19
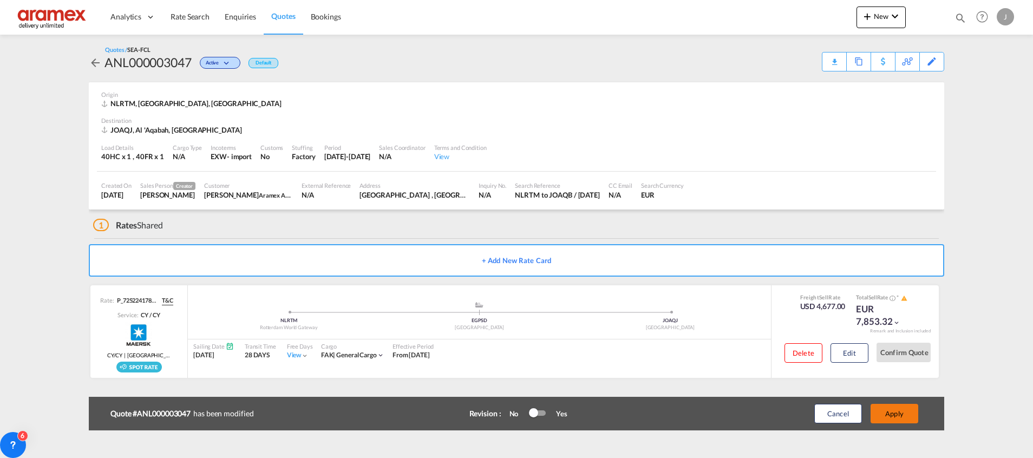
click at [890, 407] on button "Apply" at bounding box center [894, 413] width 48 height 19
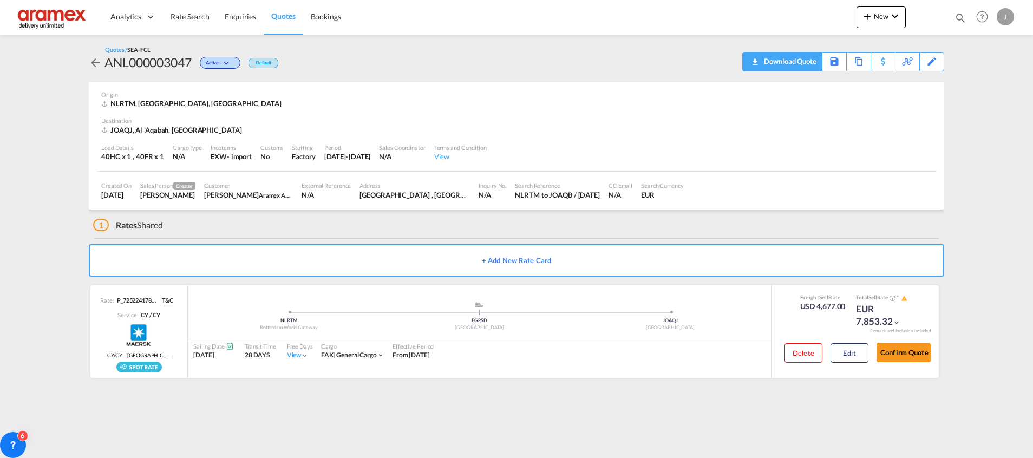
click at [793, 60] on div "Download Quote" at bounding box center [788, 60] width 55 height 17
click at [928, 60] on div "Edit" at bounding box center [931, 61] width 12 height 18
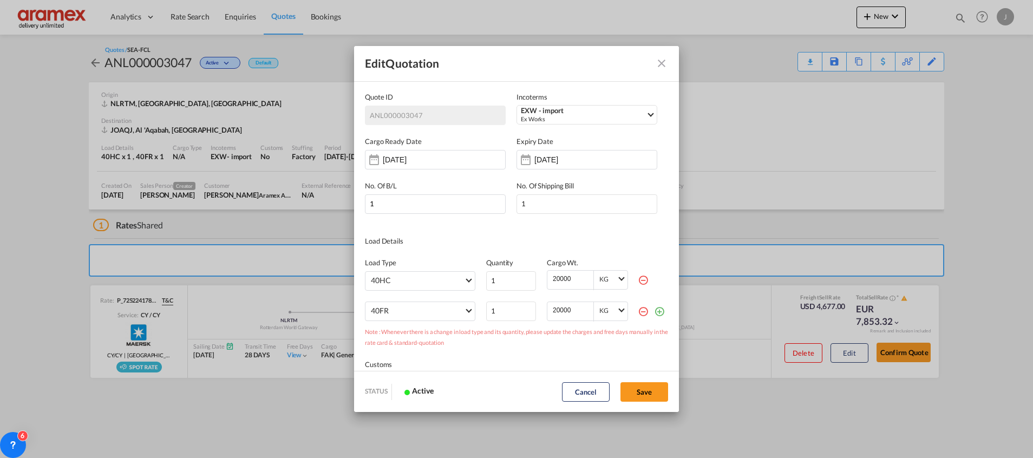
scroll to position [0, 0]
click at [663, 65] on md-icon "Close dialog" at bounding box center [661, 63] width 13 height 13
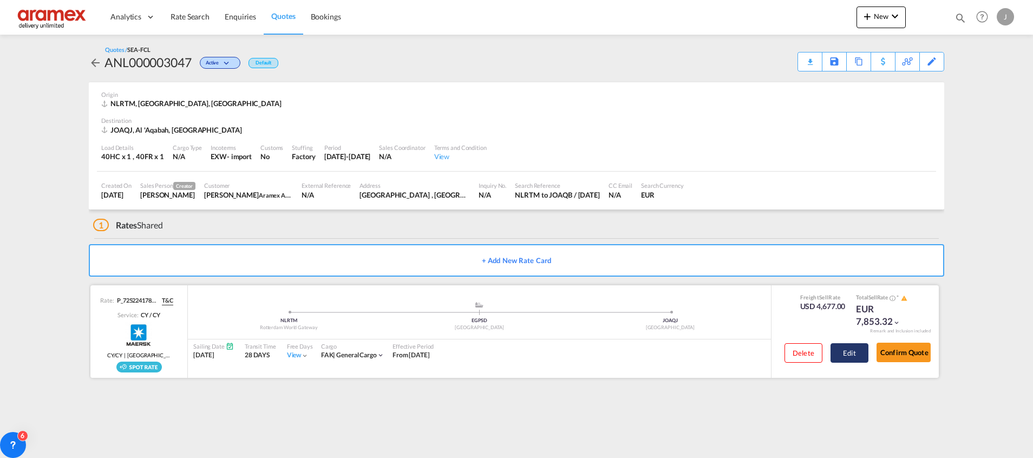
click at [858, 351] on button "Edit" at bounding box center [849, 352] width 38 height 19
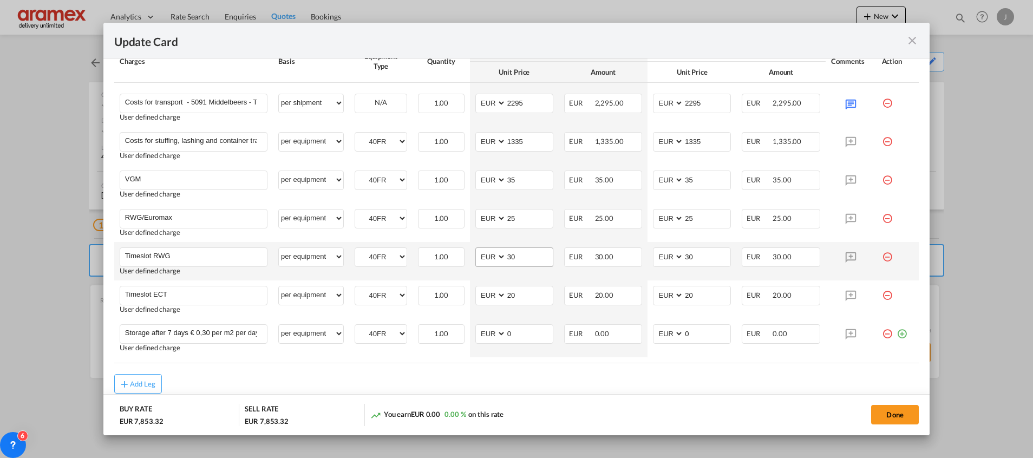
scroll to position [685, 0]
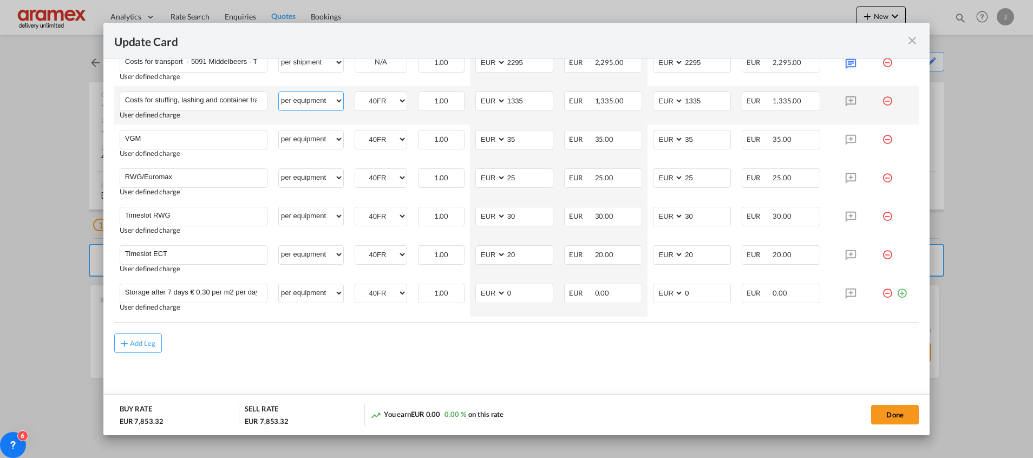
click at [306, 99] on select "per equipment per container per B/L per shipping bill per shipment % on pickup …" at bounding box center [311, 100] width 64 height 17
select select "per container"
click at [279, 92] on select "per equipment per container per B/L per shipping bill per shipment % on pickup …" at bounding box center [311, 100] width 64 height 17
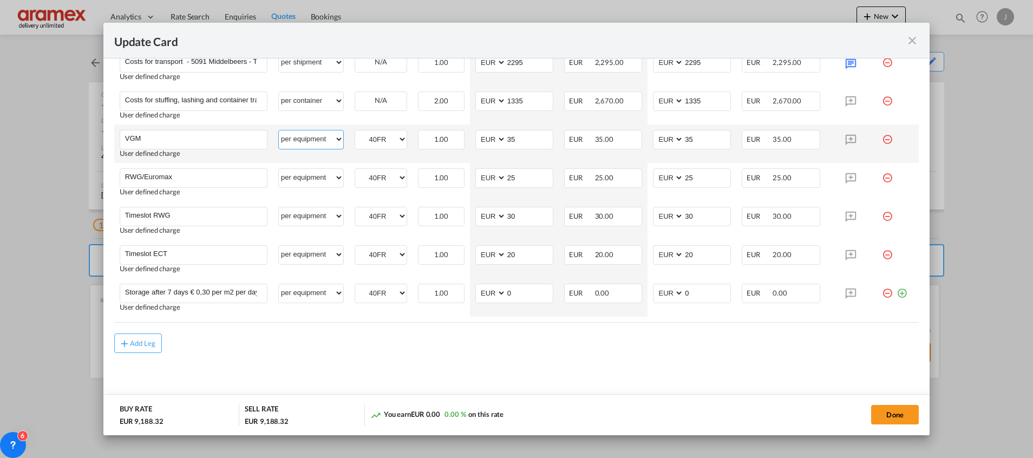
click at [300, 139] on select "per equipment per container per B/L per shipping bill per shipment % on pickup …" at bounding box center [311, 138] width 64 height 17
select select "per container"
click at [279, 130] on select "per equipment per container per B/L per shipping bill per shipment % on pickup …" at bounding box center [311, 138] width 64 height 17
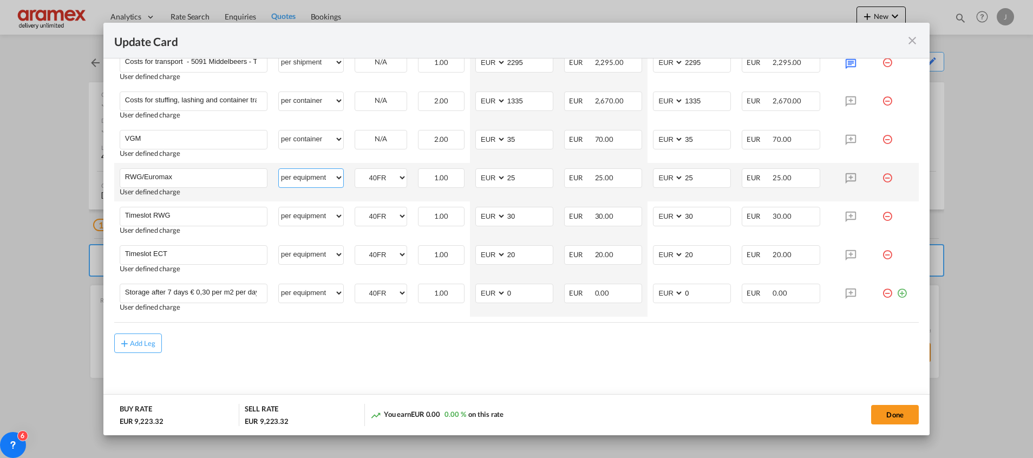
click at [300, 178] on select "per equipment per container per B/L per shipping bill per shipment % on pickup …" at bounding box center [311, 177] width 64 height 17
select select "per container"
click at [279, 169] on select "per equipment per container per B/L per shipping bill per shipment % on pickup …" at bounding box center [311, 177] width 64 height 17
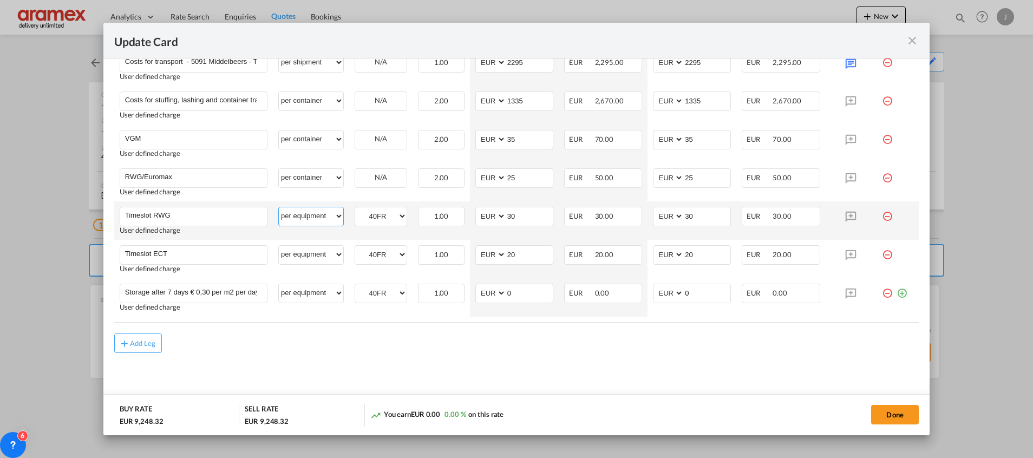
click at [304, 212] on select "per equipment per container per B/L per shipping bill per shipment % on pickup …" at bounding box center [311, 215] width 64 height 17
select select "per container"
click at [279, 207] on select "per equipment per container per B/L per shipping bill per shipment % on pickup …" at bounding box center [311, 215] width 64 height 17
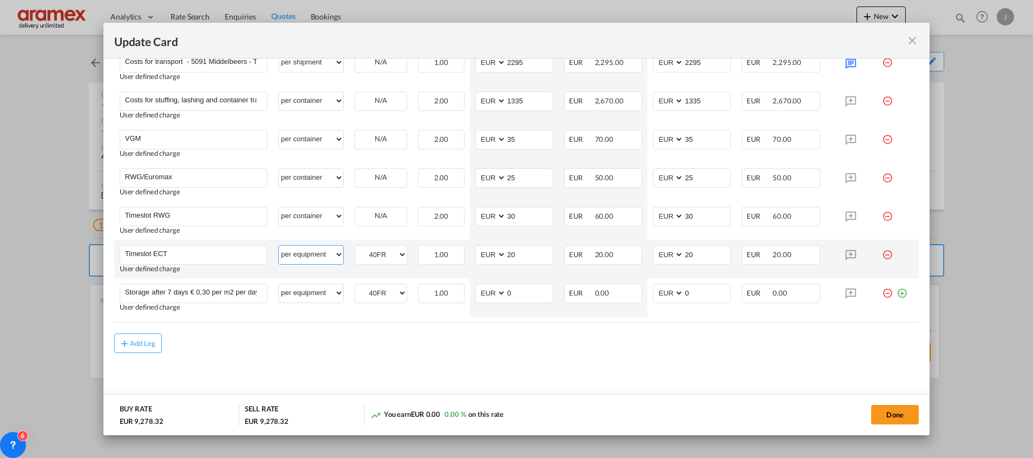
click at [304, 253] on select "per equipment per container per B/L per shipping bill per shipment % on pickup …" at bounding box center [311, 254] width 64 height 17
select select "per container"
click at [279, 246] on select "per equipment per container per B/L per shipping bill per shipment % on pickup …" at bounding box center [311, 254] width 64 height 17
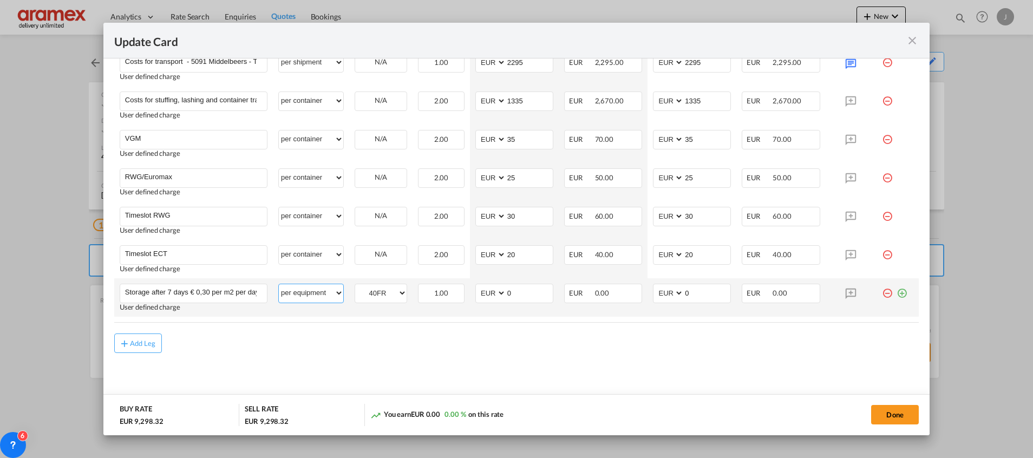
click at [303, 287] on select "per equipment per container per B/L per shipping bill per shipment % on pickup …" at bounding box center [311, 292] width 64 height 17
select select "per container"
click at [279, 284] on select "per equipment per container per B/L per shipping bill per shipment % on pickup …" at bounding box center [311, 292] width 64 height 17
click at [370, 372] on md-content "Main Freight Please enter leg name Leg Name Already Exists Delete Leg Sub Total…" at bounding box center [516, 30] width 804 height 757
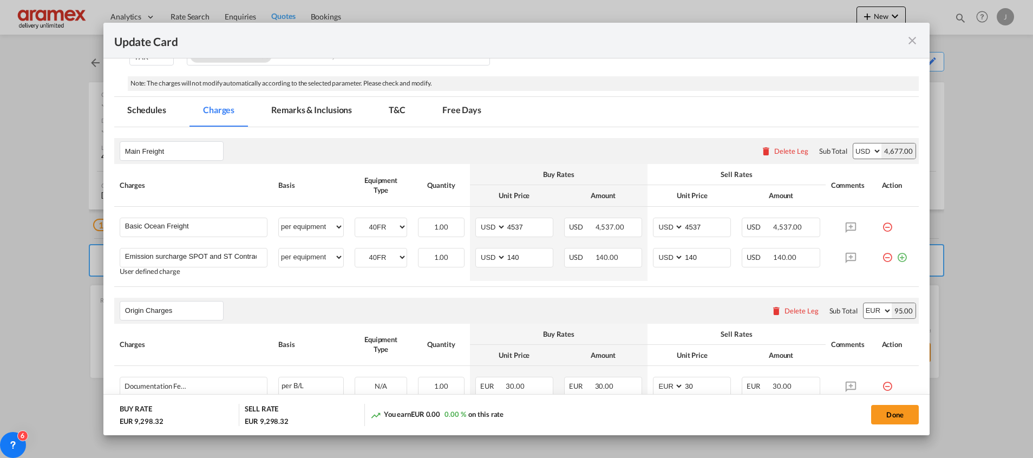
scroll to position [198, 0]
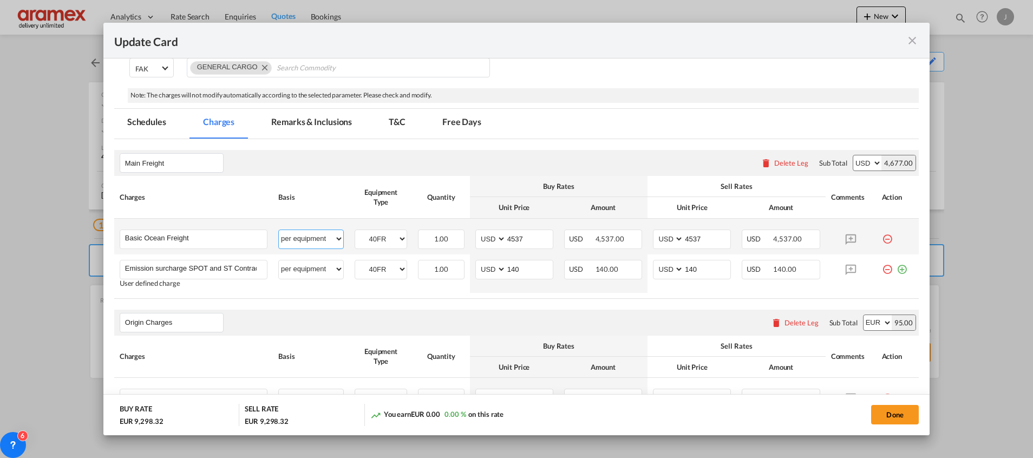
click at [302, 241] on select "per equipment per container per B/L per shipping bill per shipment % on freight…" at bounding box center [311, 238] width 64 height 17
select select "per container"
click at [279, 230] on select "per equipment per container per B/L per shipping bill per shipment % on freight…" at bounding box center [311, 238] width 64 height 17
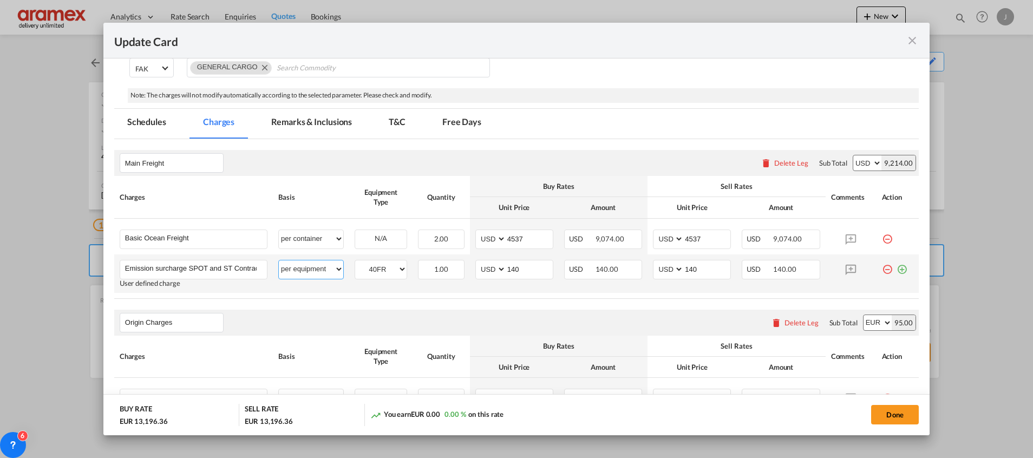
click at [309, 275] on select "per equipment per container per B/L per shipping bill per shipment % on freight…" at bounding box center [311, 268] width 64 height 17
select select "per container"
click at [279, 260] on select "per equipment per container per B/L per shipping bill per shipment % on freight…" at bounding box center [311, 268] width 64 height 17
click at [440, 321] on div "Origin Charges Please enter leg name Leg Name Already Exists Delete Leg Sub Tot…" at bounding box center [516, 323] width 804 height 26
click at [900, 408] on button "Done" at bounding box center [895, 414] width 48 height 19
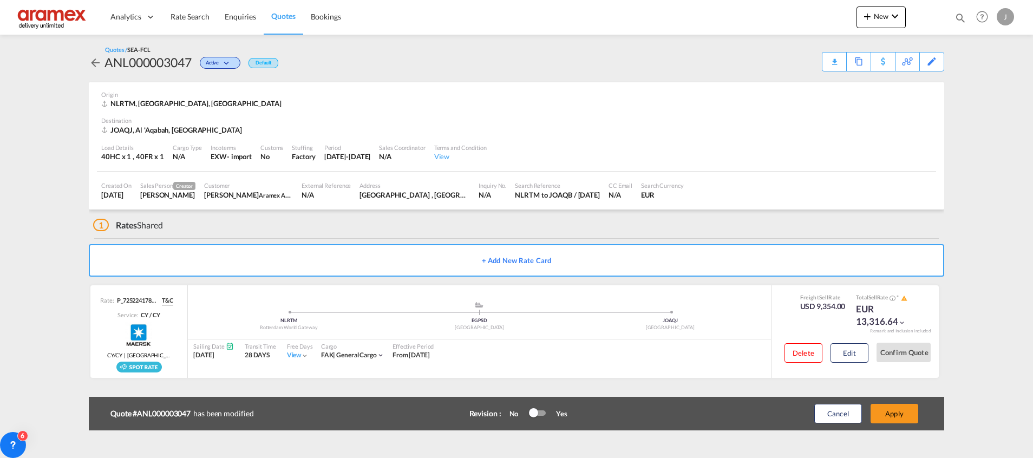
click at [899, 409] on button "Apply" at bounding box center [894, 413] width 48 height 19
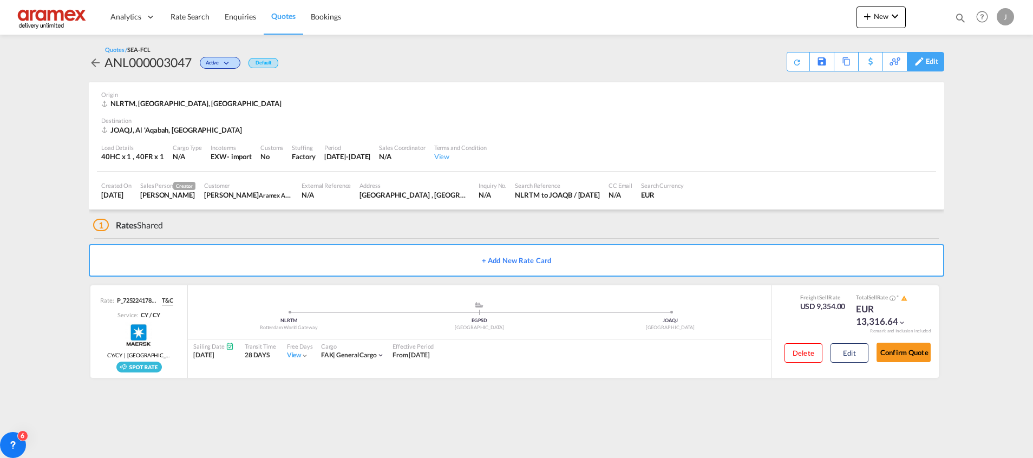
click at [932, 61] on div "Edit" at bounding box center [931, 61] width 12 height 18
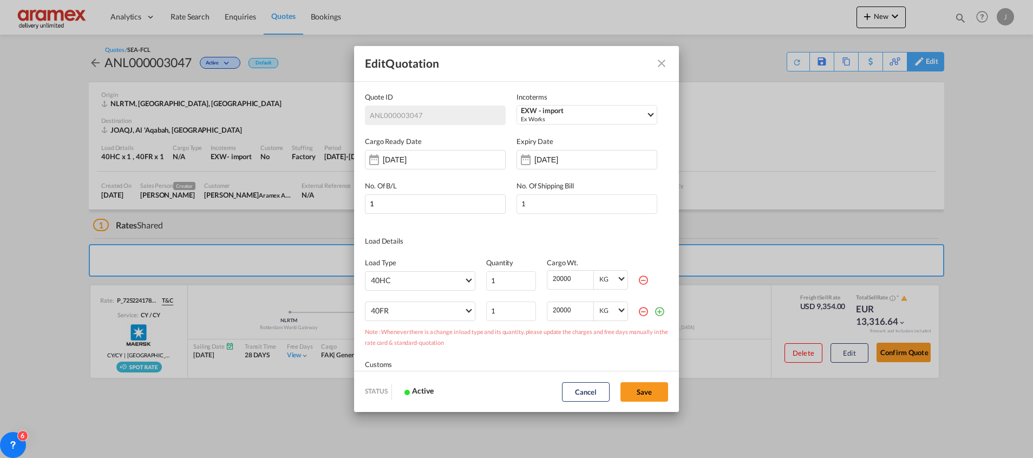
scroll to position [0, 0]
click at [637, 281] on md-icon "icon-minus-circle-outline red-400-fg" at bounding box center [642, 279] width 11 height 11
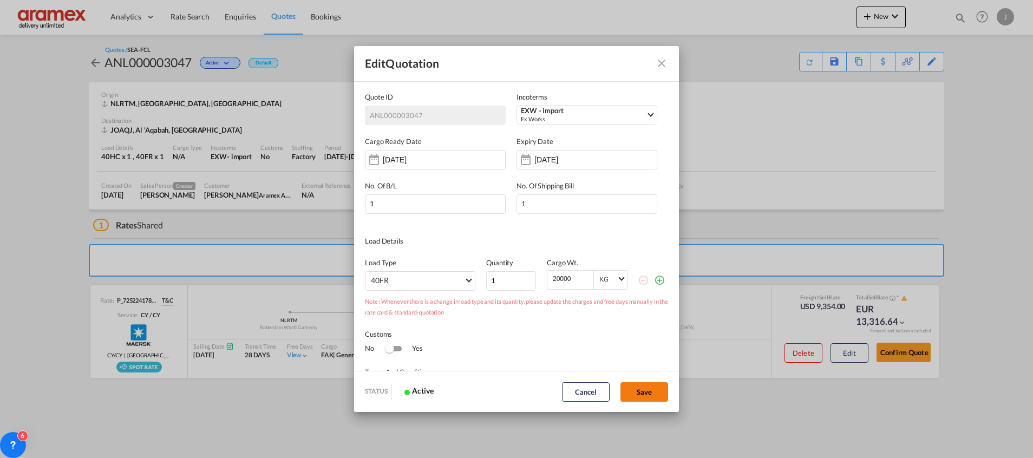
click at [638, 390] on button "Save" at bounding box center [644, 391] width 48 height 19
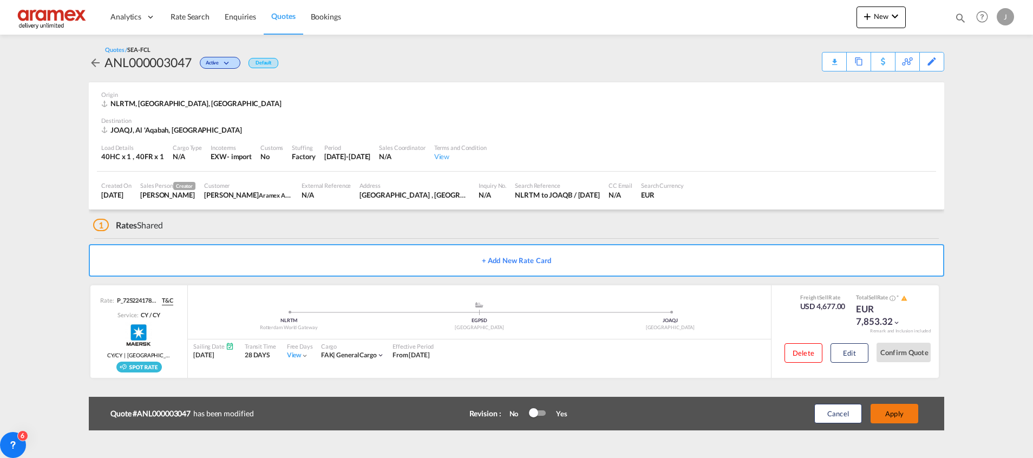
click at [890, 411] on button "Apply" at bounding box center [894, 413] width 48 height 19
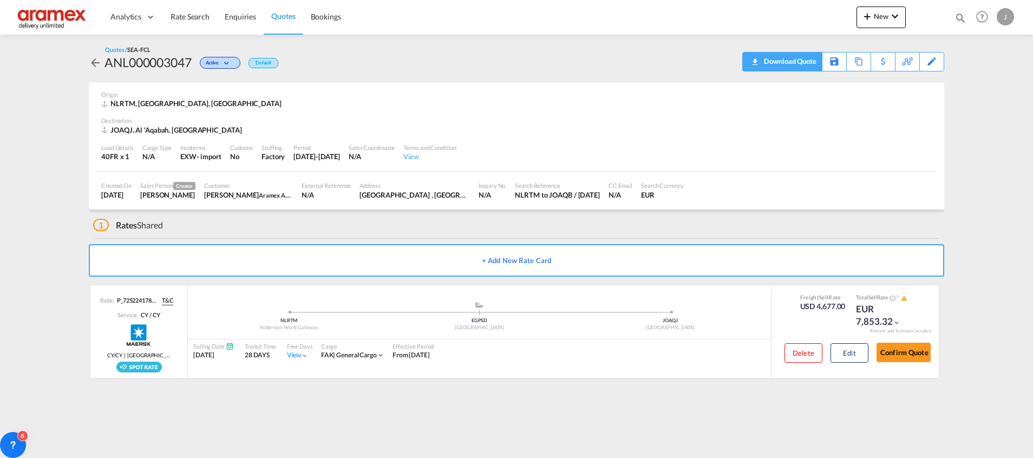
click at [808, 63] on div "Download Quote" at bounding box center [788, 60] width 55 height 17
click at [38, 74] on md-content "Analytics Dashboard Rate Search Enquiries Quotes Bookings New Quote Bookings" at bounding box center [516, 229] width 1033 height 458
